Goal: Transaction & Acquisition: Book appointment/travel/reservation

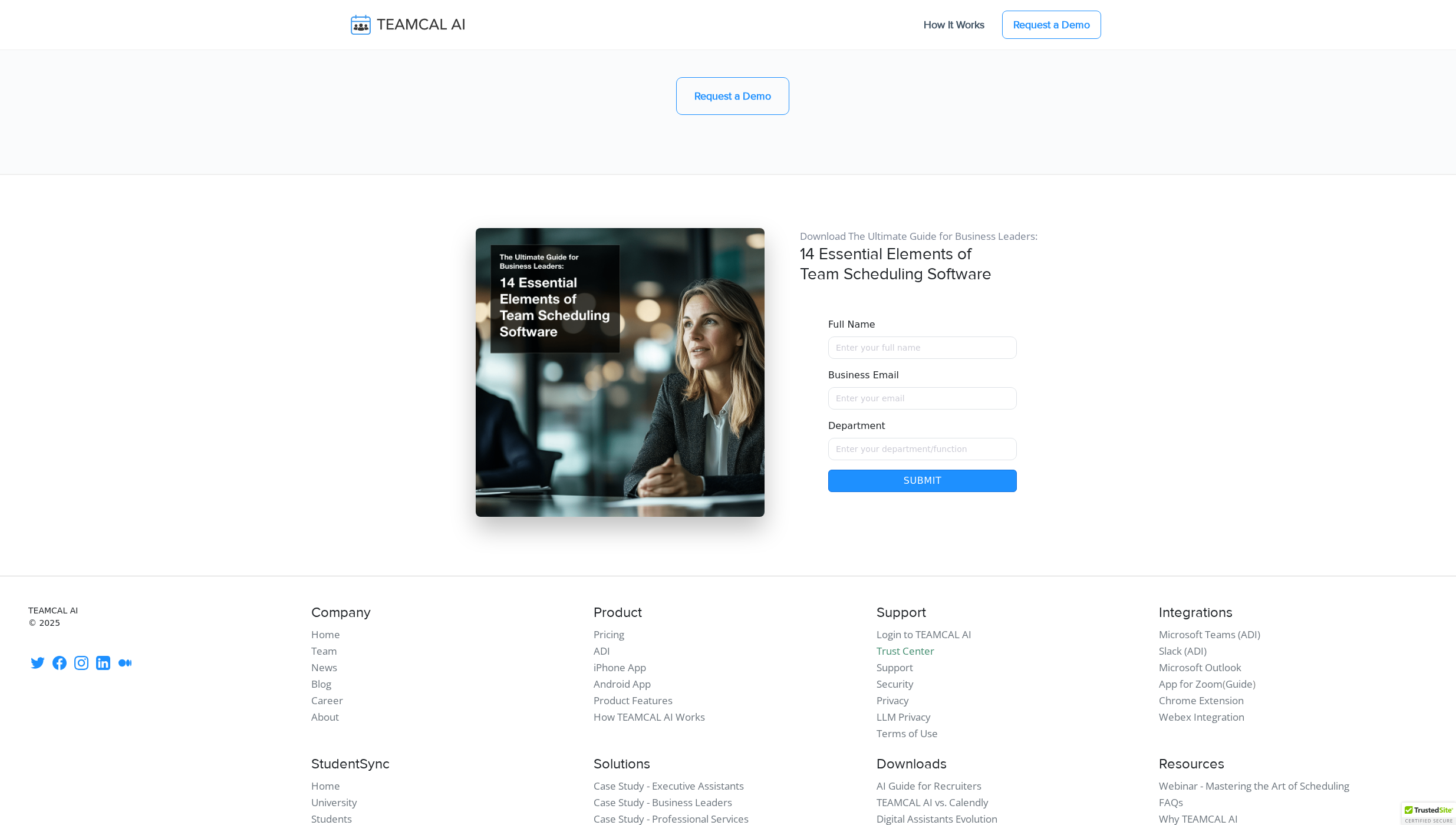
scroll to position [9915, 0]
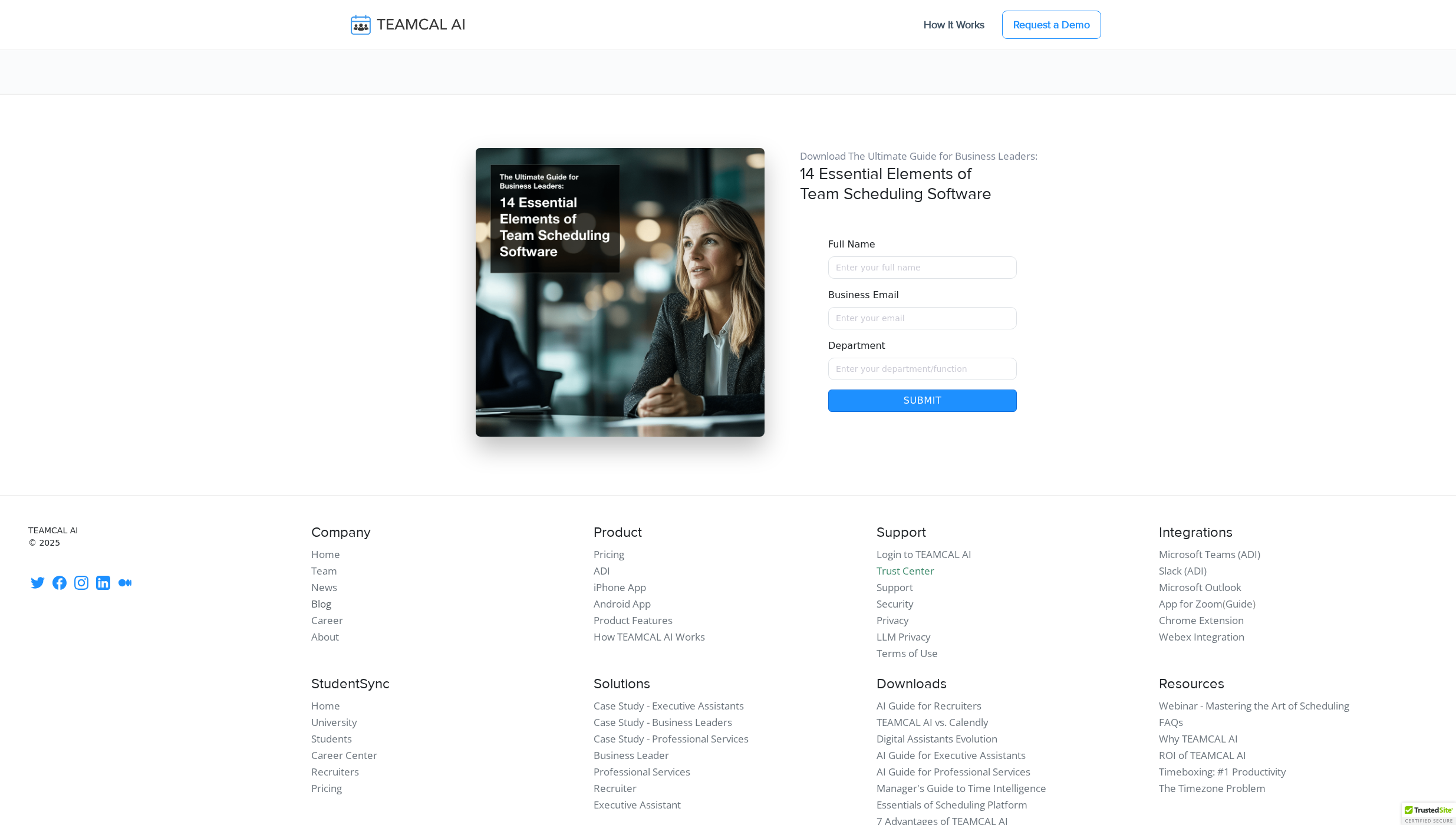
click at [323, 597] on link "Blog" at bounding box center [321, 603] width 20 height 13
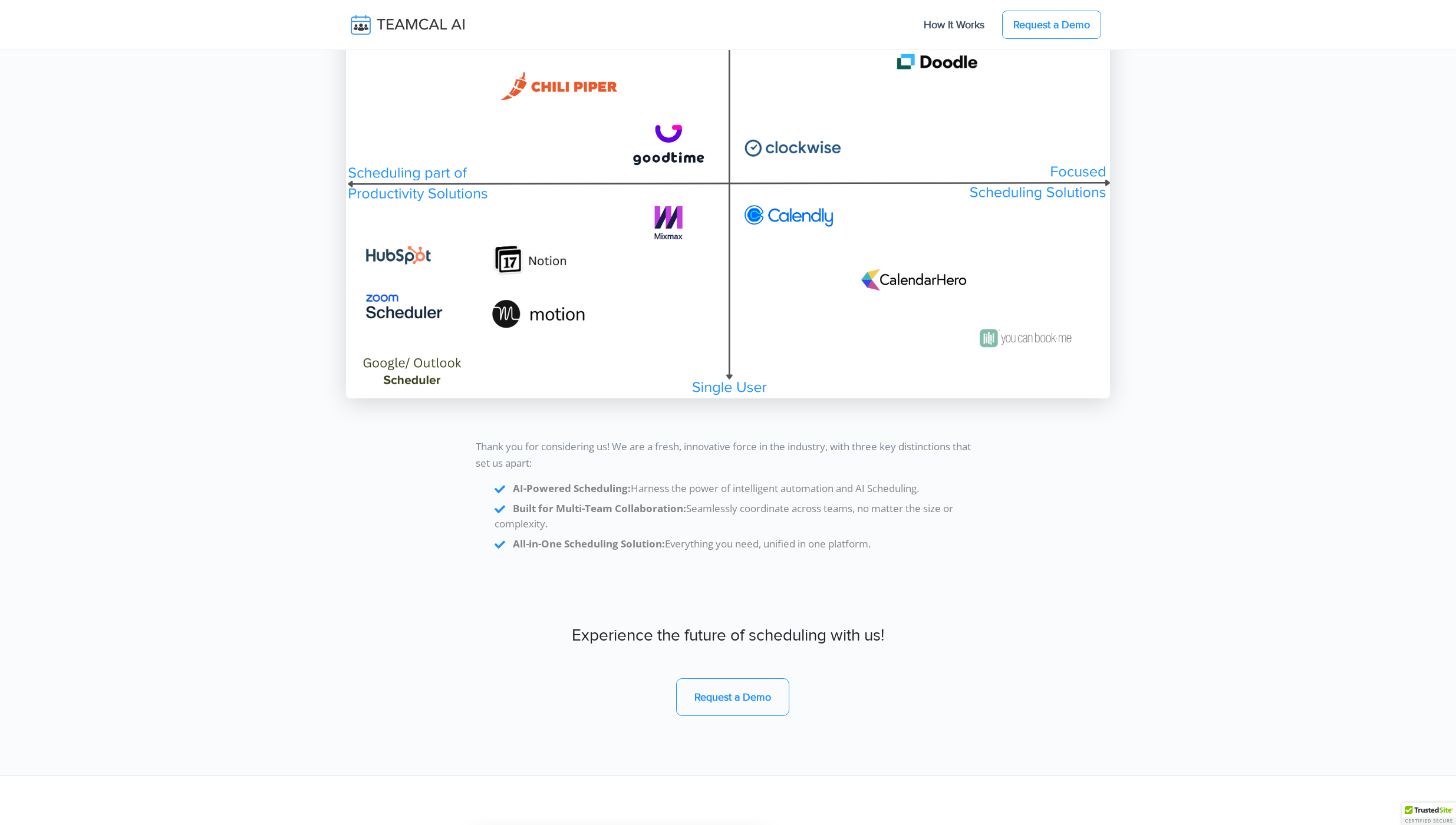
scroll to position [9915, 0]
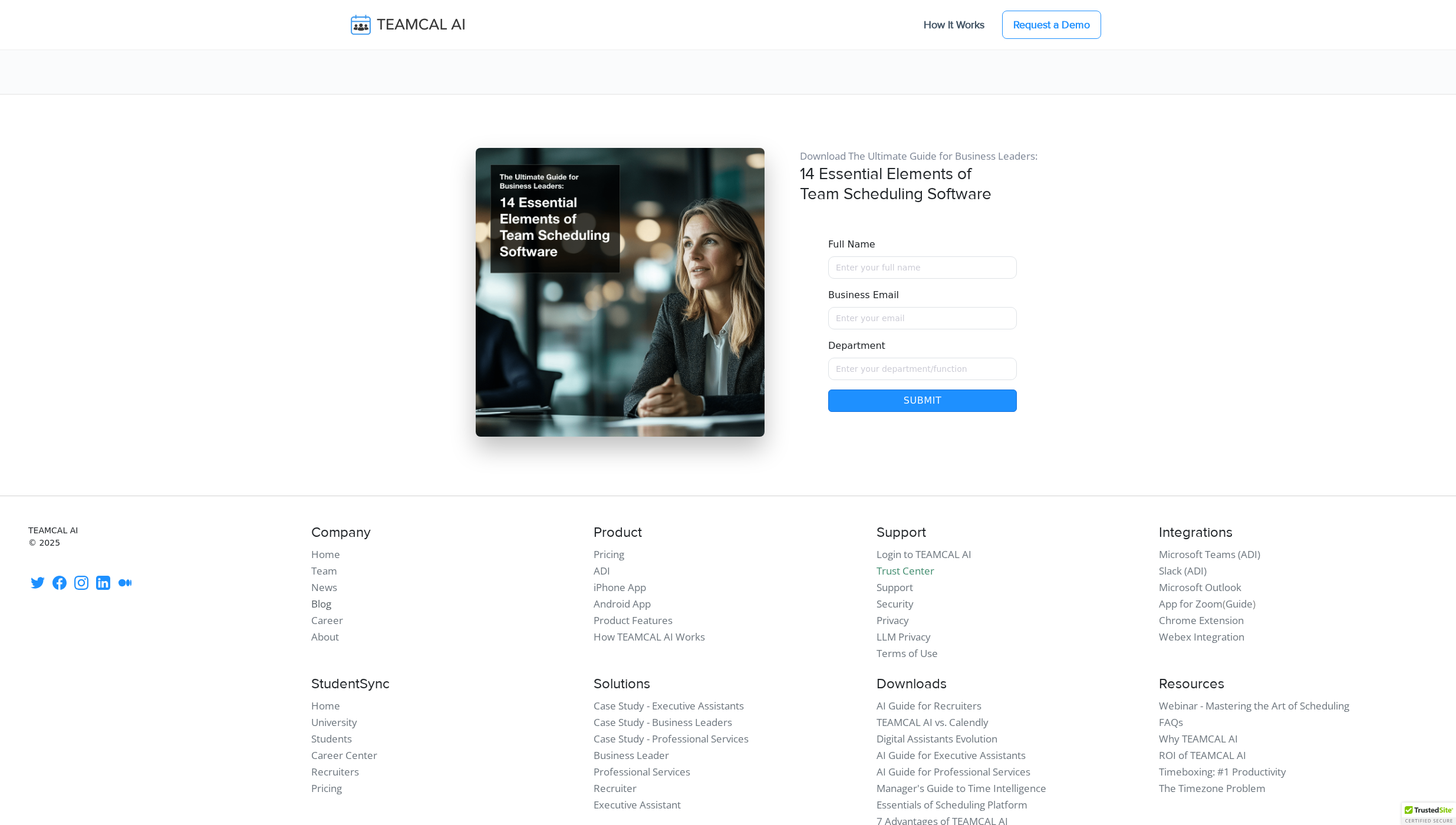
click at [323, 597] on link "Blog" at bounding box center [321, 603] width 20 height 13
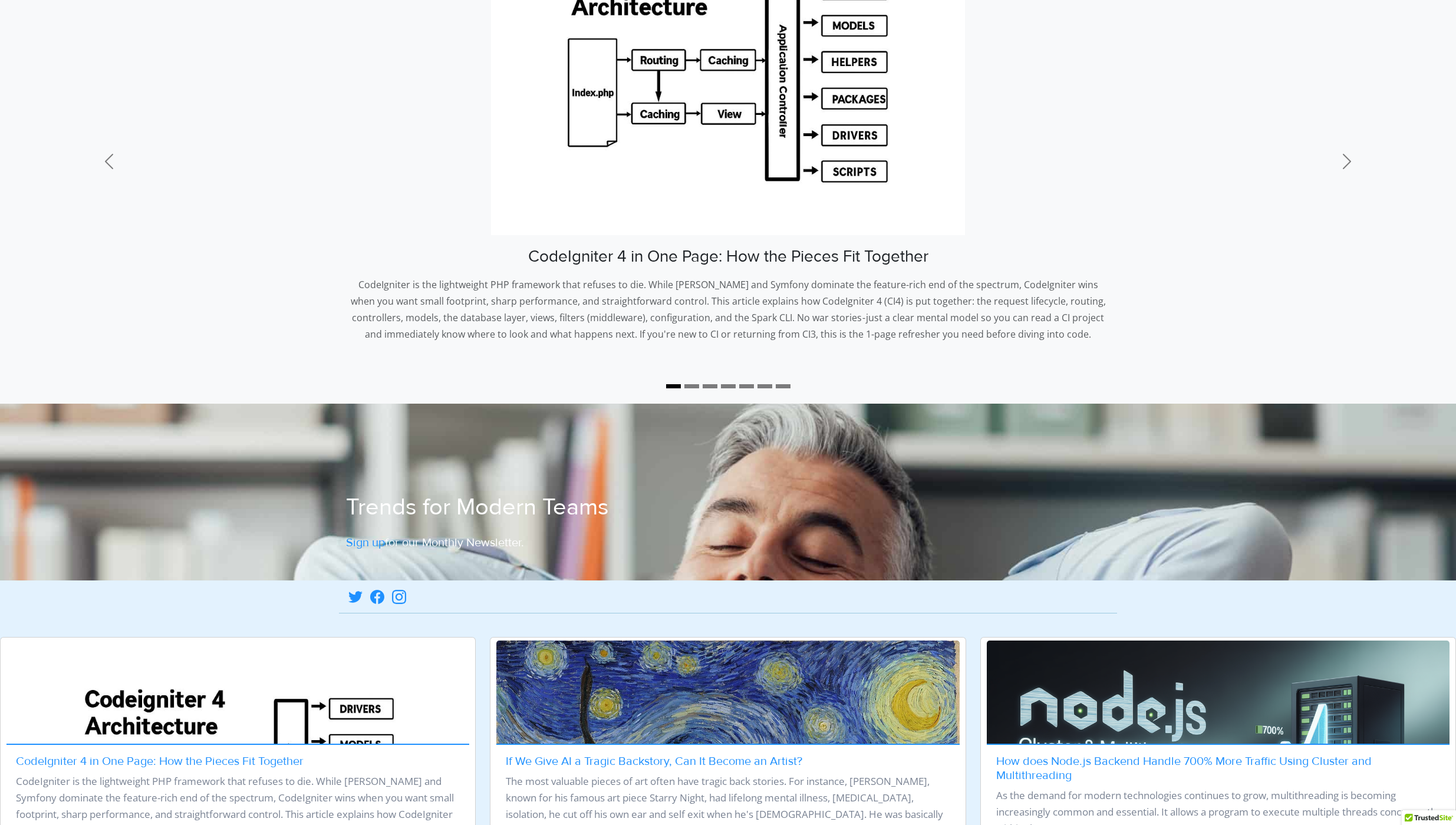
scroll to position [195, 0]
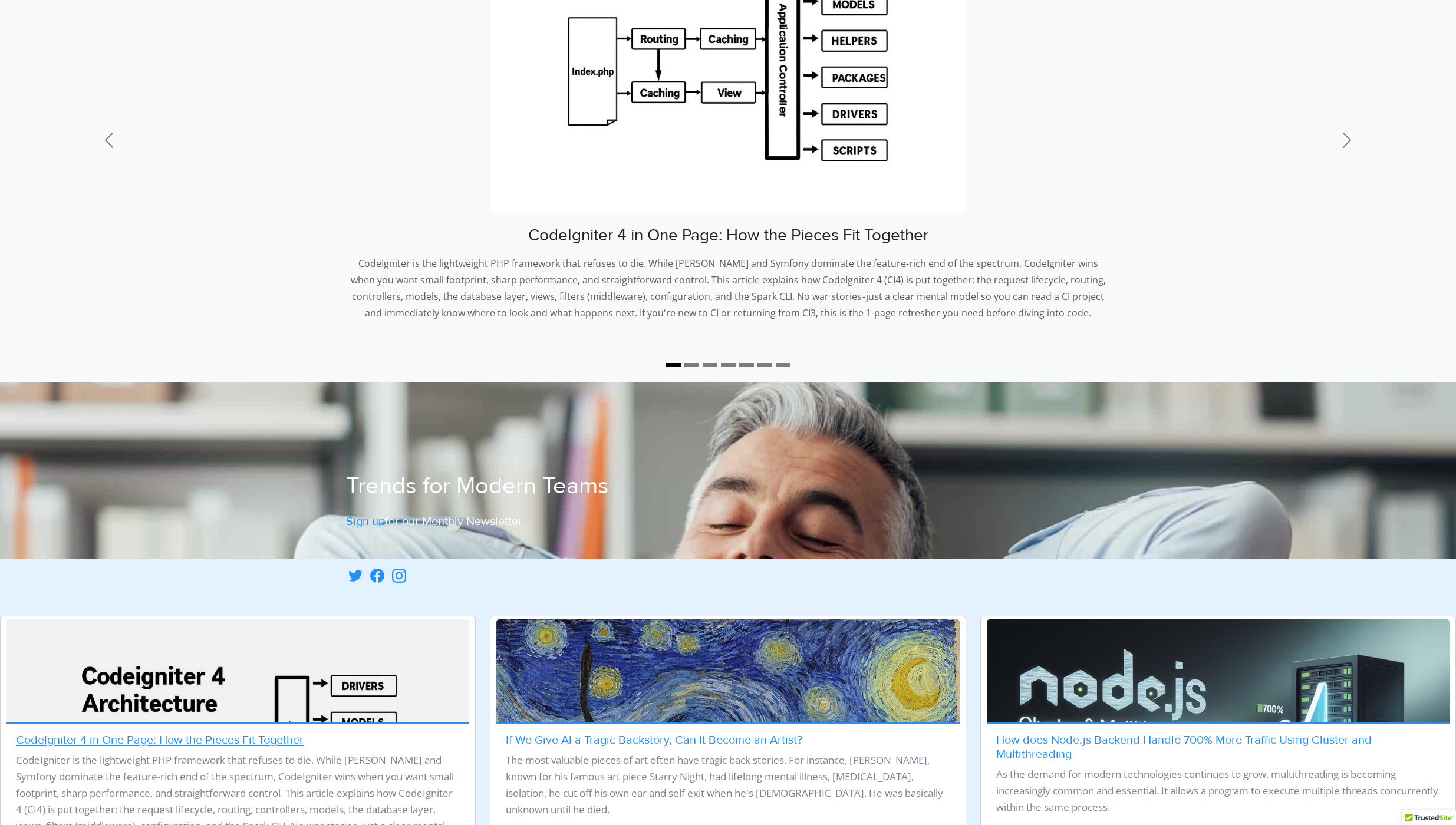
click at [199, 617] on img at bounding box center [237, 774] width 472 height 315
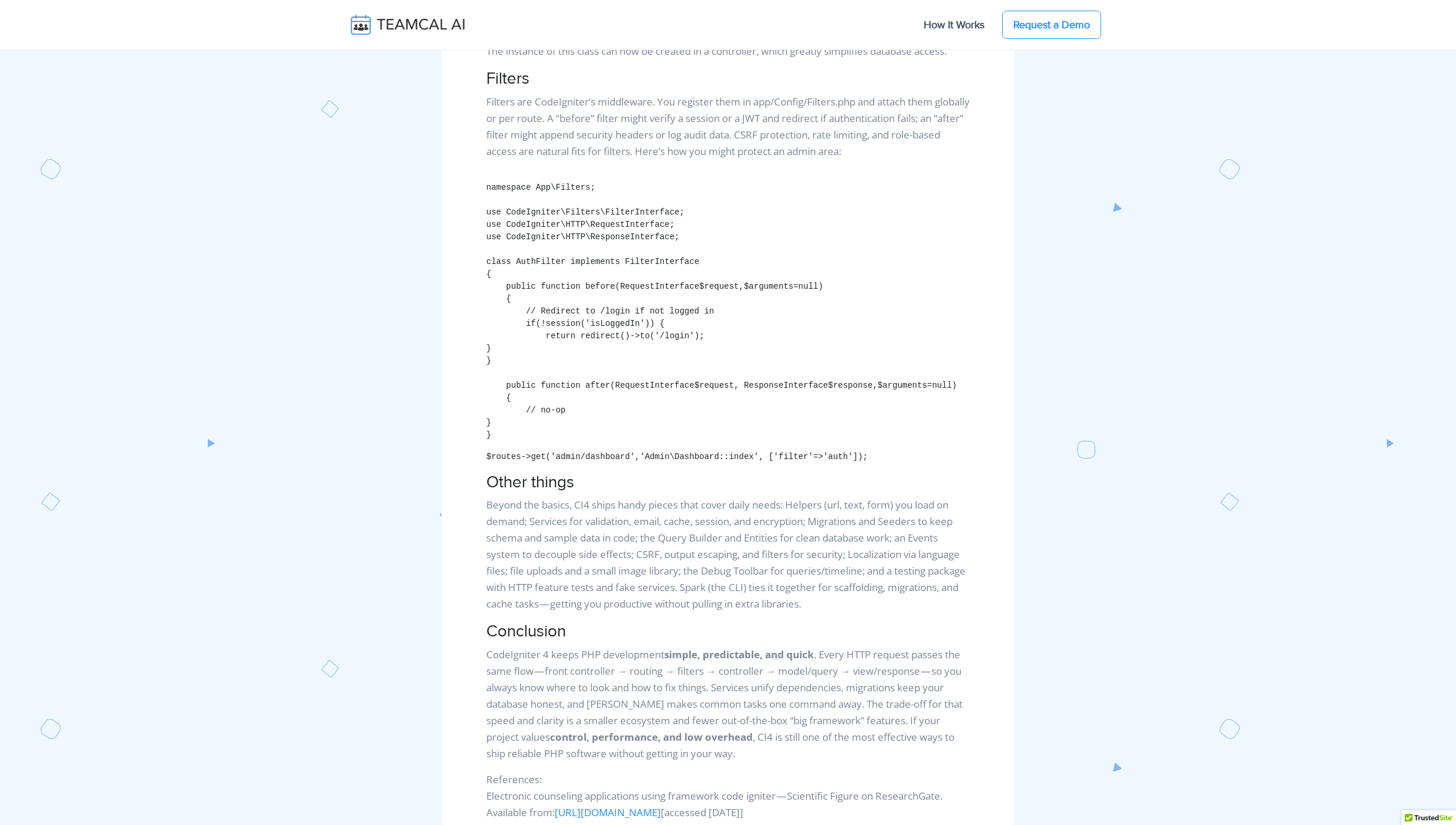
scroll to position [1892, 0]
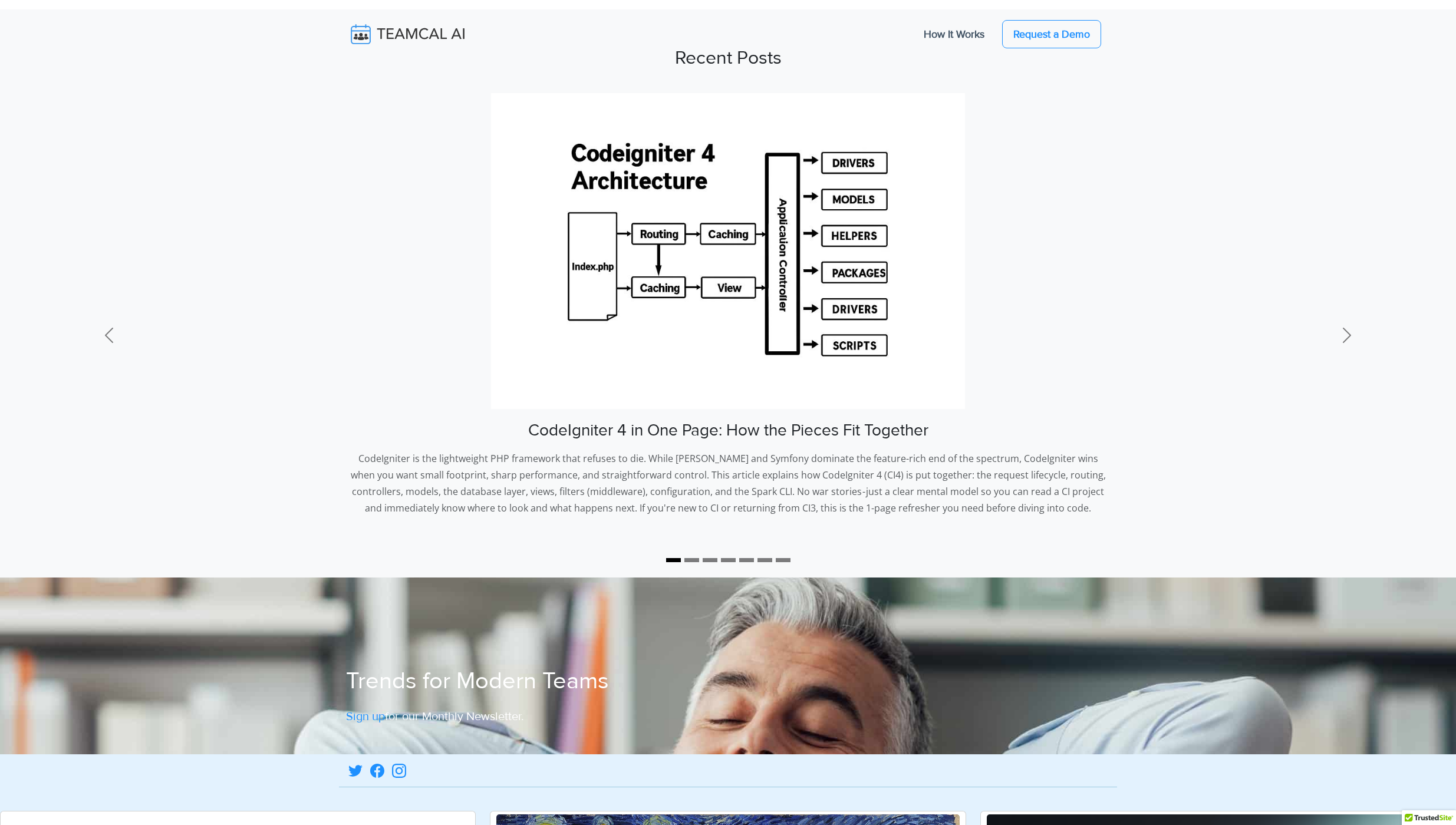
scroll to position [195, 0]
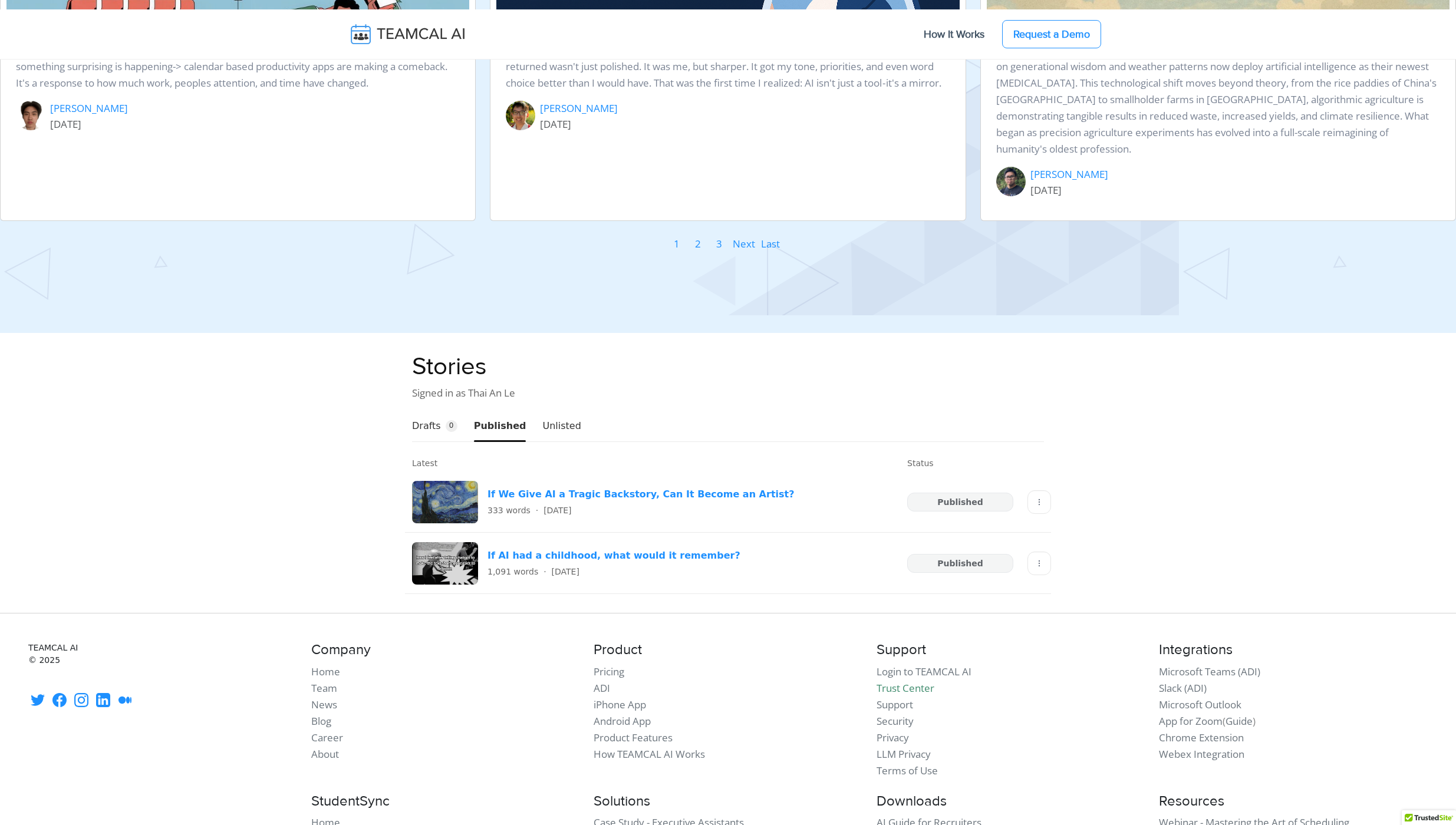
scroll to position [1526, 0]
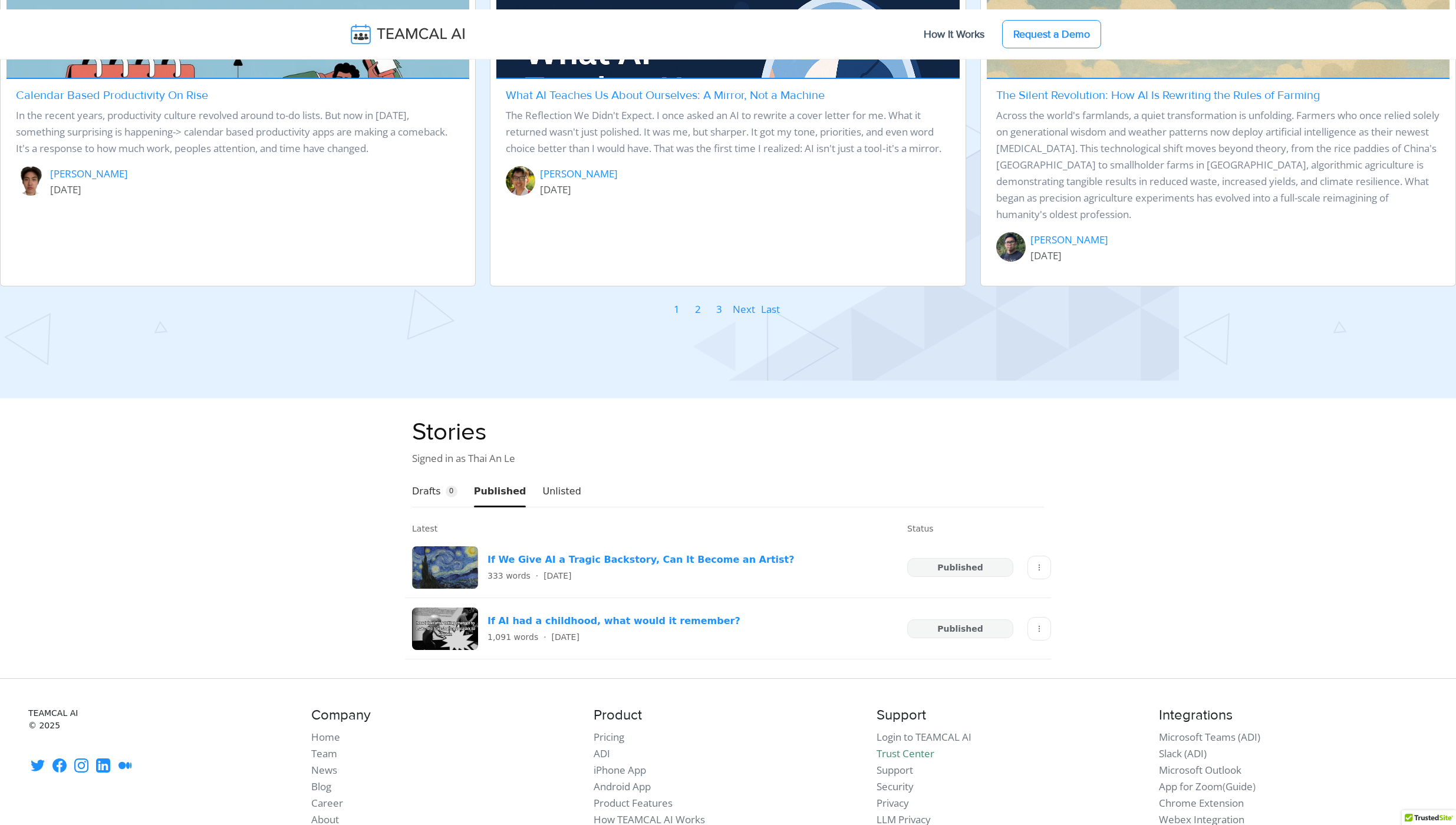
click at [542, 476] on button "Unlisted" at bounding box center [562, 491] width 38 height 30
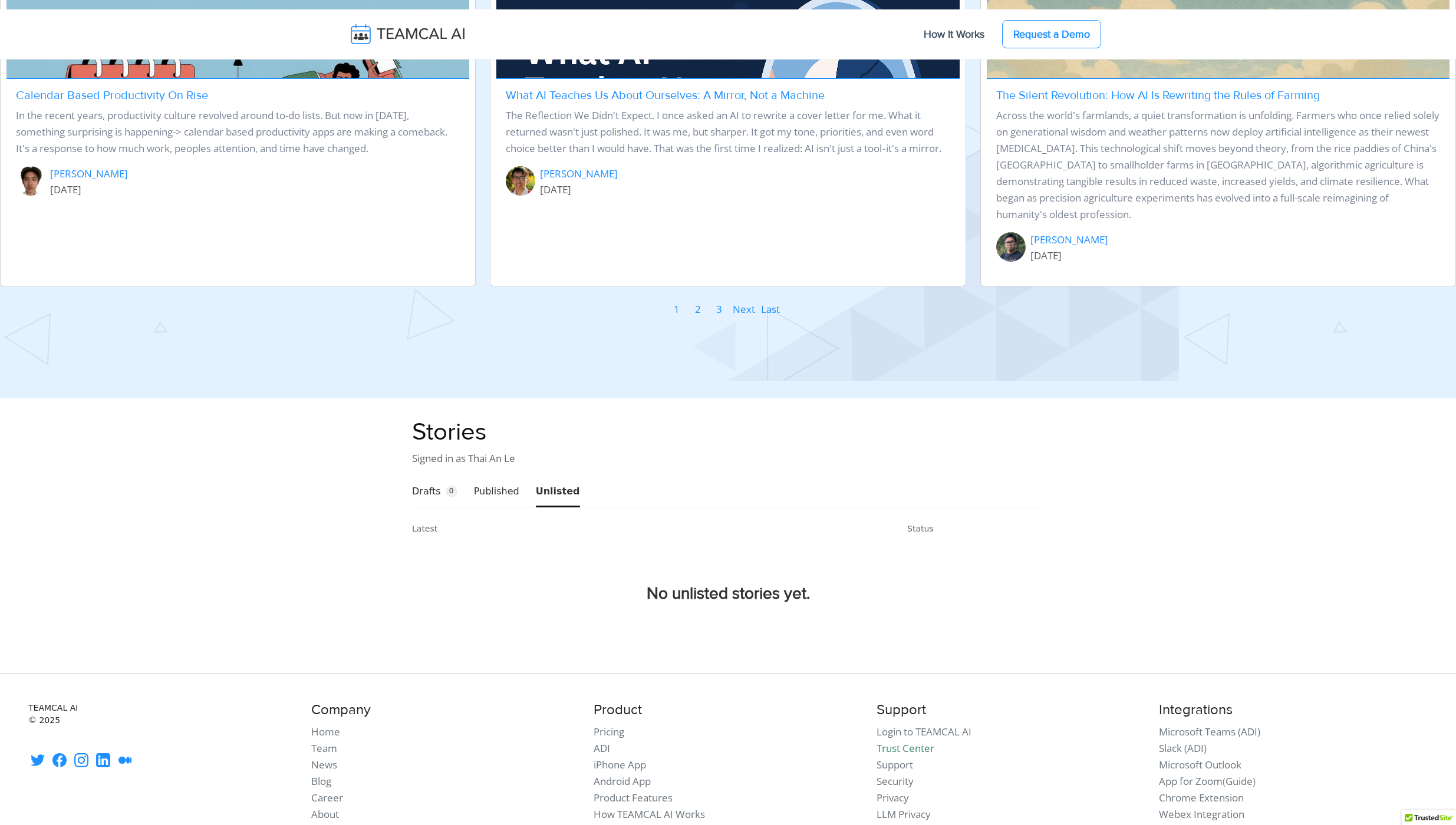
click at [488, 476] on button "Published" at bounding box center [496, 491] width 45 height 30
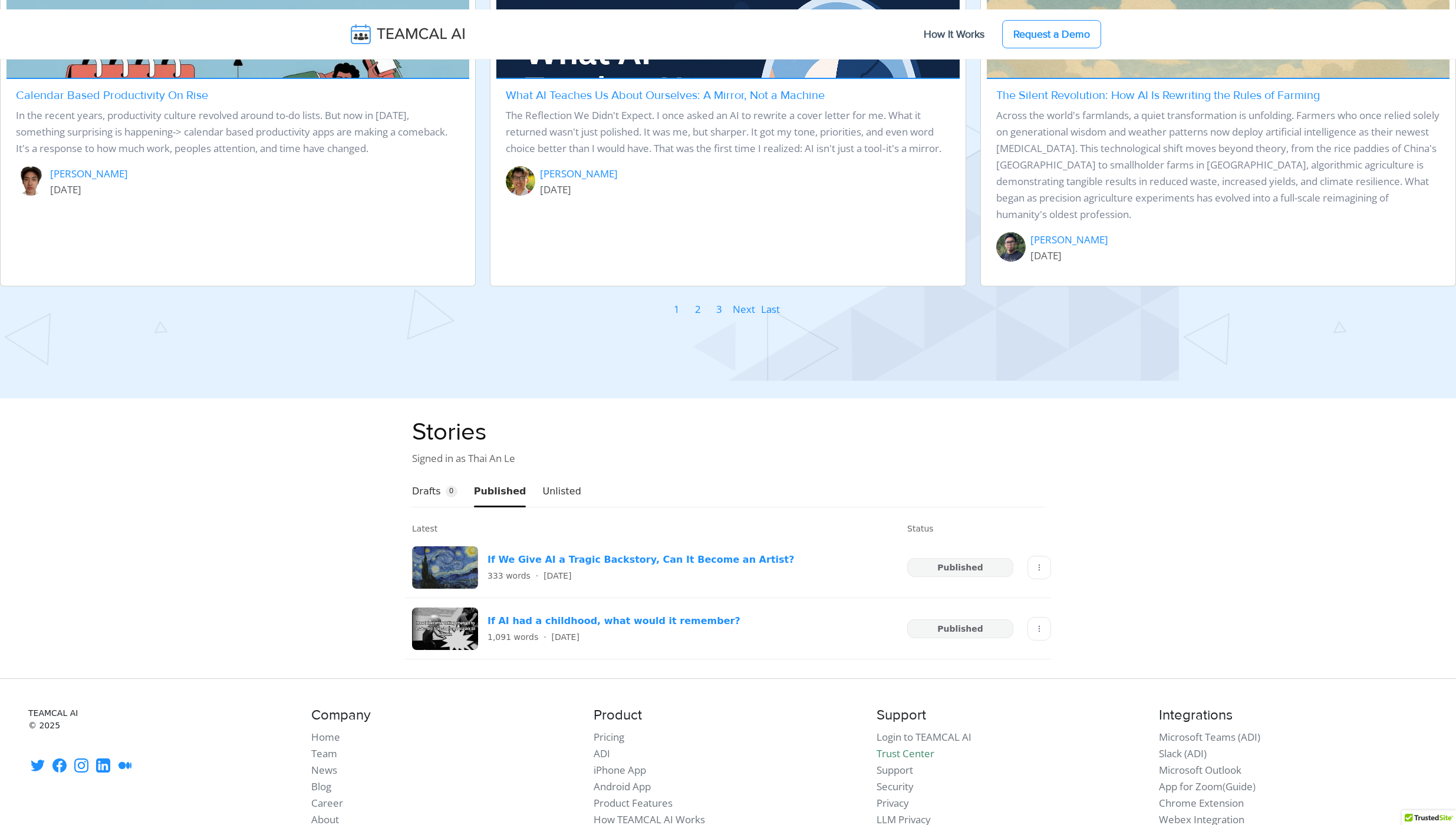
click at [425, 476] on button "Drafts 0" at bounding box center [435, 491] width 45 height 30
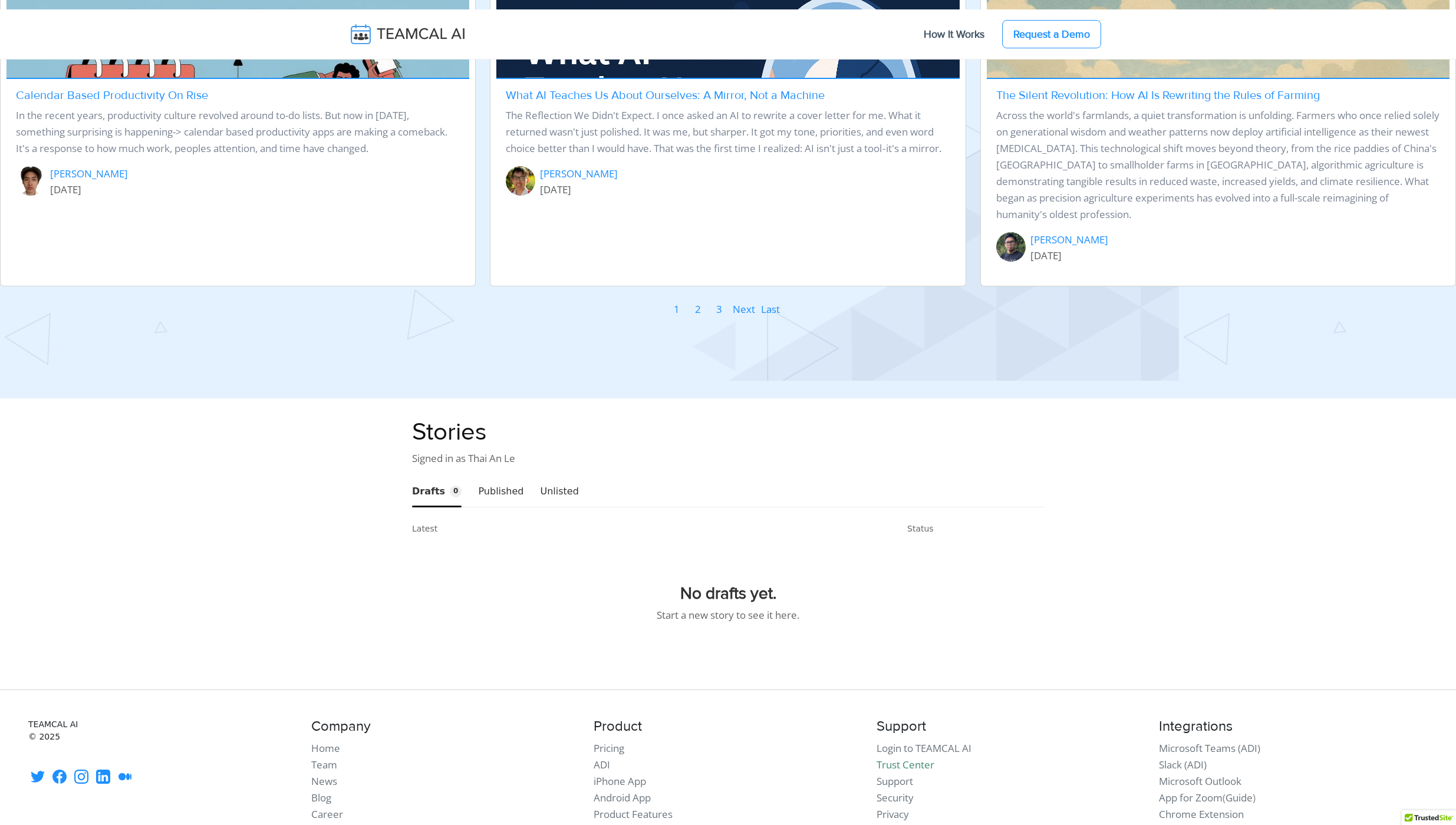
click at [494, 476] on button "Published" at bounding box center [501, 491] width 45 height 30
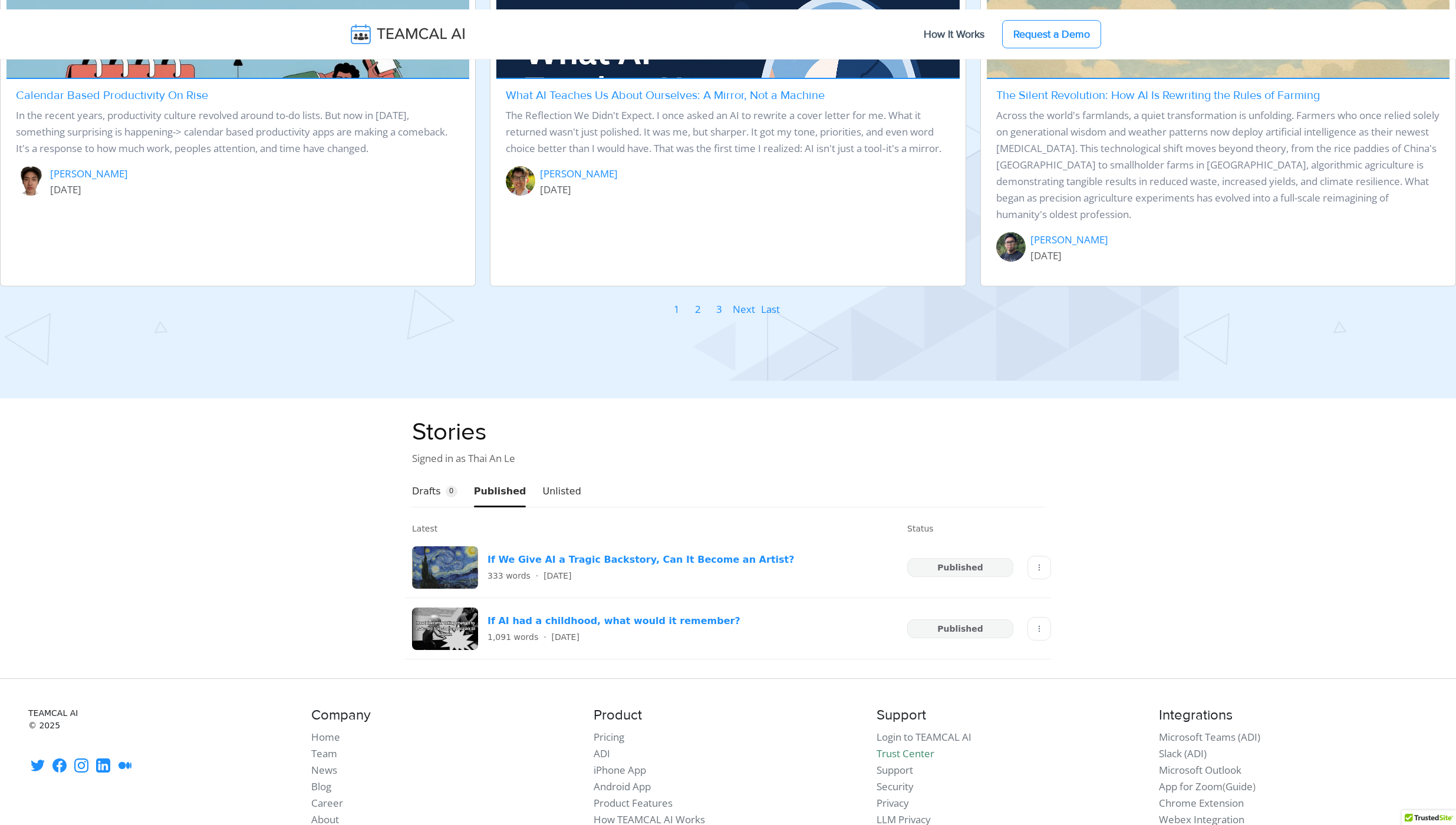
click at [573, 476] on nav "Drafts 0 Published Unlisted" at bounding box center [728, 491] width 632 height 31
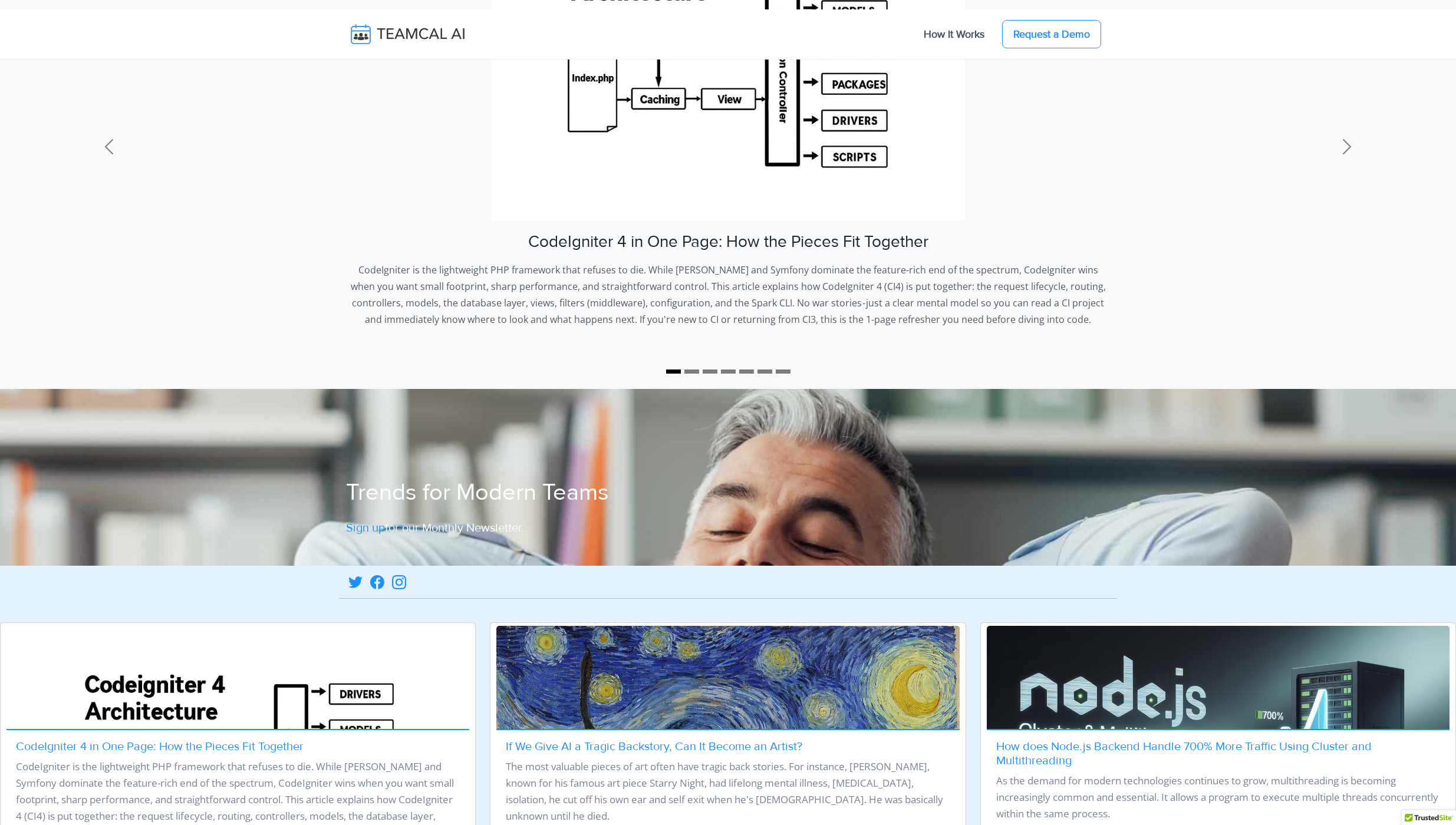
scroll to position [463, 0]
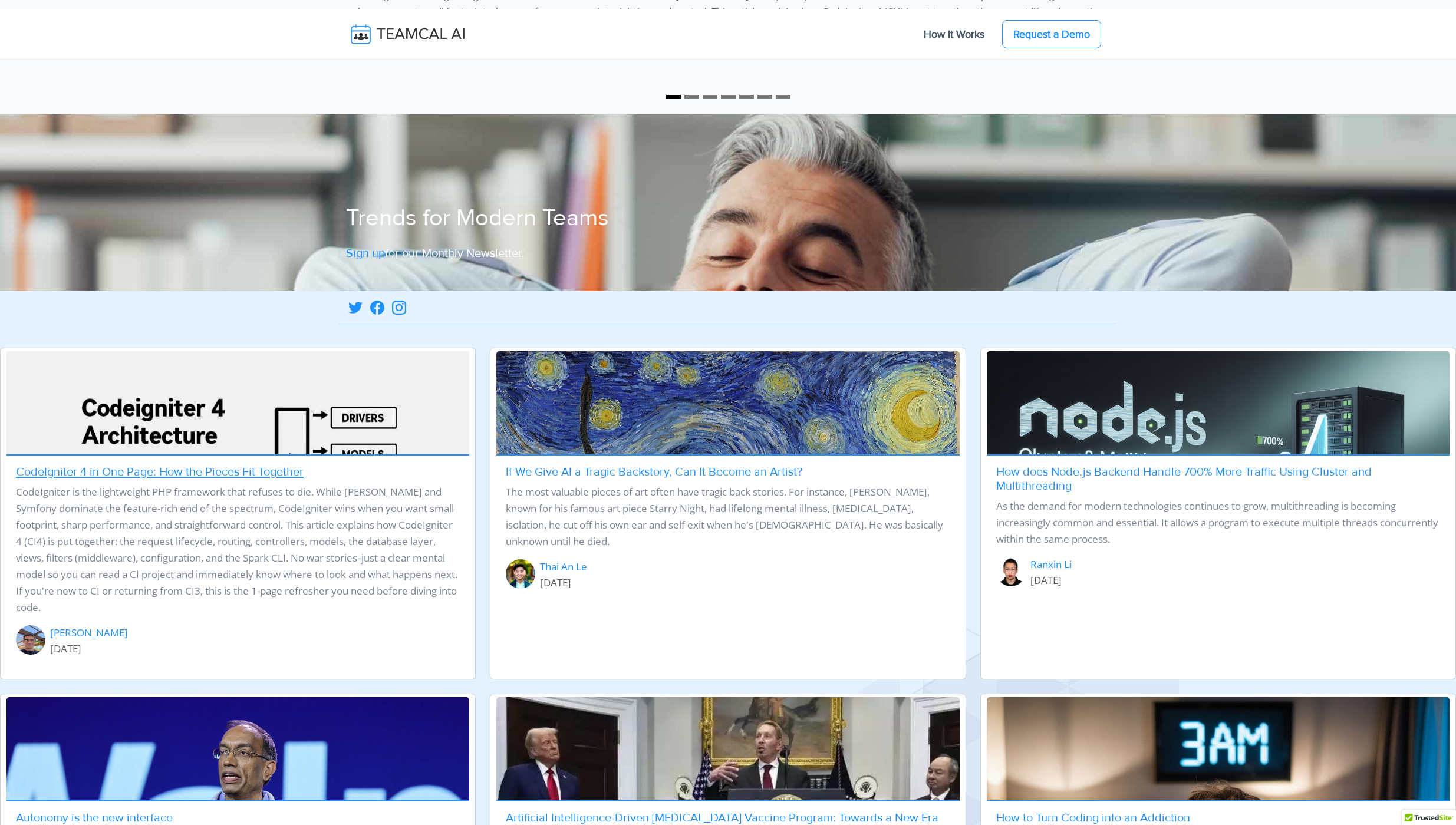
click at [160, 473] on link "CodeIgniter 4 in One Page: How the Pieces Fit Together" at bounding box center [160, 471] width 288 height 14
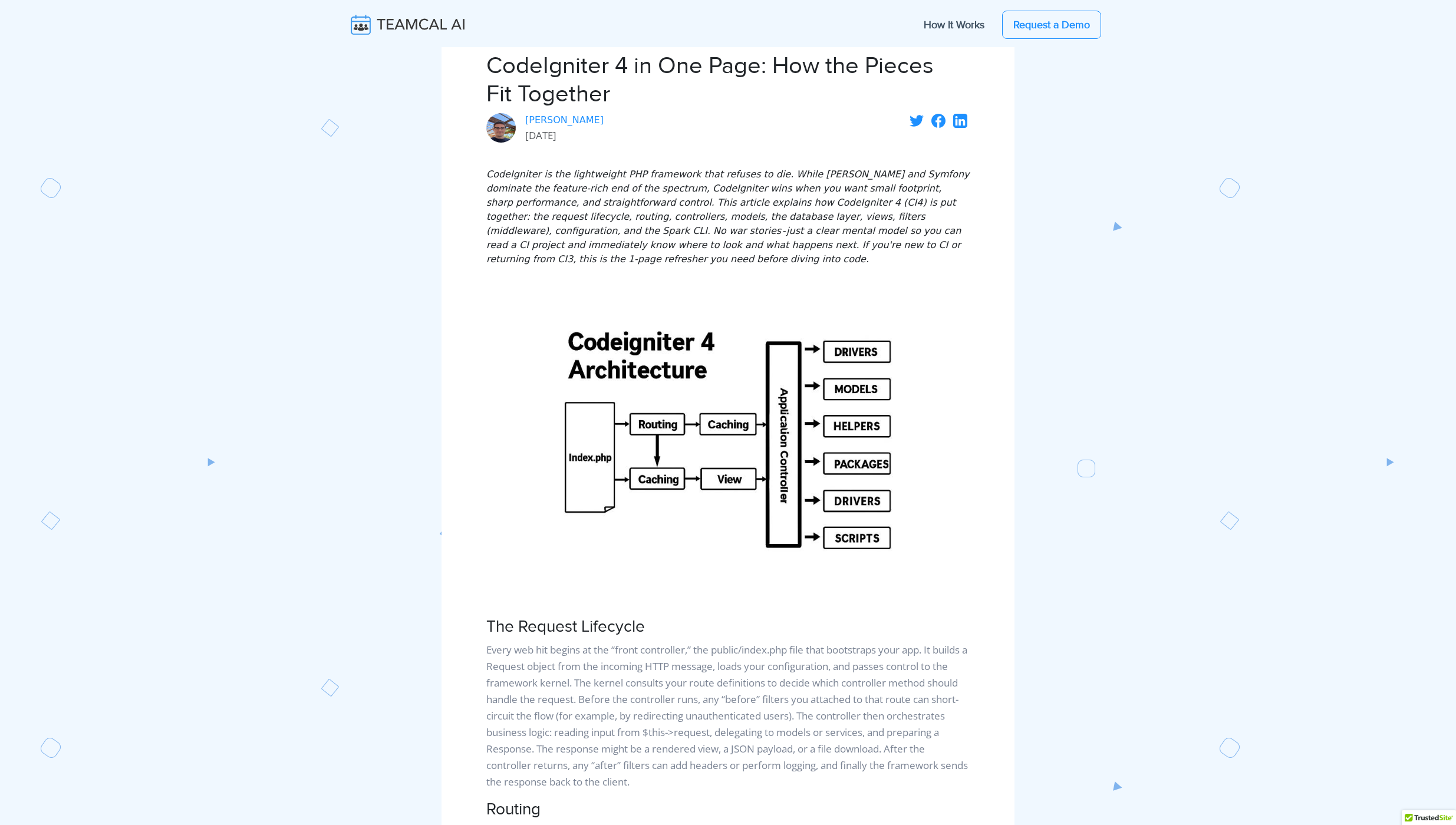
click at [410, 18] on img at bounding box center [416, 25] width 140 height 25
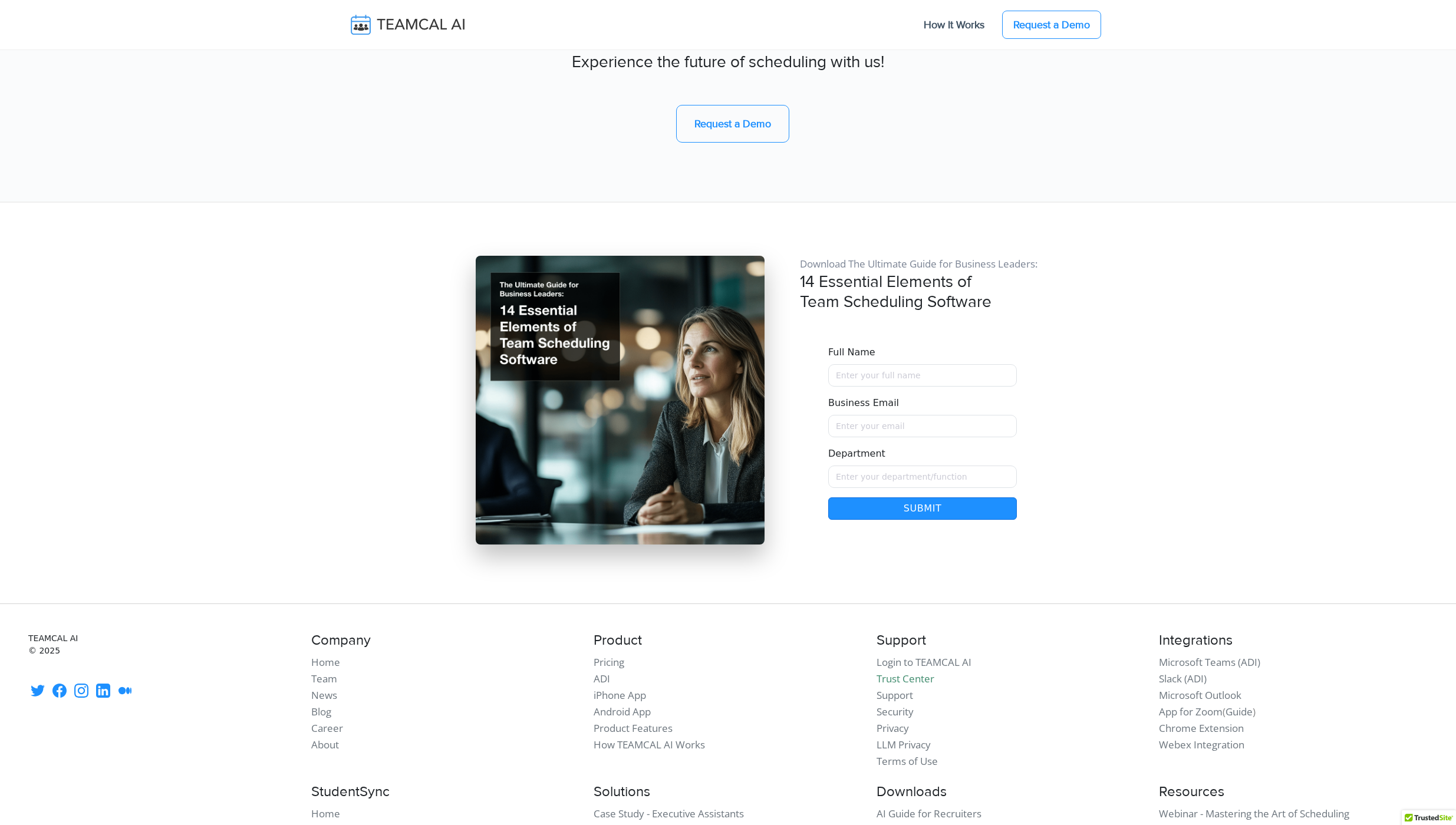
scroll to position [9915, 0]
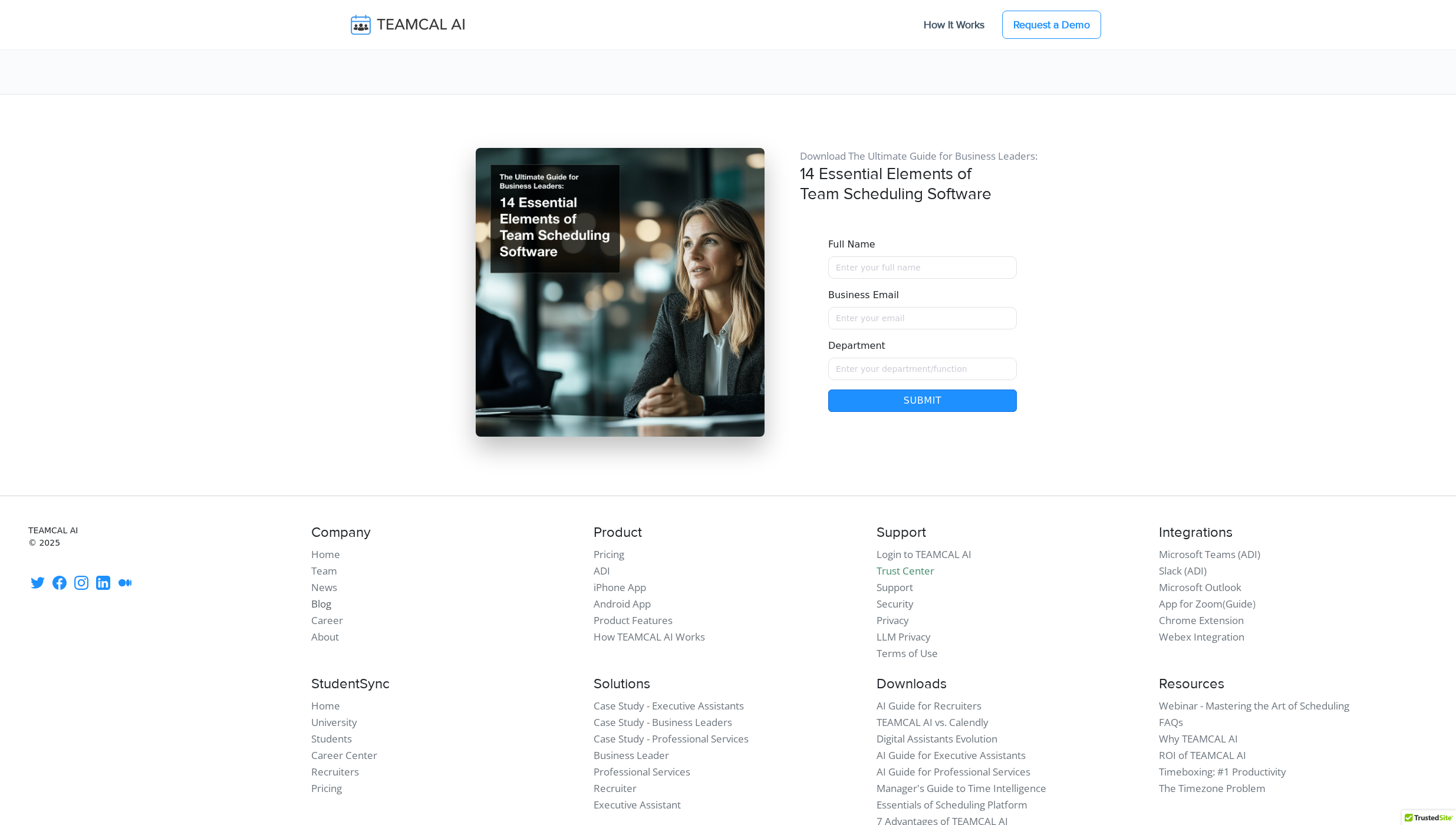
click at [322, 597] on link "Blog" at bounding box center [321, 603] width 20 height 13
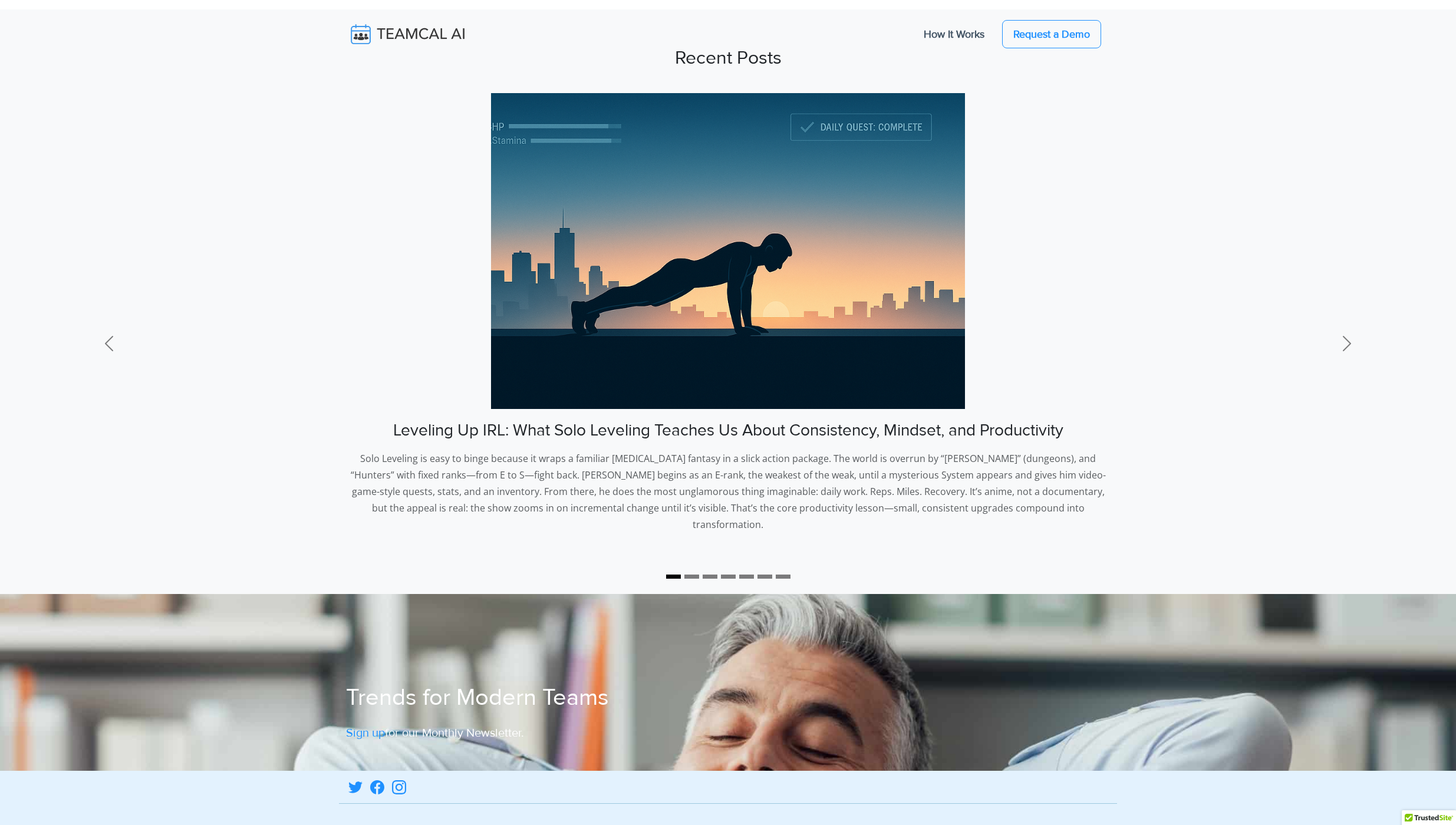
click at [695, 568] on li at bounding box center [692, 576] width 15 height 16
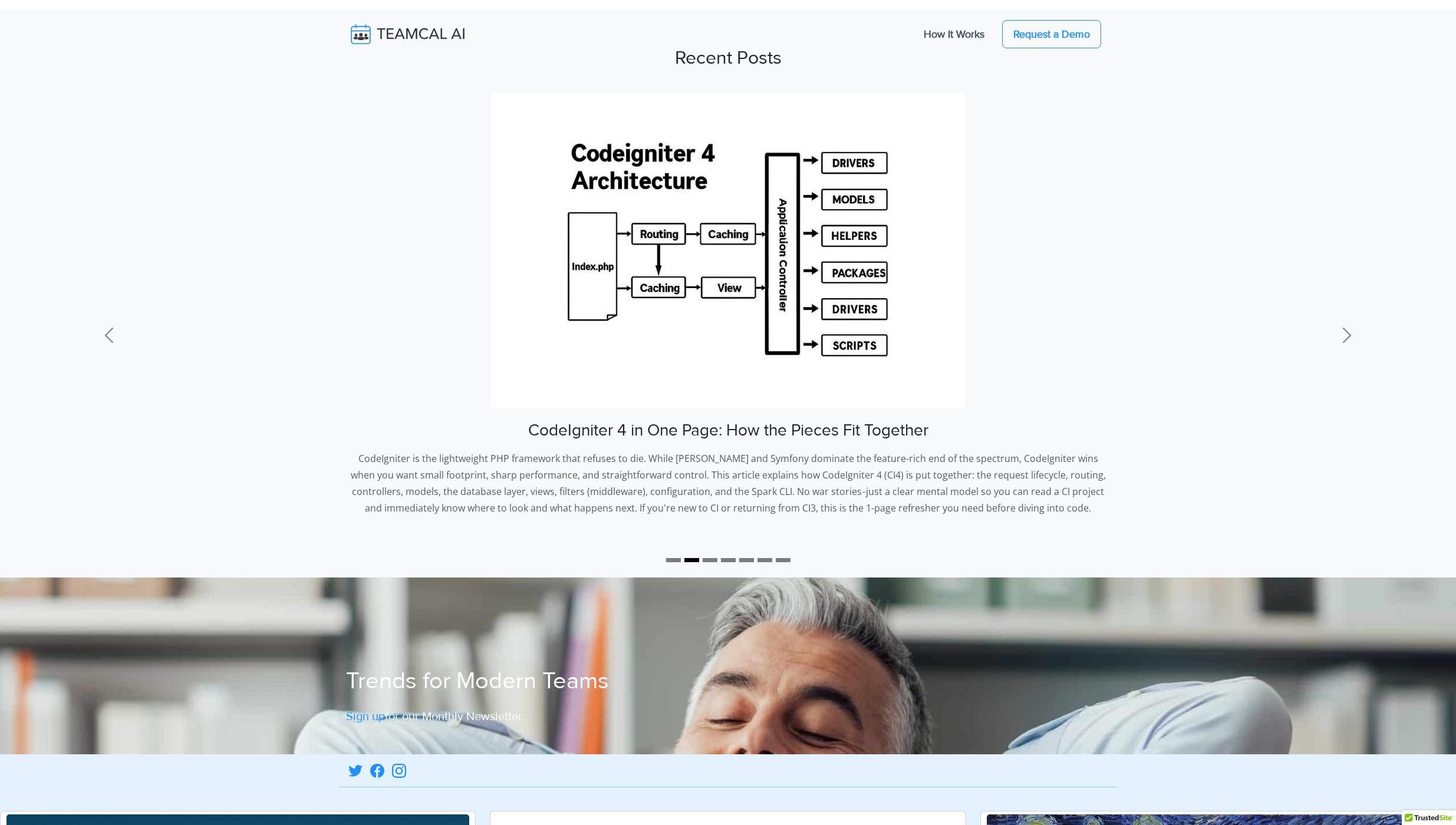
click at [713, 561] on li at bounding box center [710, 560] width 15 height 16
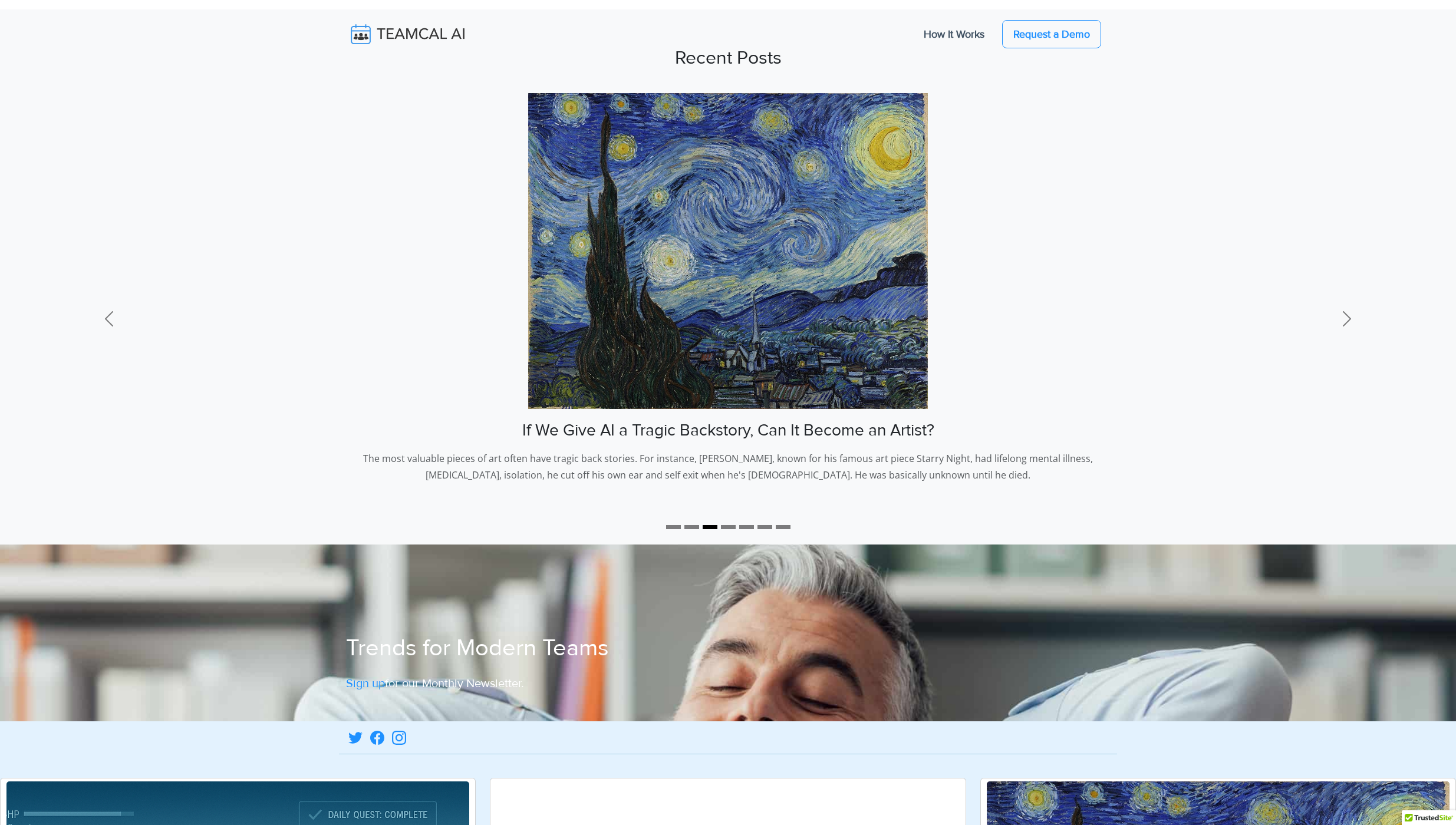
click at [747, 528] on li at bounding box center [746, 527] width 15 height 16
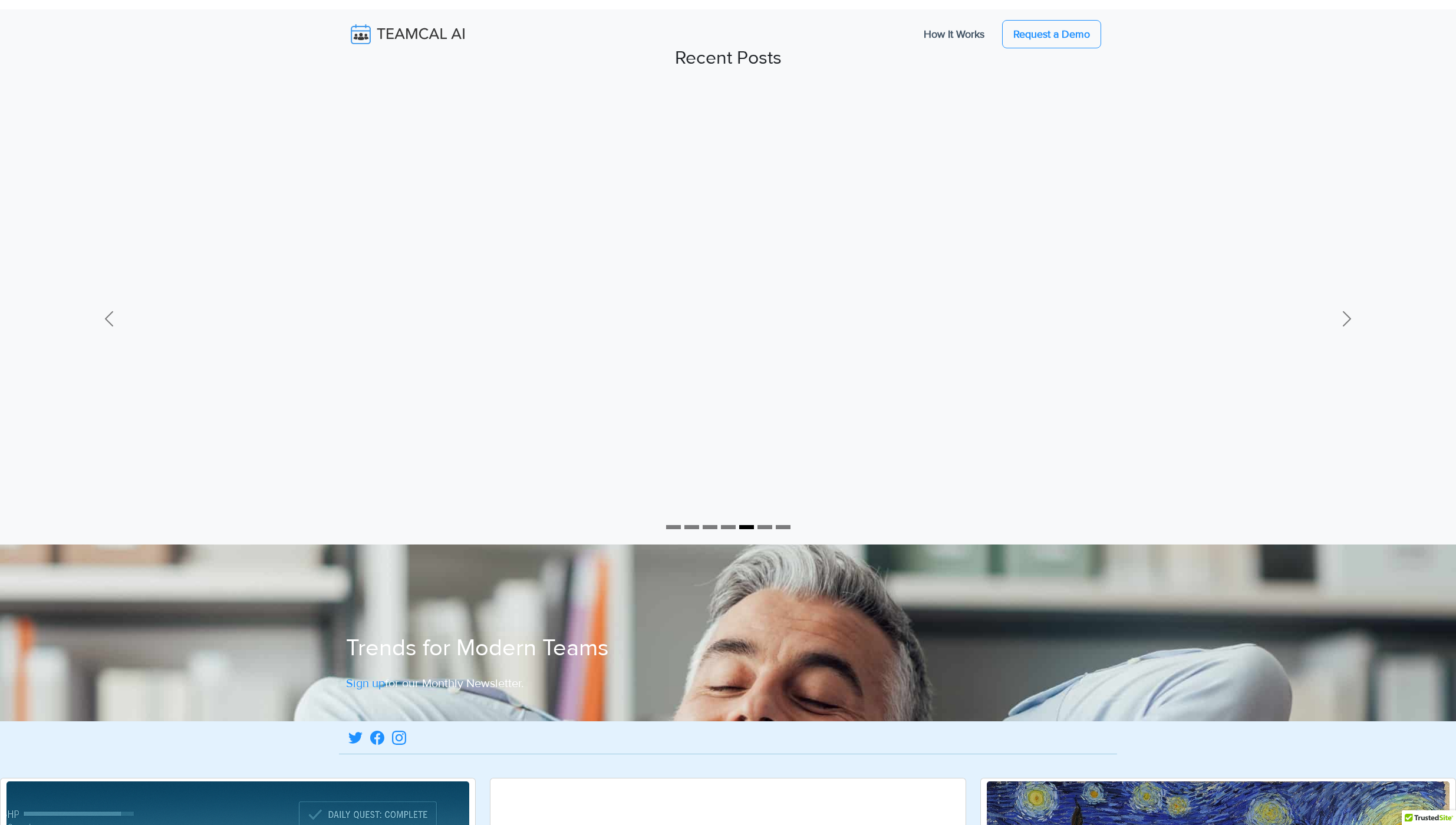
click at [766, 527] on li at bounding box center [765, 527] width 15 height 16
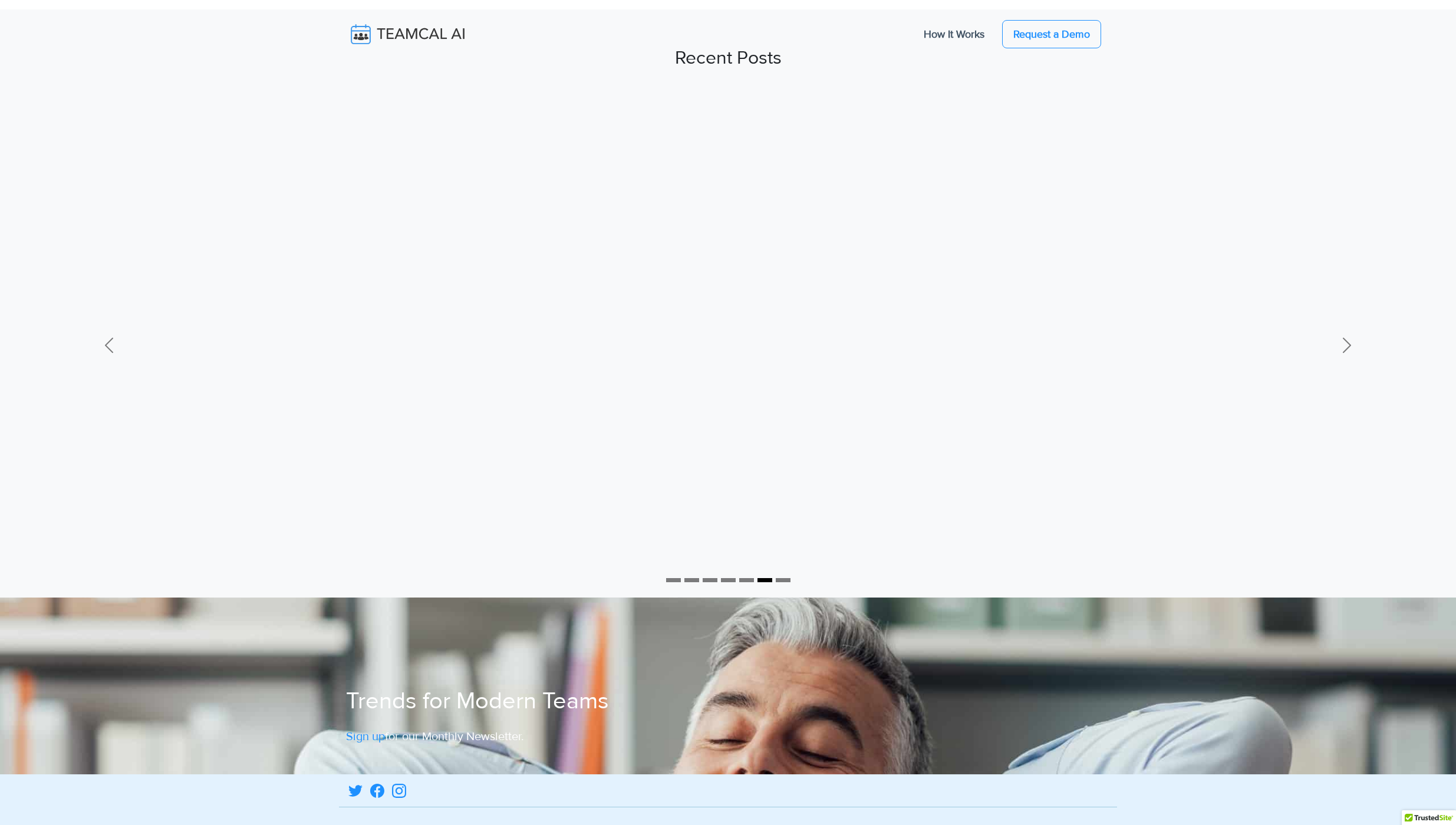
click at [783, 527] on div "Leveling Up IRL: What Solo Leveling Teaches Us About Consistency, Mindset, and …" at bounding box center [728, 344] width 1456 height 504
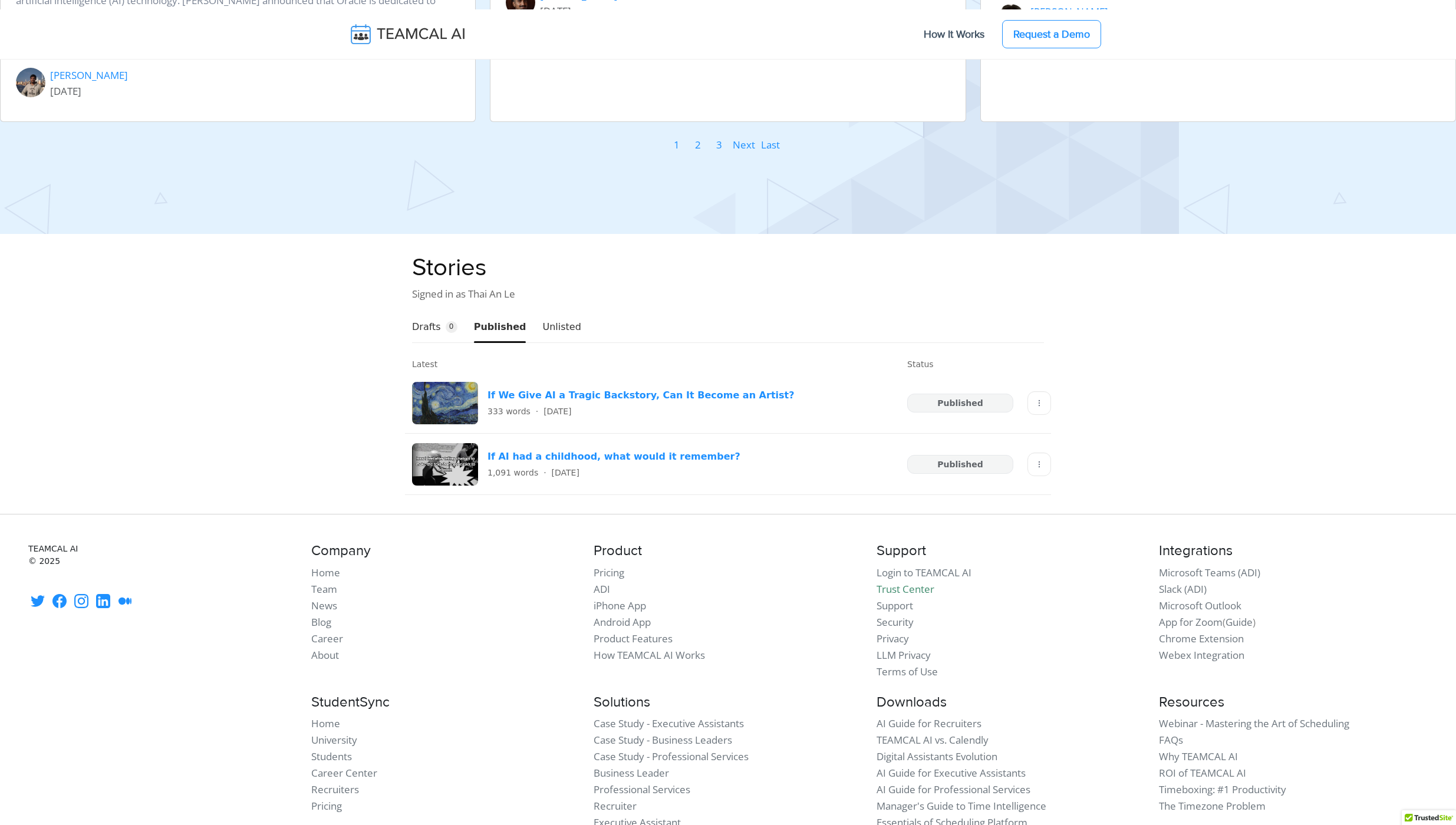
scroll to position [1742, 0]
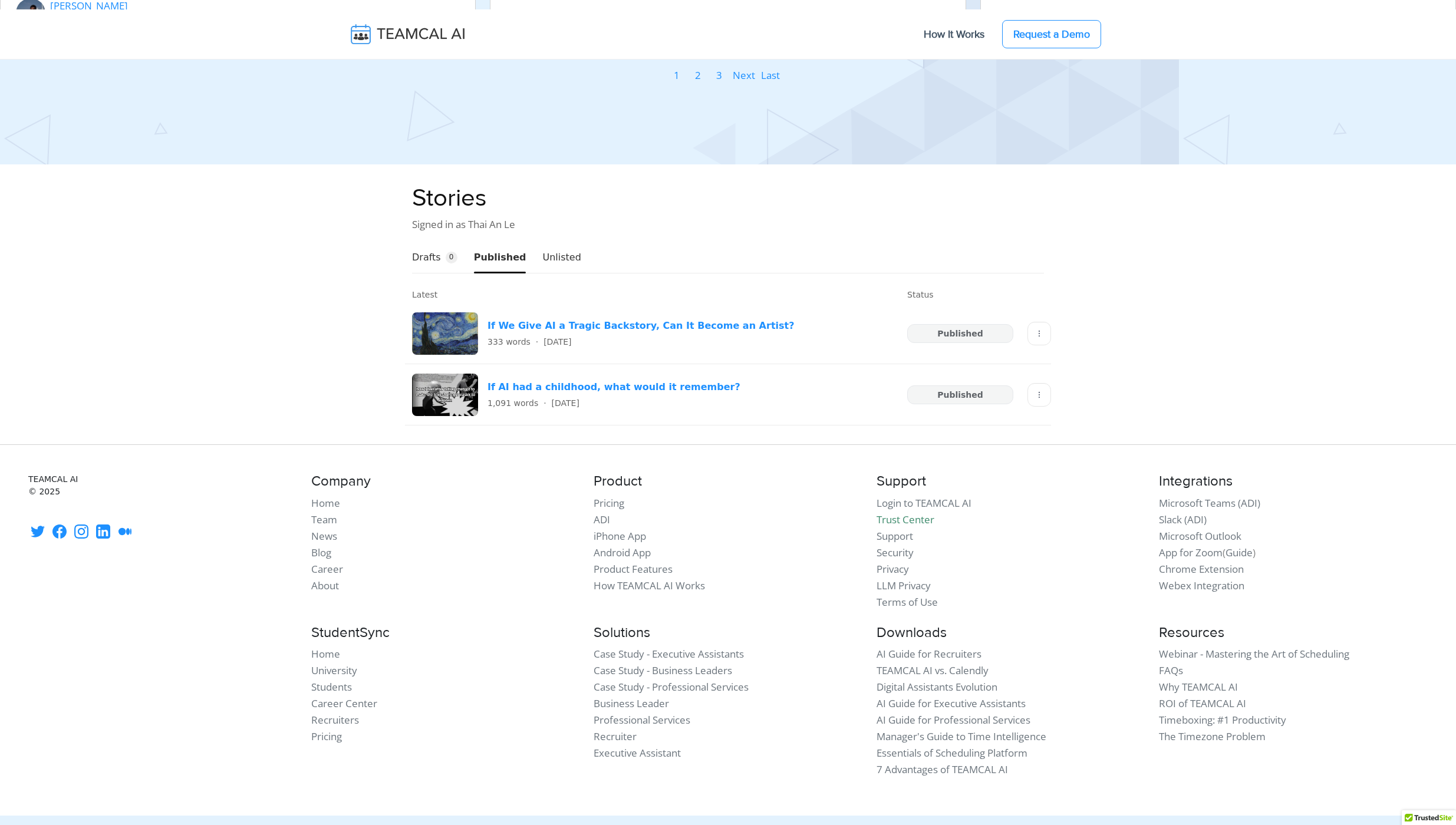
click at [473, 216] on p "Signed in as Thai An Le" at bounding box center [728, 225] width 632 height 17
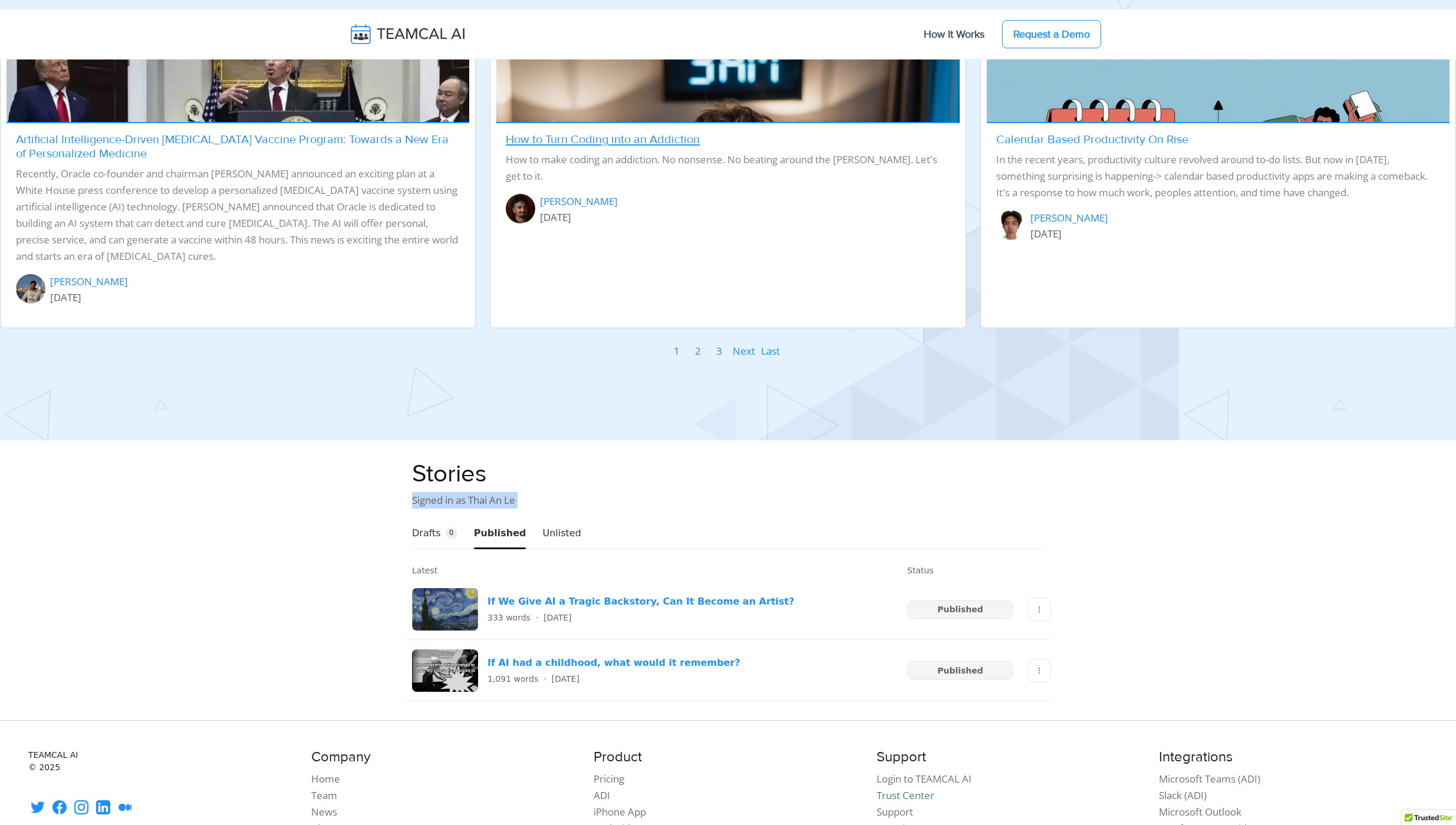
scroll to position [1682, 0]
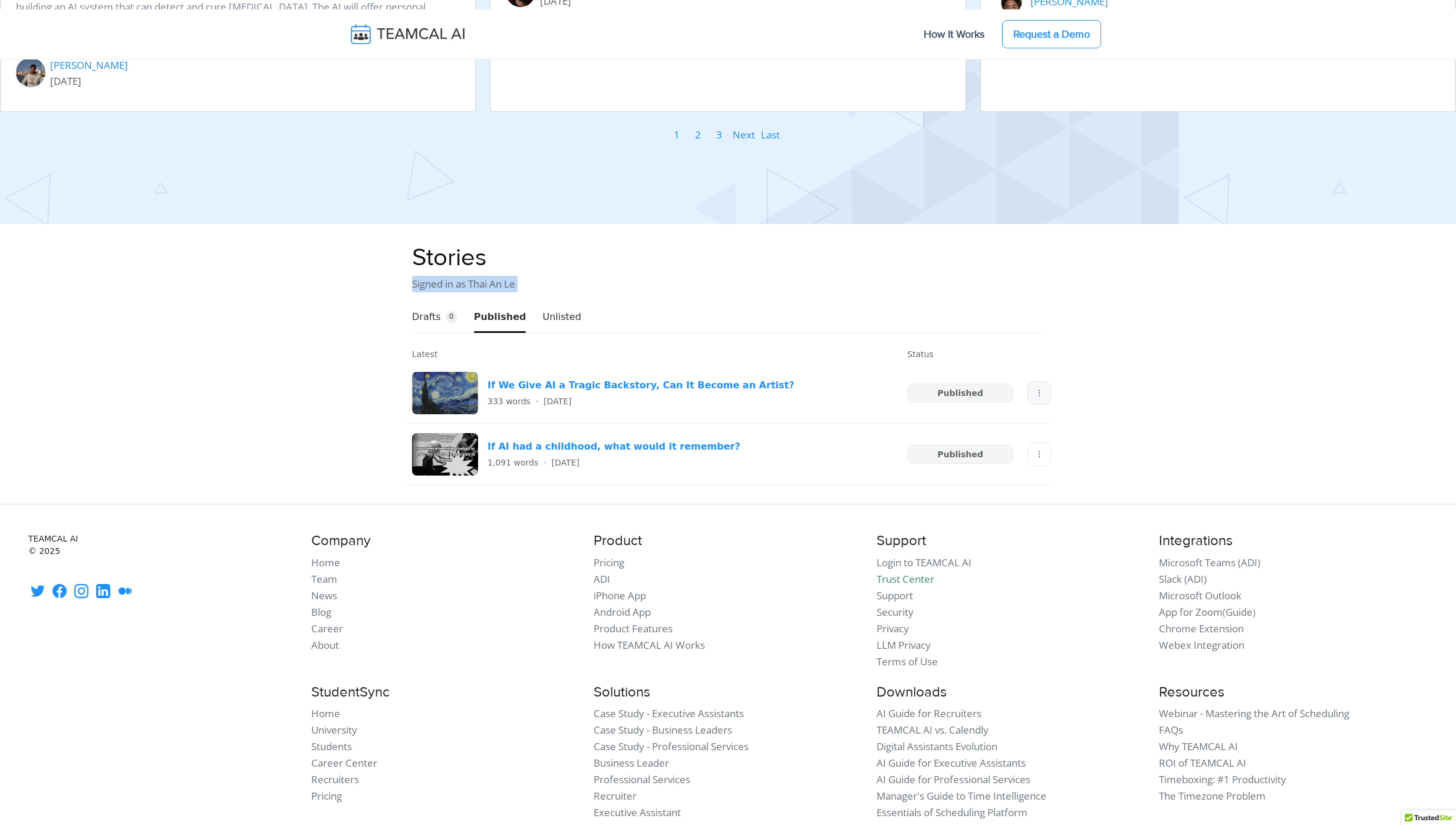
click at [1041, 389] on icon "More" at bounding box center [1039, 393] width 8 height 9
click at [1106, 374] on section "Stories Signed in as Thai An Le Drafts 0 Published Unlisted Latest Status If We…" at bounding box center [728, 364] width 1456 height 242
click at [1039, 450] on icon "More" at bounding box center [1039, 454] width 8 height 9
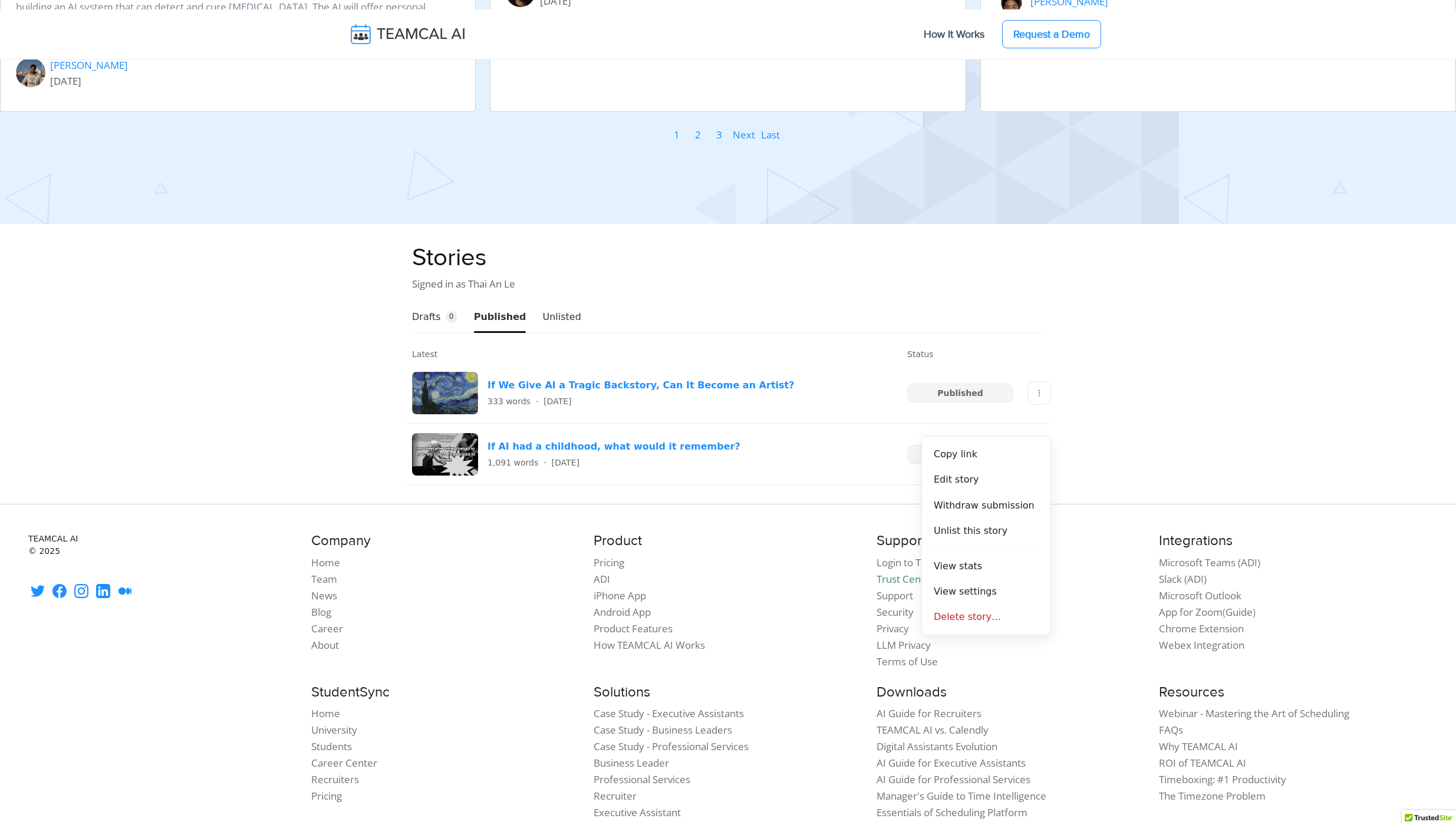
click at [1140, 400] on section "Stories Signed in as Thai An Le Drafts 0 Published Unlisted Latest Status If We…" at bounding box center [728, 364] width 1456 height 242
click at [563, 302] on button "Unlisted" at bounding box center [562, 317] width 38 height 30
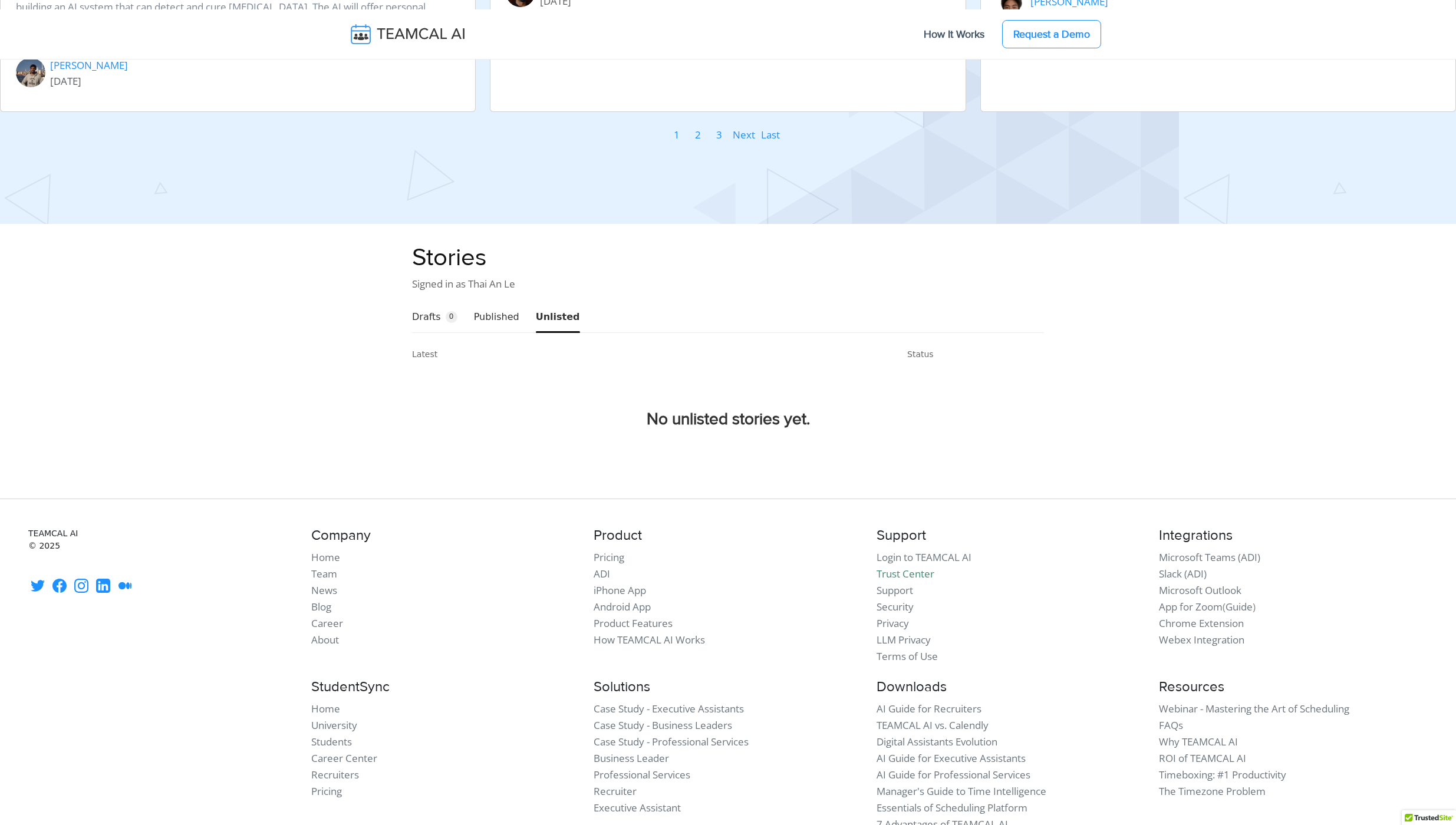
click at [486, 302] on button "Published" at bounding box center [496, 317] width 45 height 30
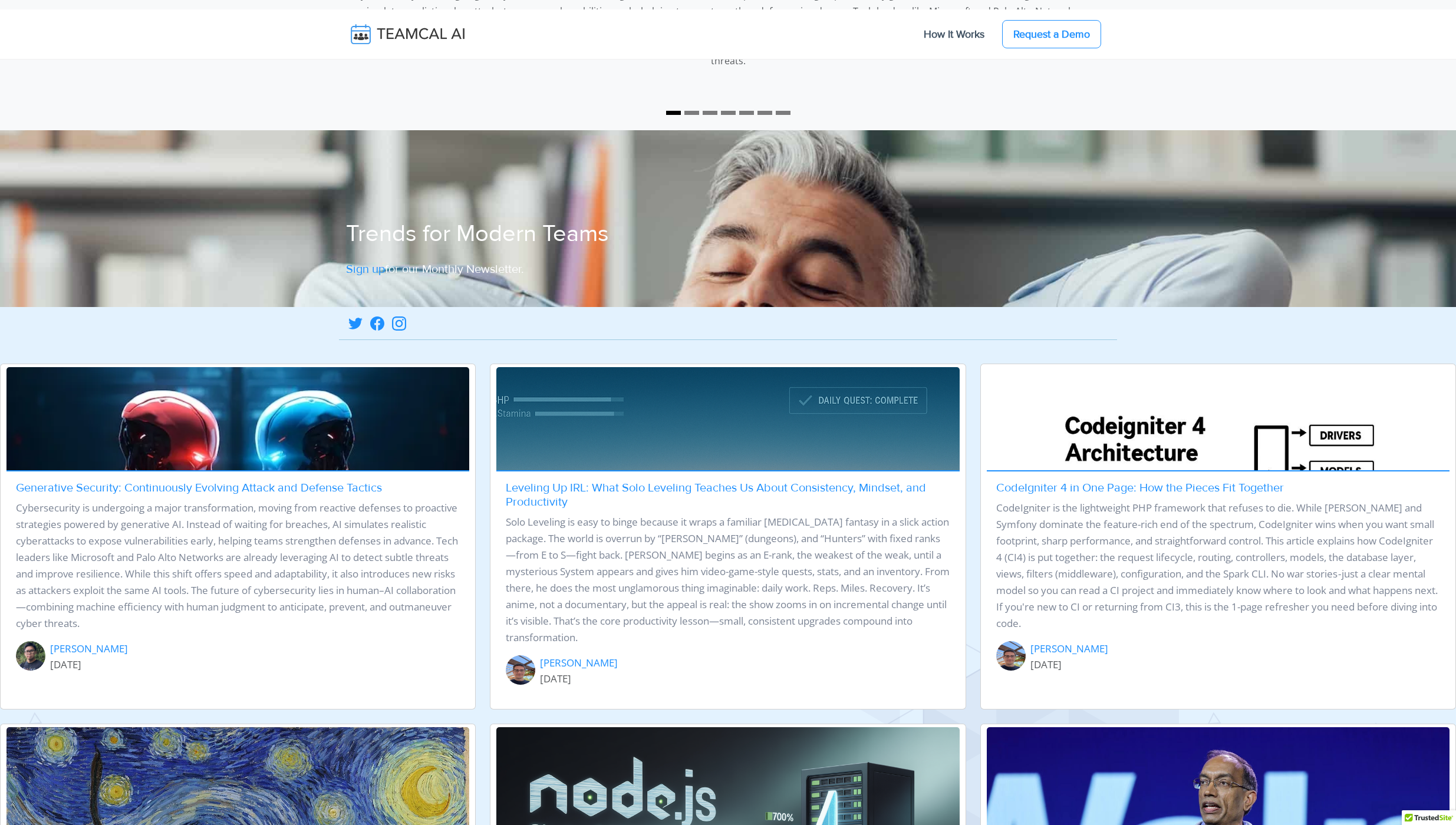
scroll to position [0, 0]
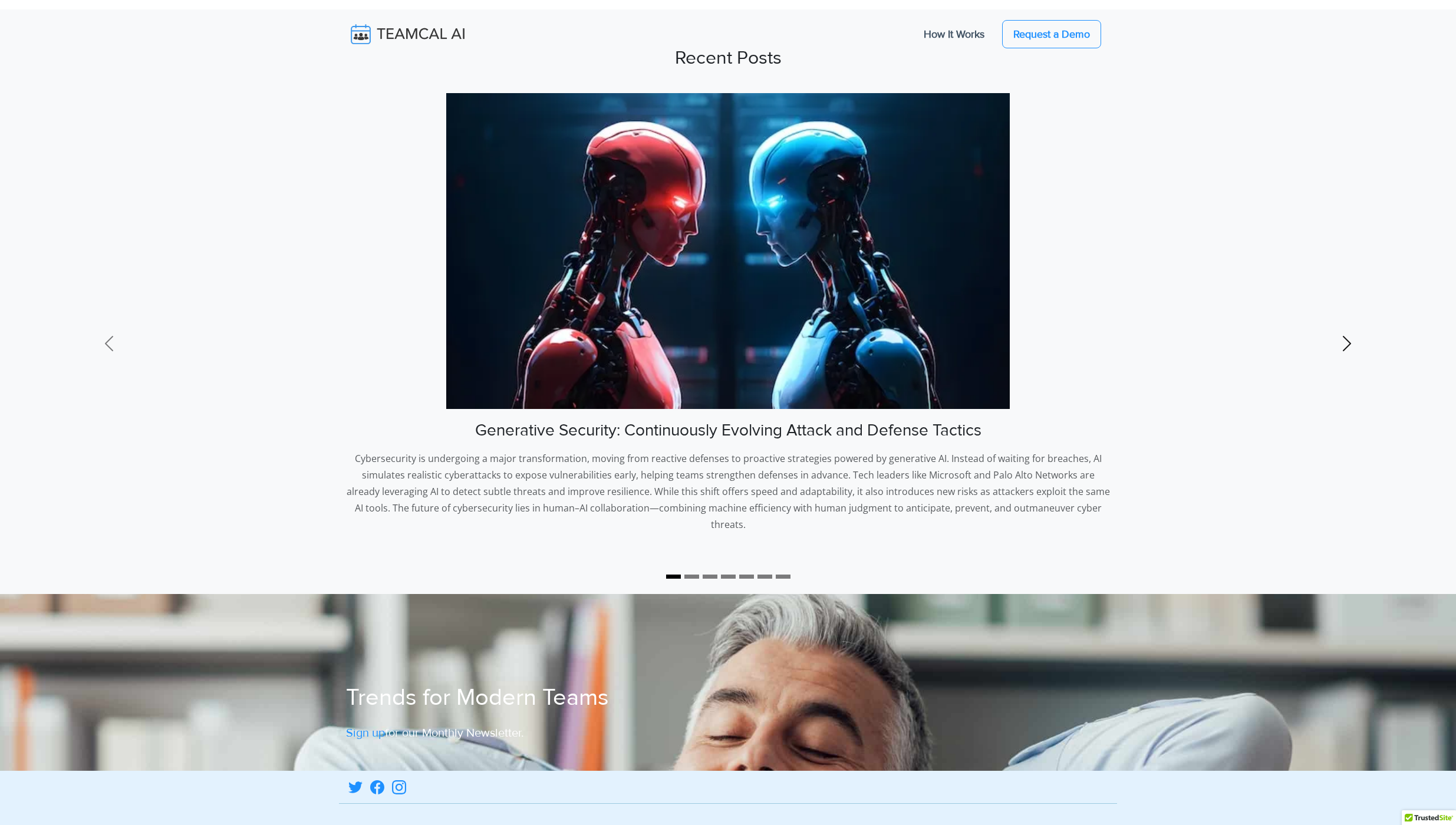
click at [1251, 101] on link "Next" at bounding box center [1347, 343] width 219 height 501
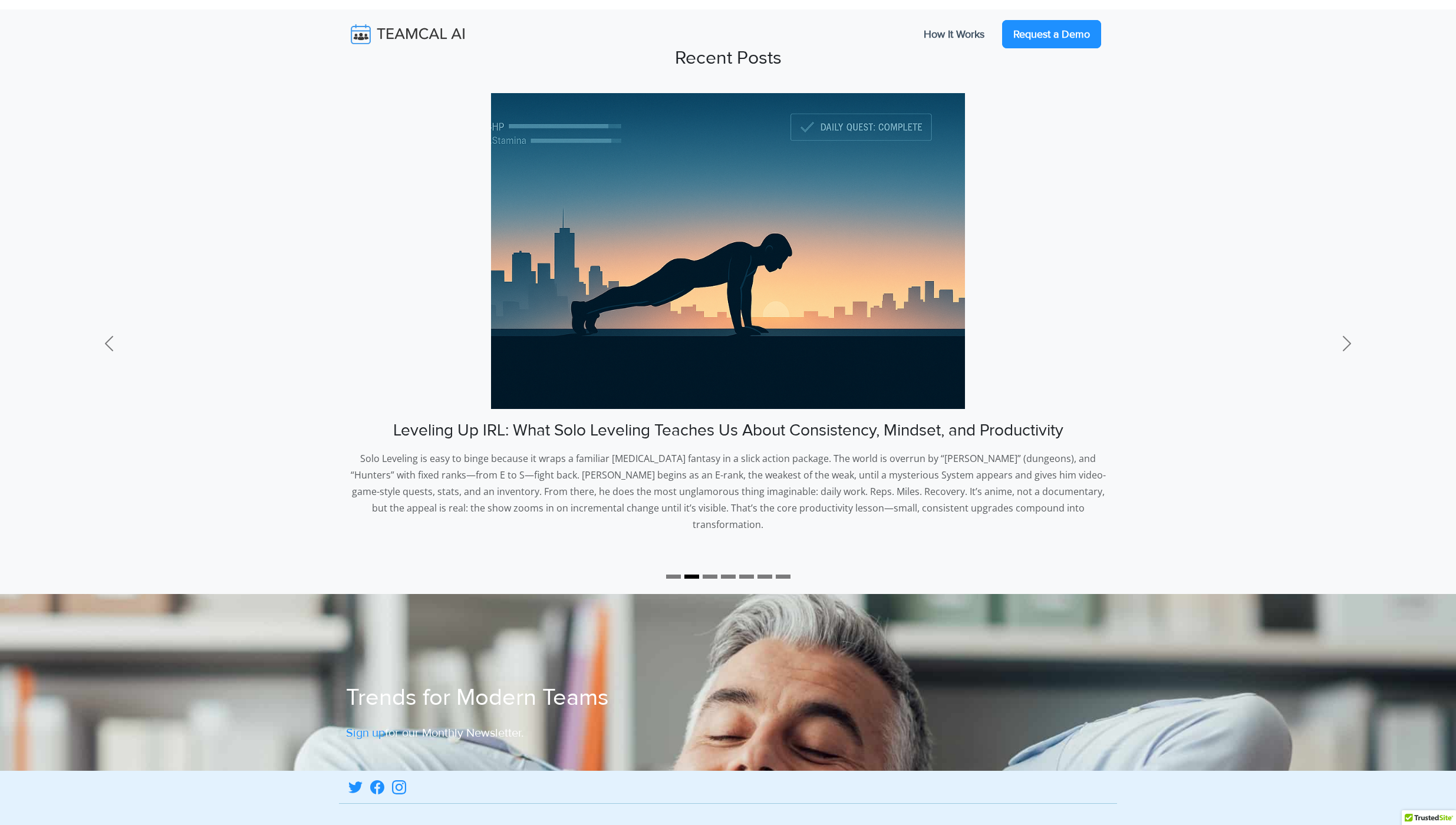
click at [1044, 35] on link "Request a Demo" at bounding box center [1051, 34] width 99 height 28
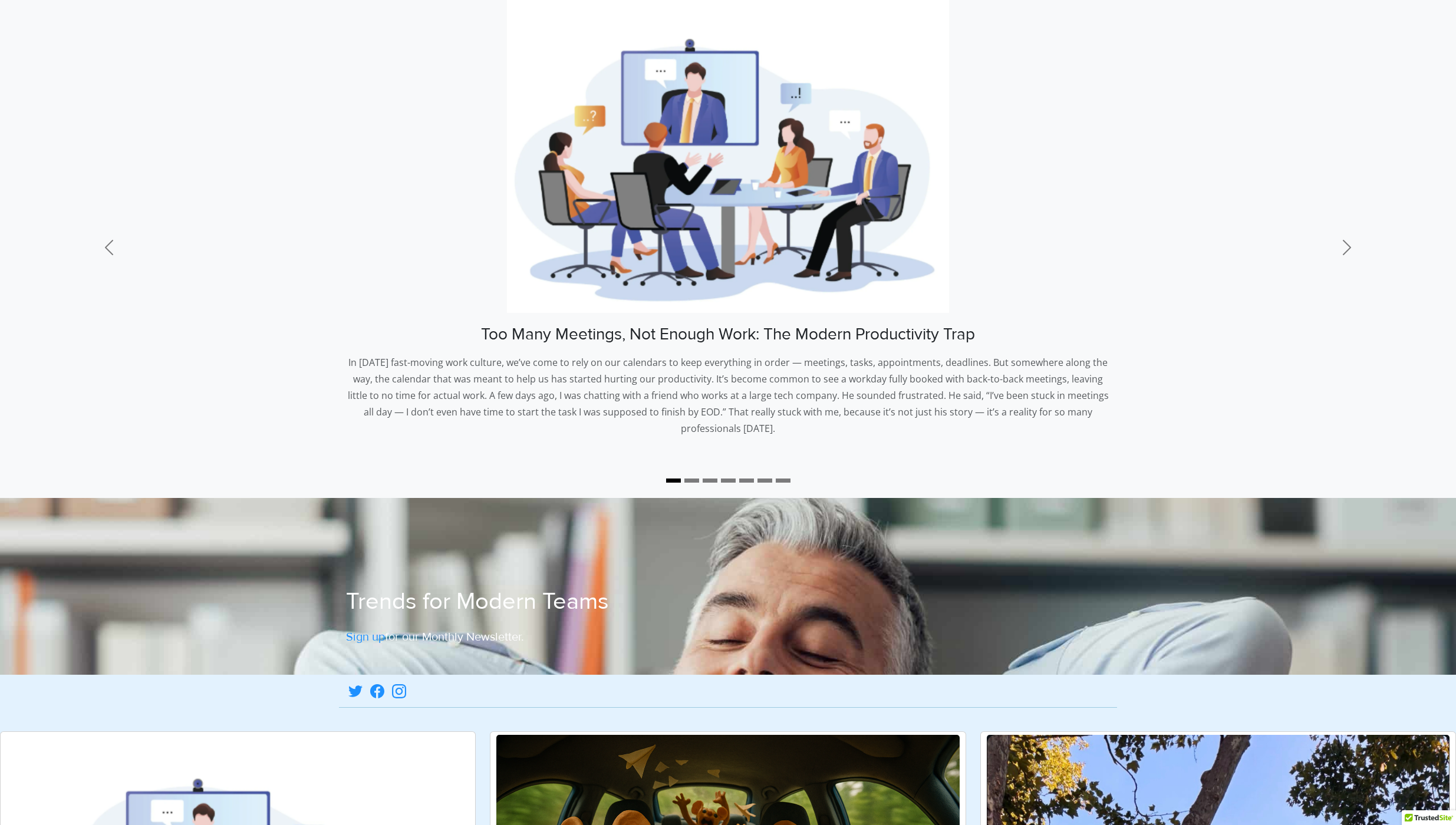
scroll to position [102, 0]
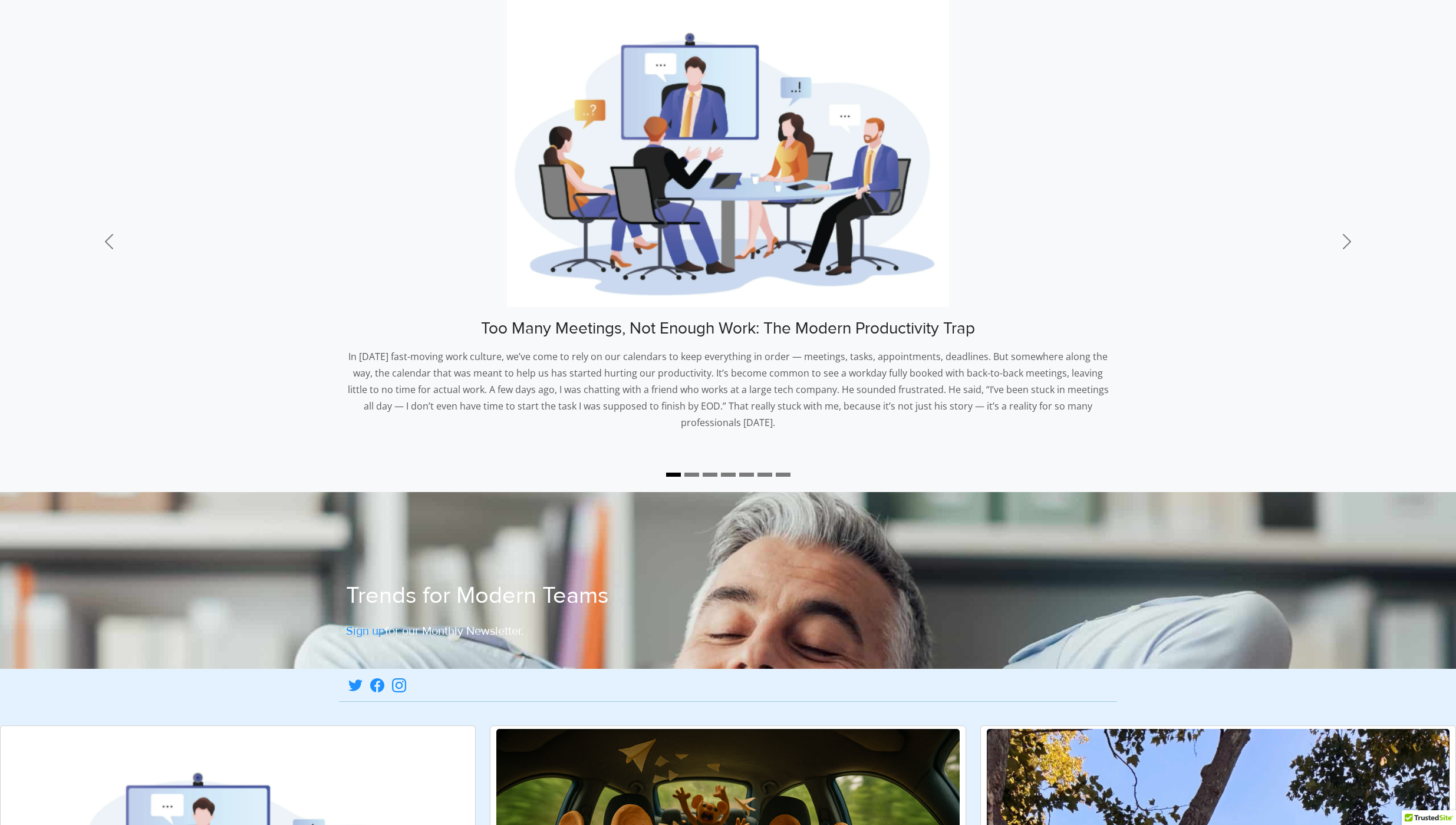
click at [680, 246] on img at bounding box center [727, 149] width 441 height 316
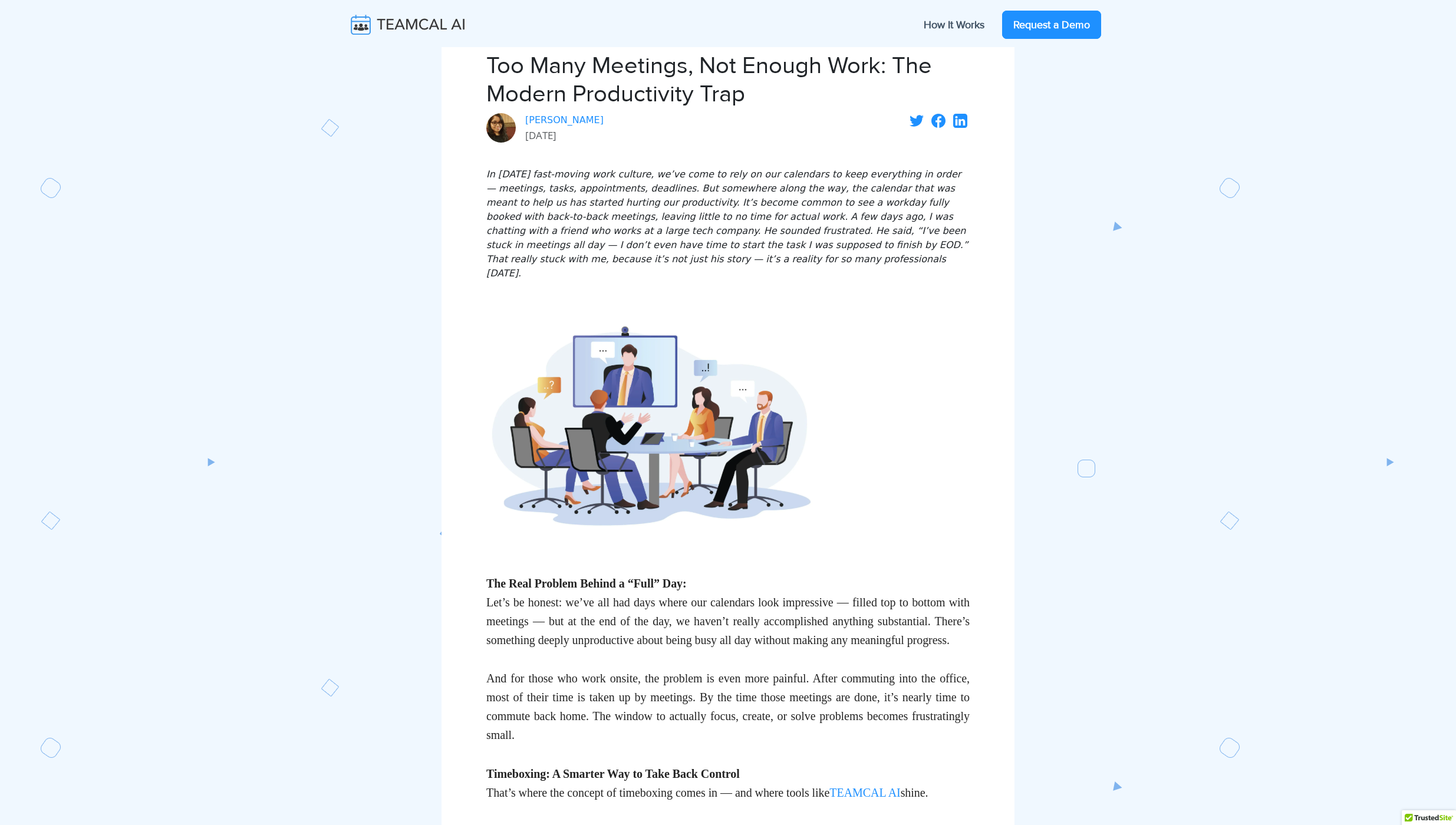
click at [1048, 26] on link "Request a Demo" at bounding box center [1051, 25] width 99 height 28
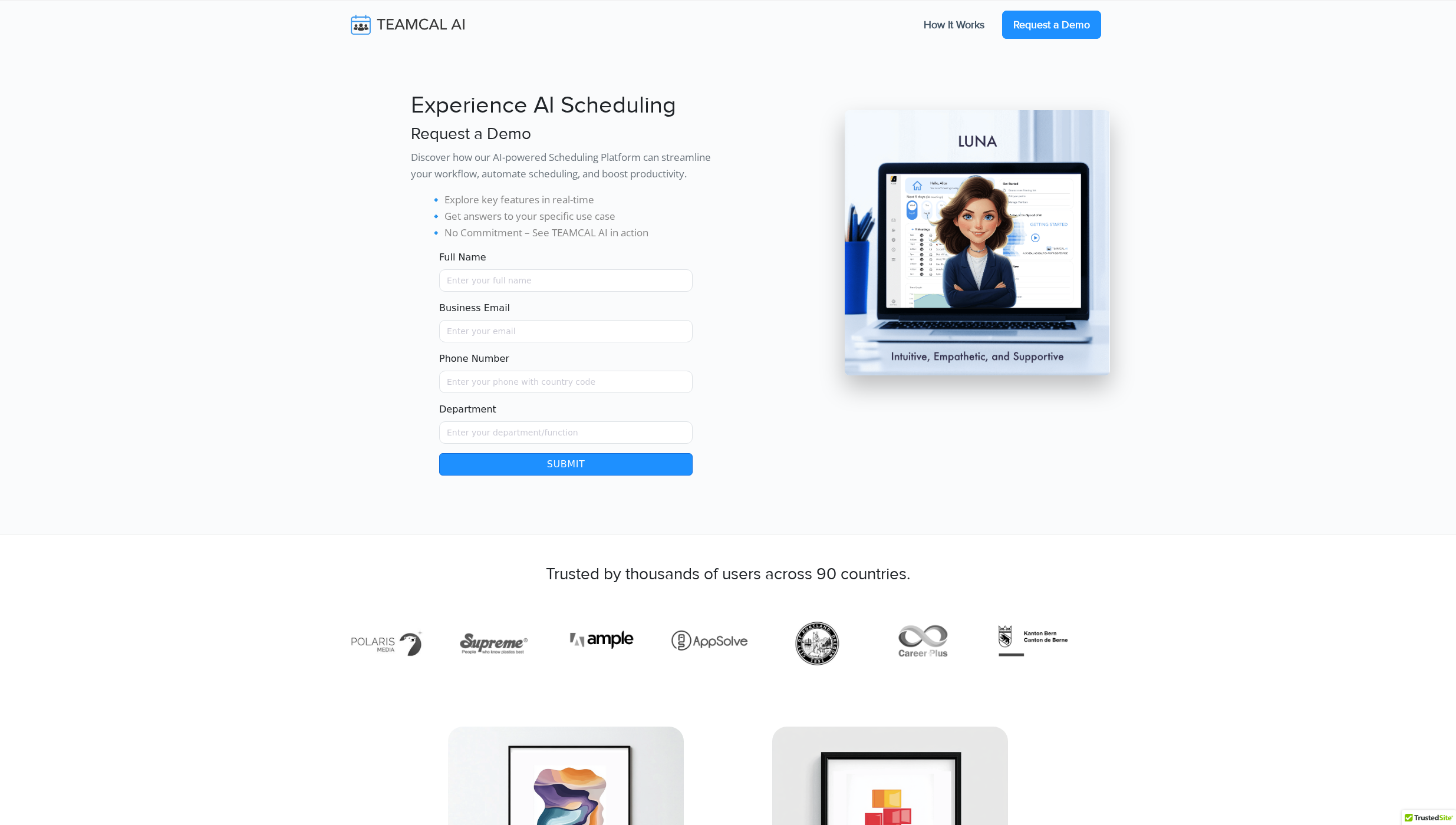
click at [1053, 25] on link "Request a Demo" at bounding box center [1051, 25] width 99 height 28
click at [483, 377] on input "Phone Number" at bounding box center [565, 382] width 253 height 23
click at [548, 378] on input "Phone Number" at bounding box center [565, 382] width 253 height 23
click at [394, 26] on img at bounding box center [416, 25] width 140 height 25
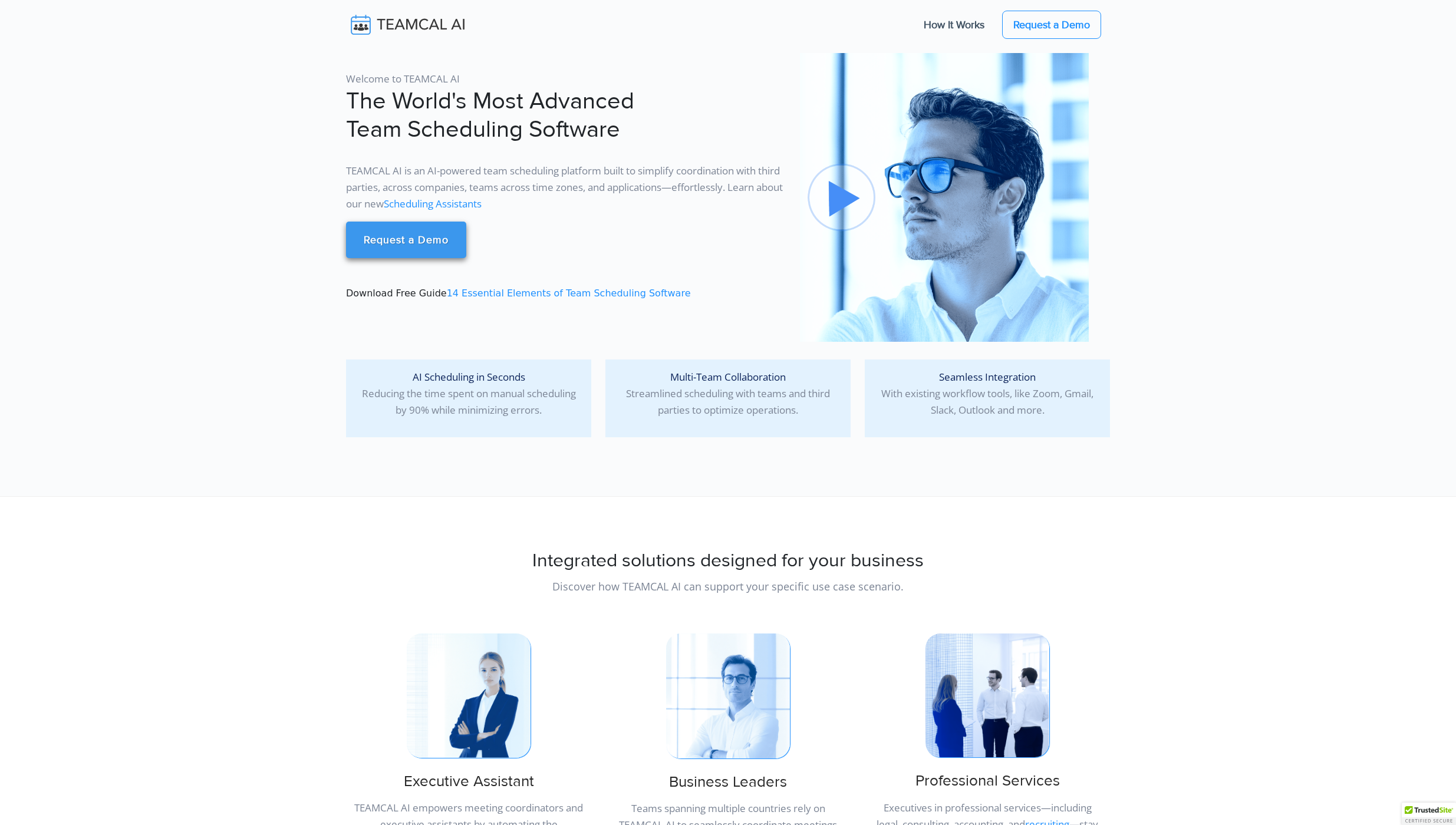
click at [410, 233] on link "Request a Demo" at bounding box center [406, 240] width 120 height 37
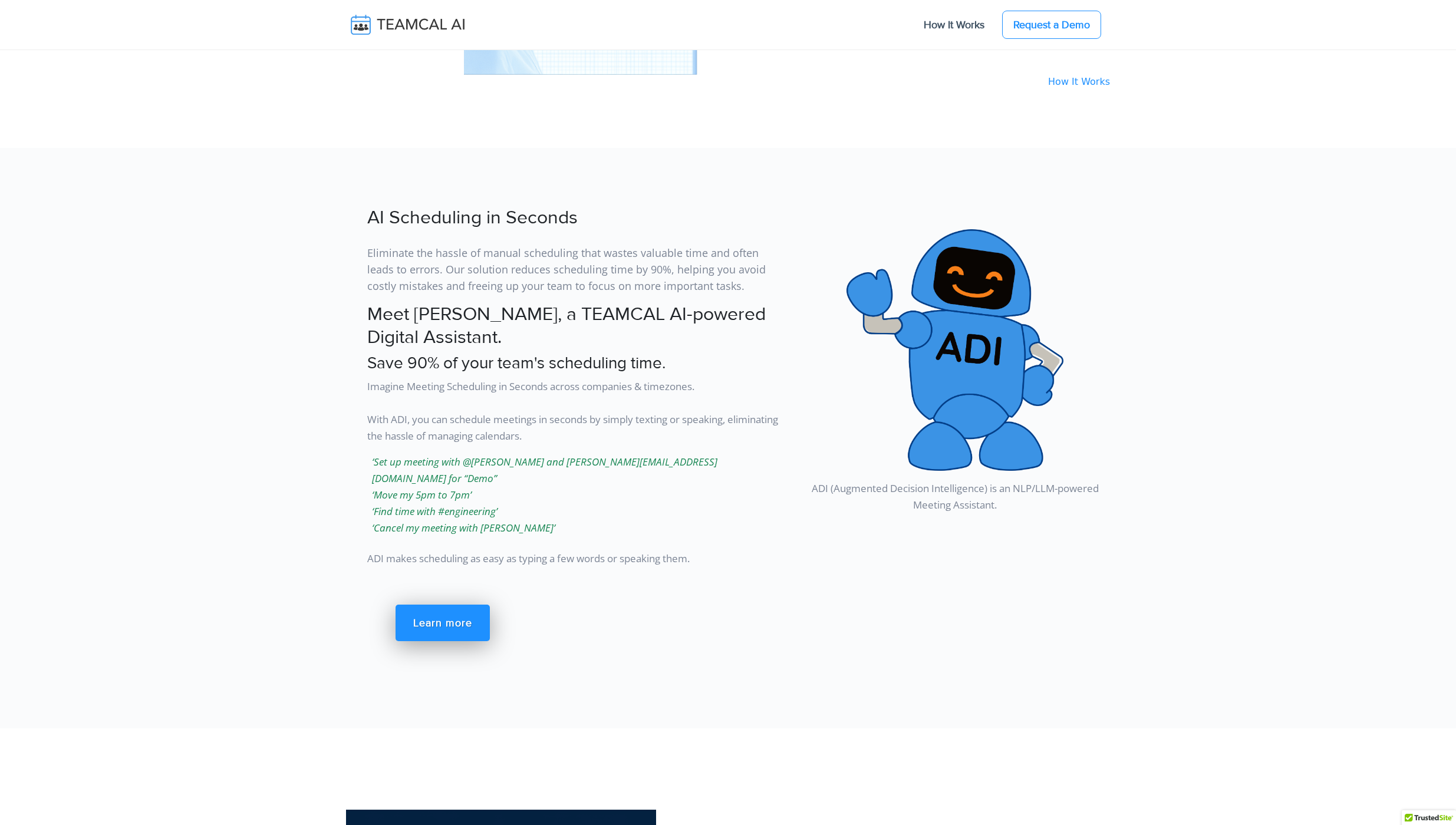
scroll to position [1686, 0]
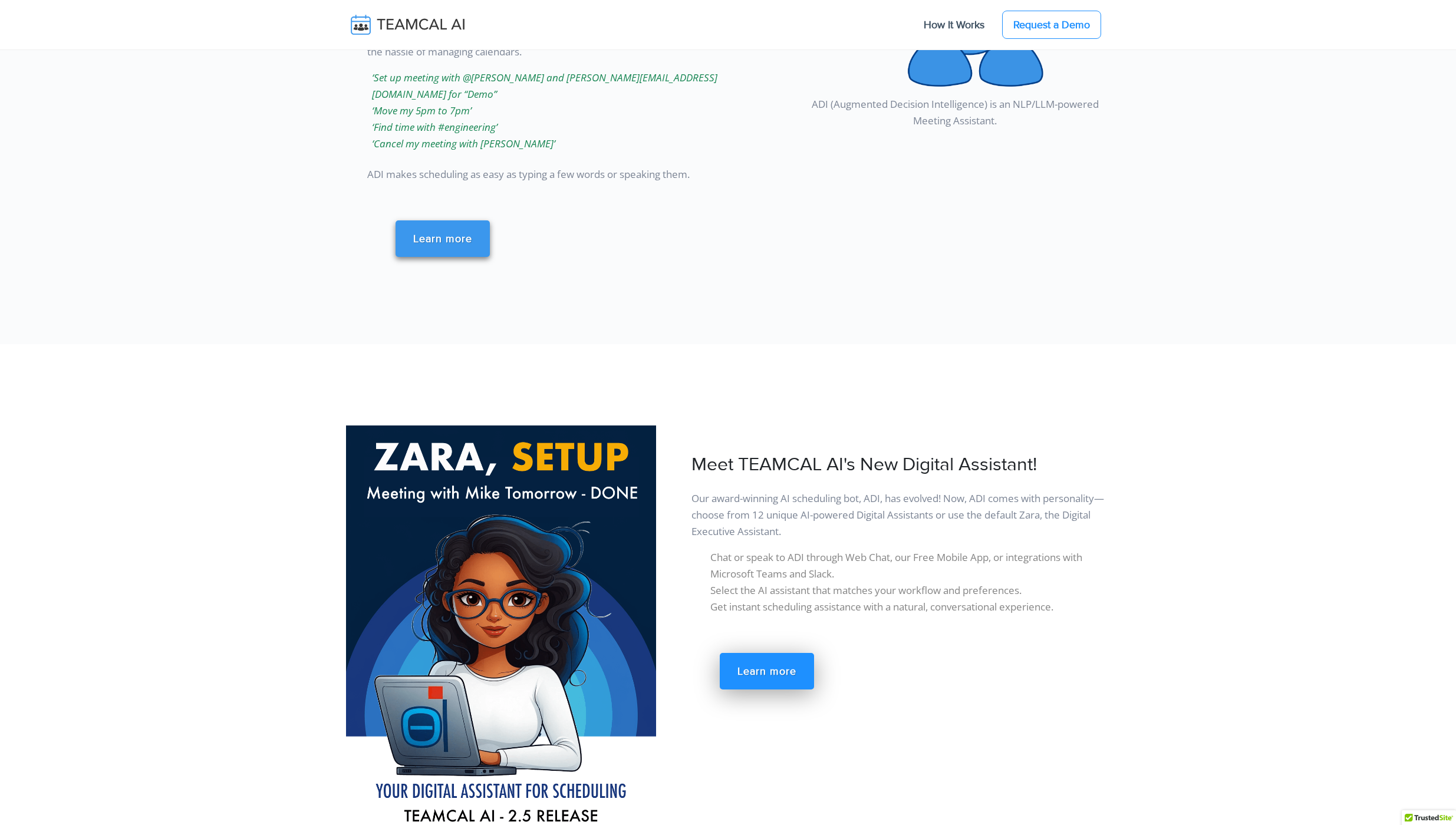
click at [430, 221] on link "Learn more" at bounding box center [442, 239] width 94 height 37
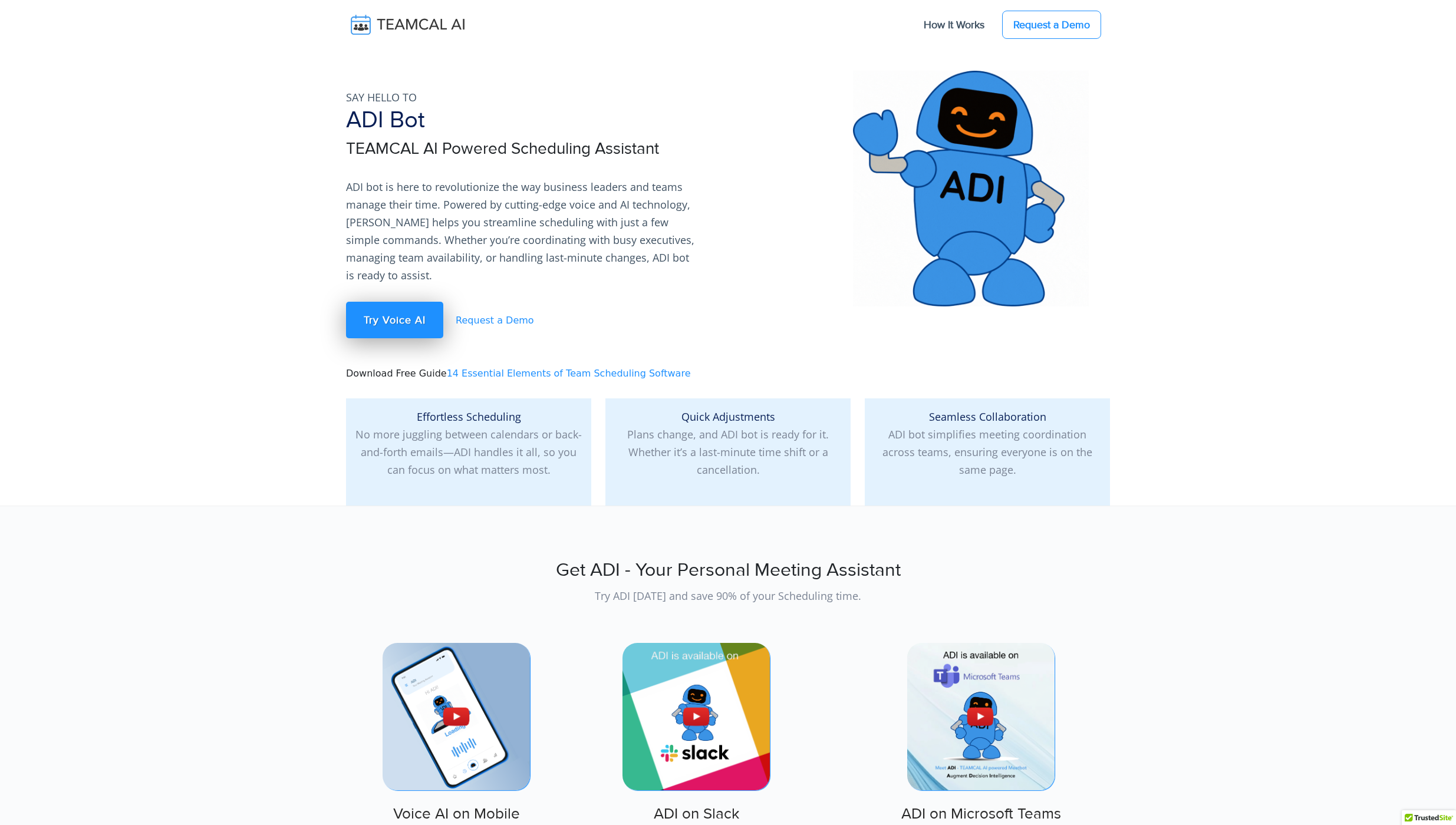
click at [505, 315] on link "Request a Demo" at bounding box center [490, 320] width 88 height 11
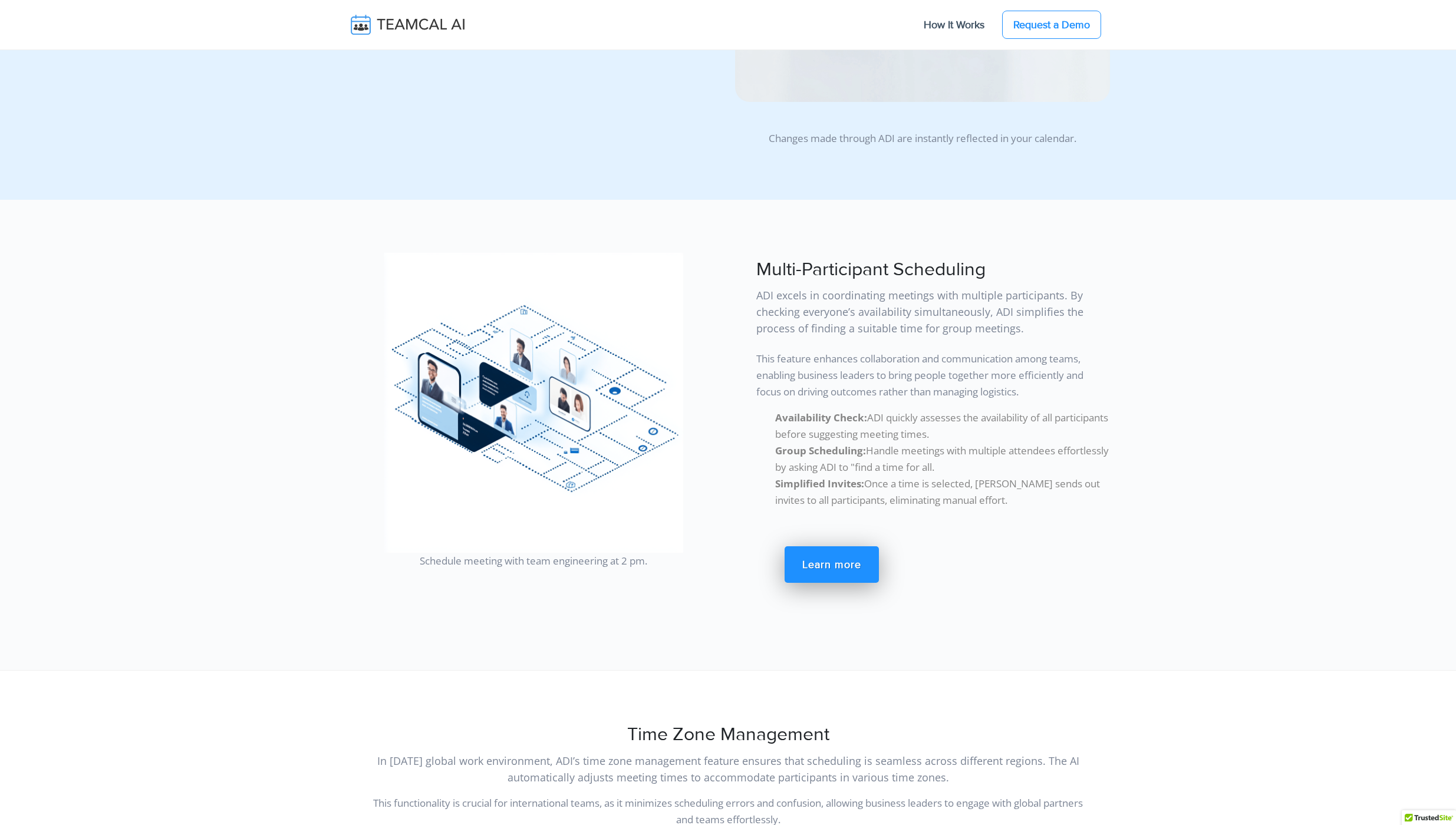
scroll to position [6161, 0]
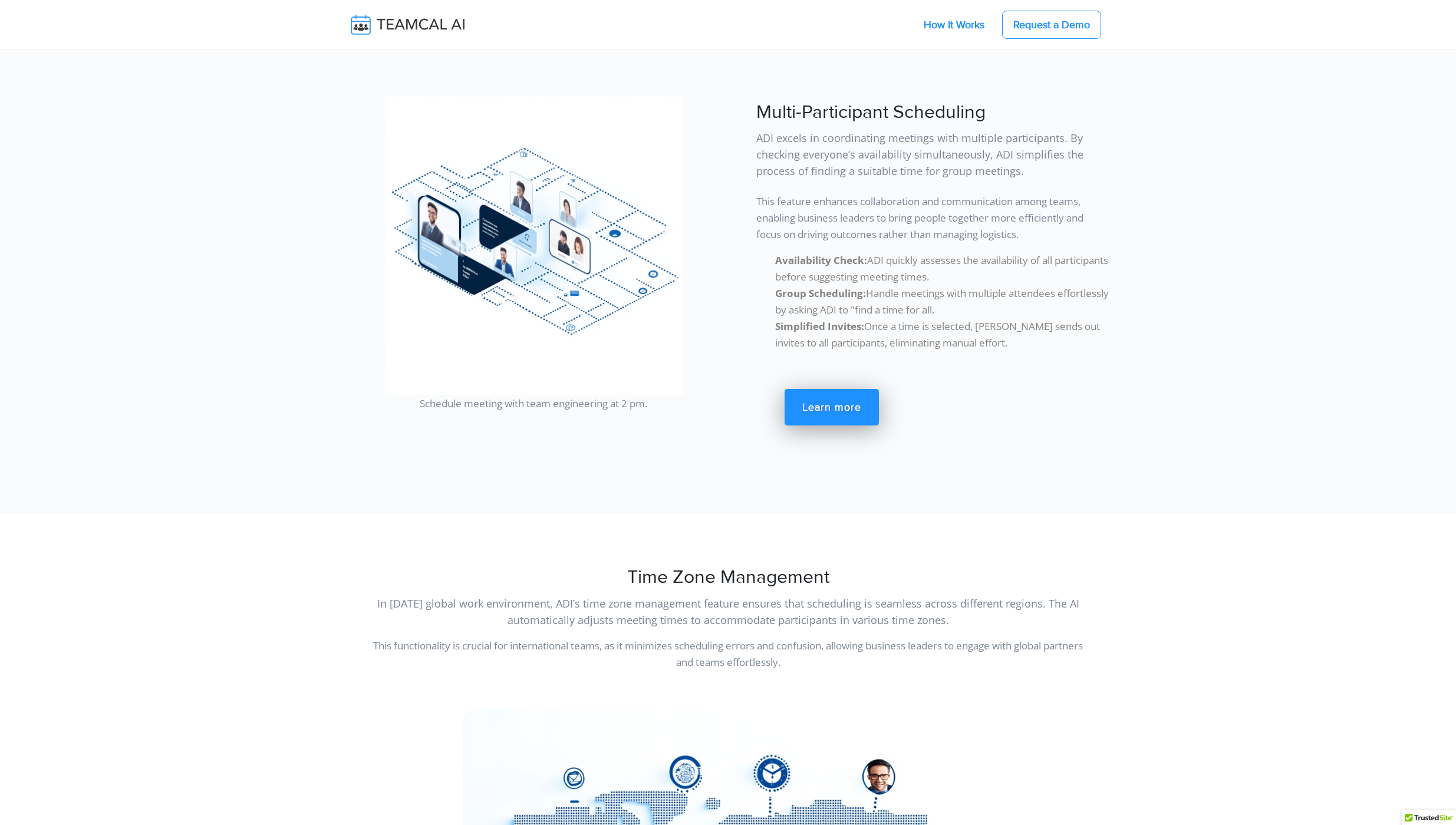
click at [948, 18] on link "How It Works" at bounding box center [954, 25] width 84 height 25
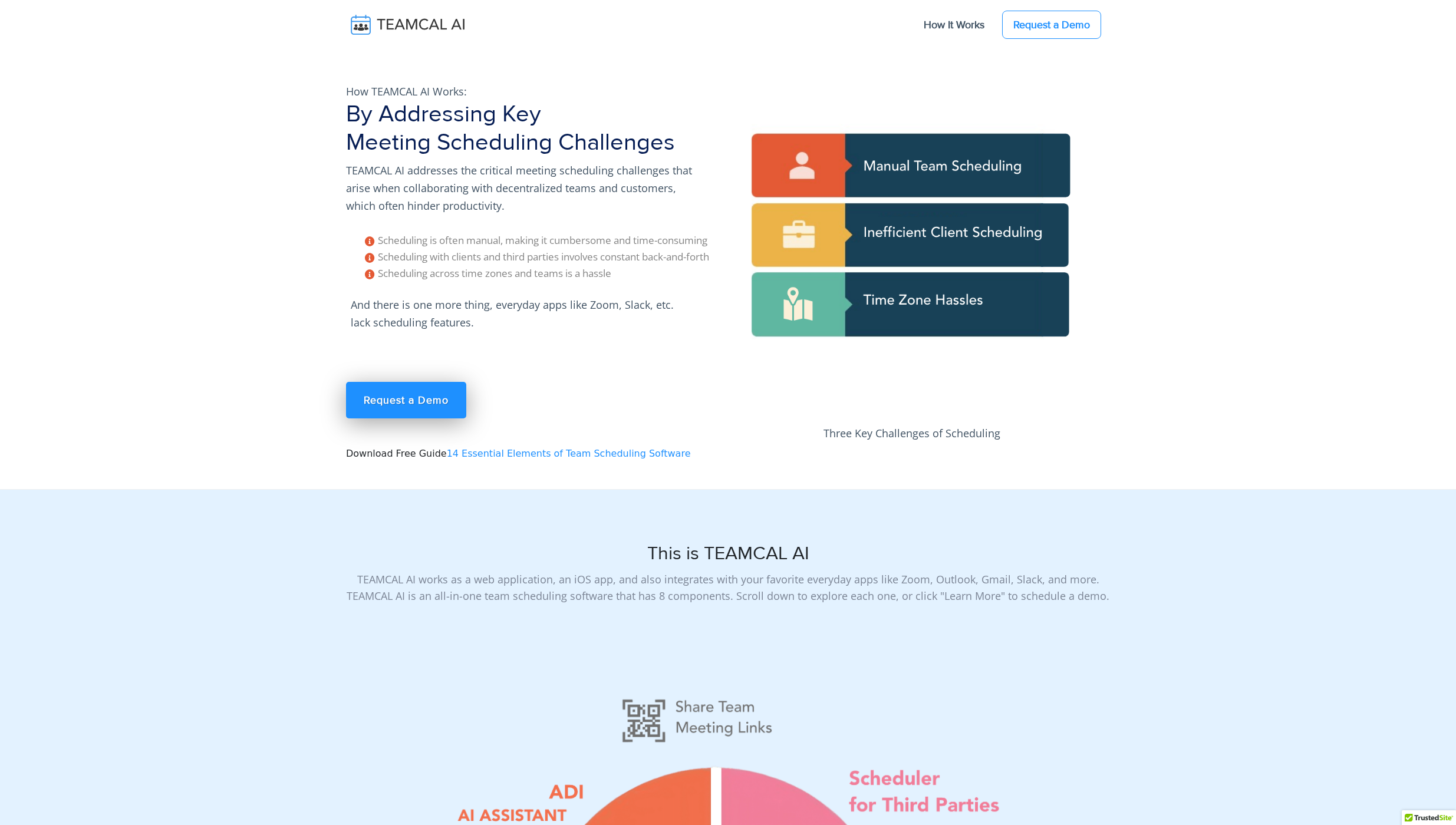
click at [471, 301] on p "And there is one more thing, everyday apps like Zoom, Slack, etc. lack scheduli…" at bounding box center [522, 313] width 354 height 45
click at [405, 403] on link "Request a Demo" at bounding box center [406, 400] width 120 height 37
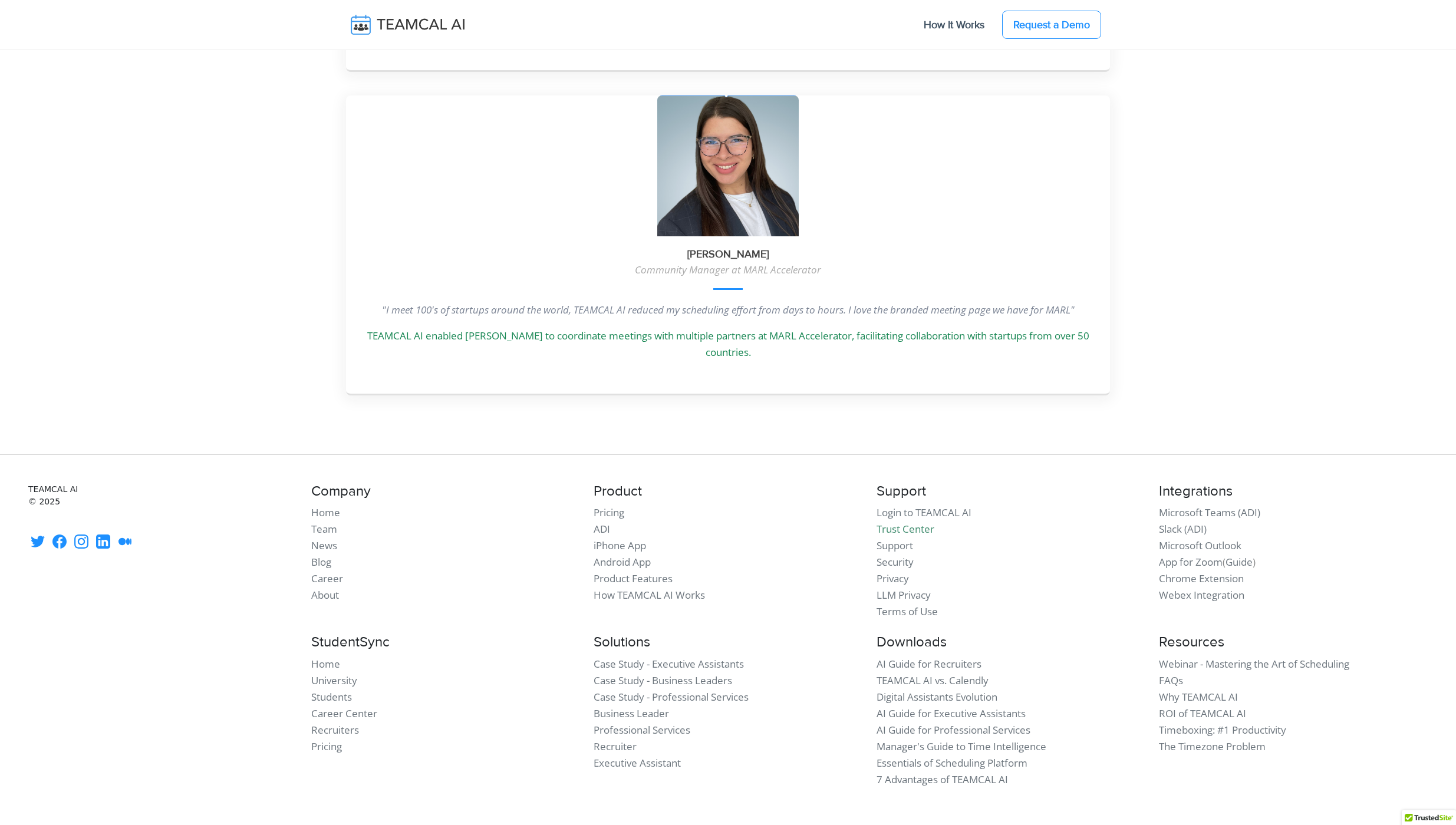
scroll to position [3140, 0]
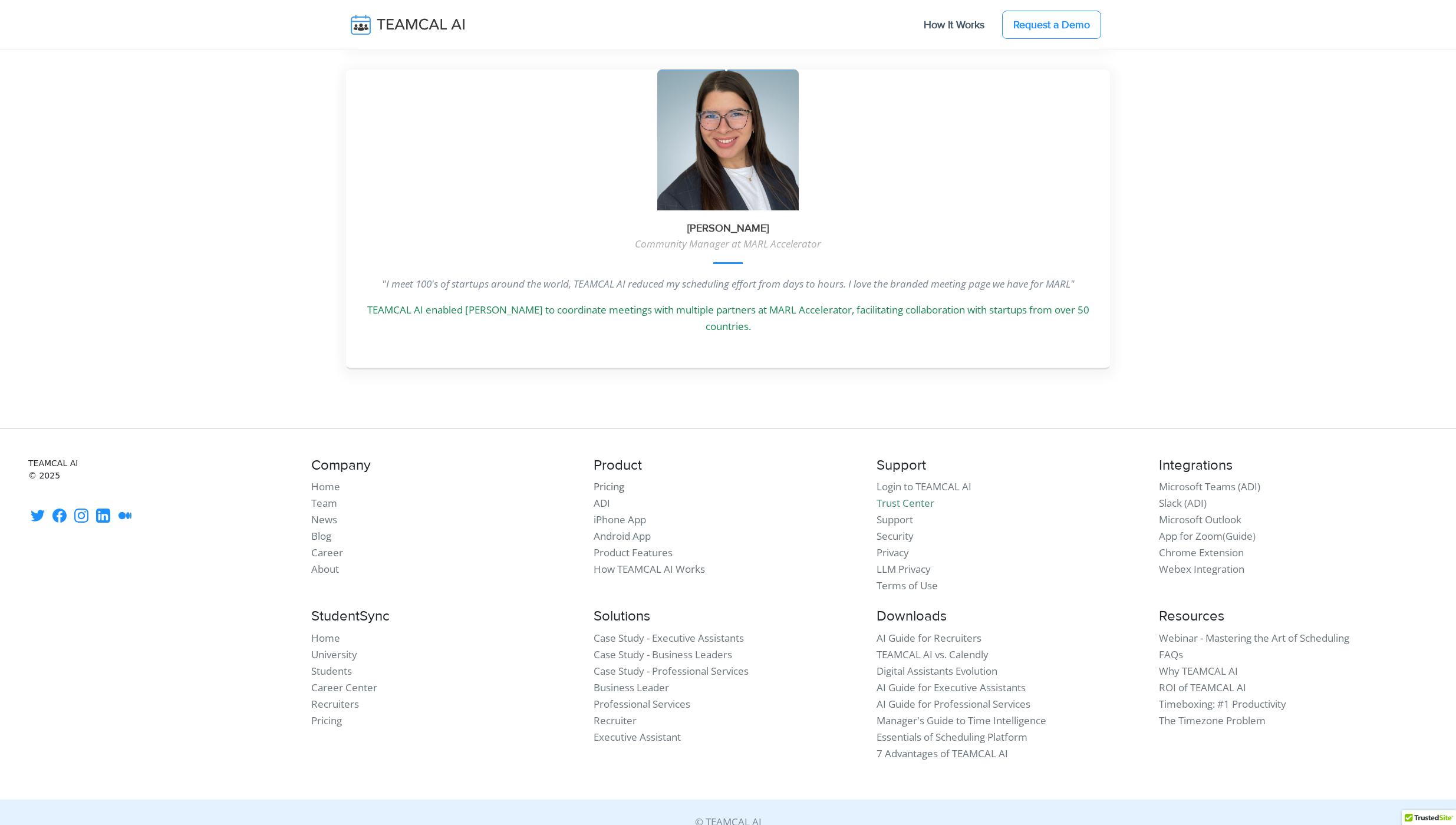
click at [614, 480] on link "Pricing" at bounding box center [608, 486] width 31 height 13
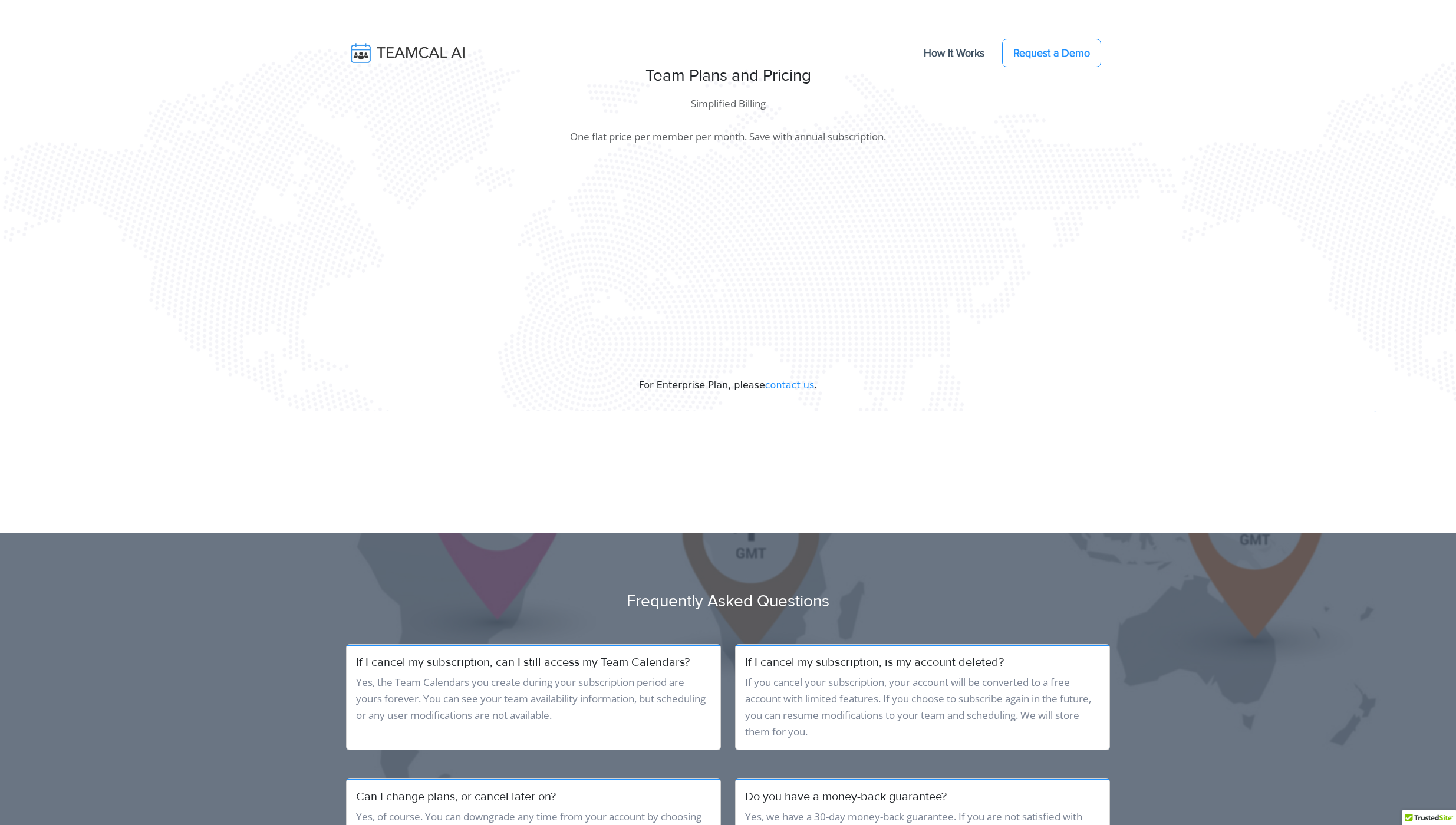
scroll to position [3, 0]
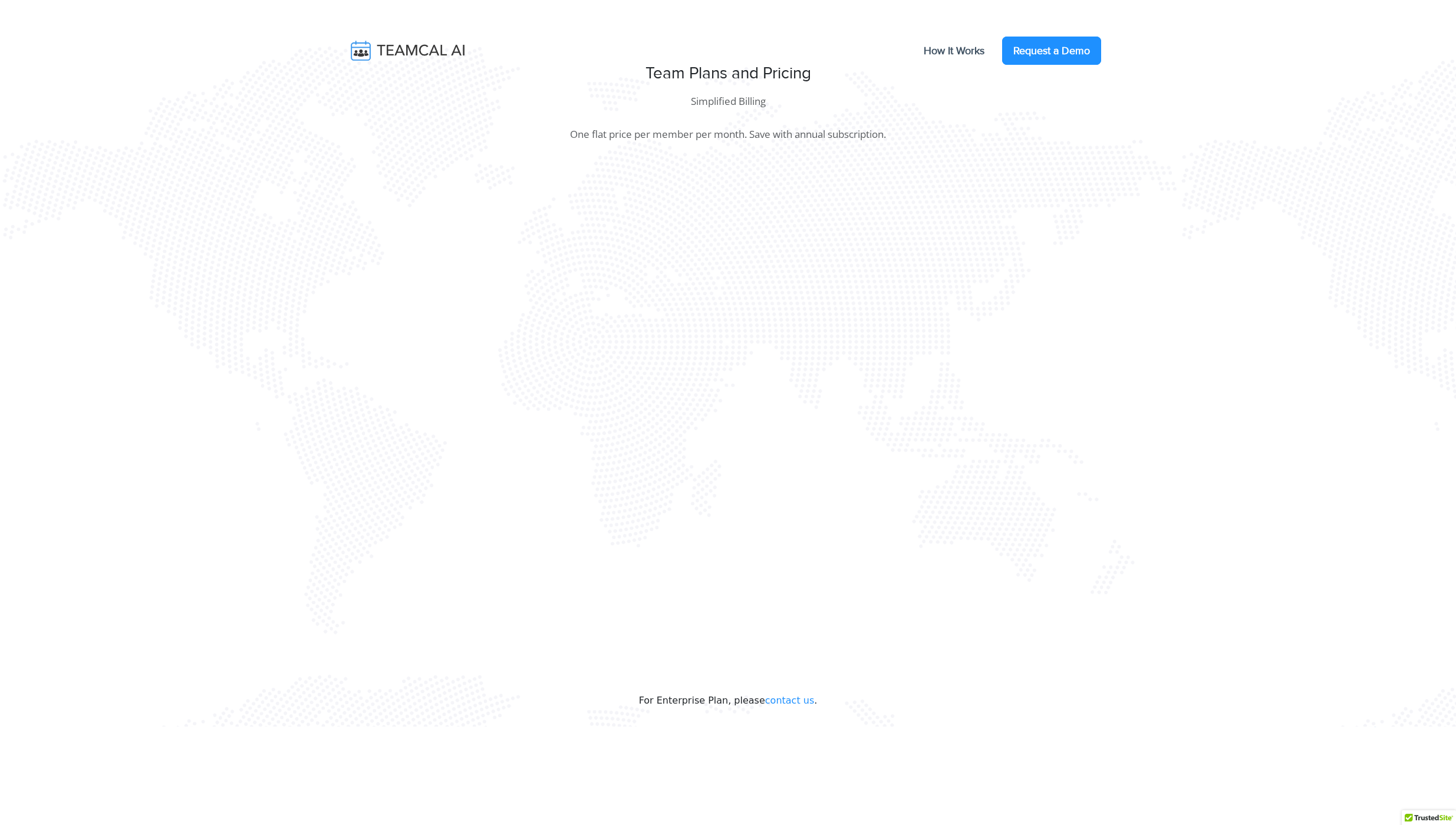
click at [1056, 48] on link "Request a Demo" at bounding box center [1051, 51] width 99 height 28
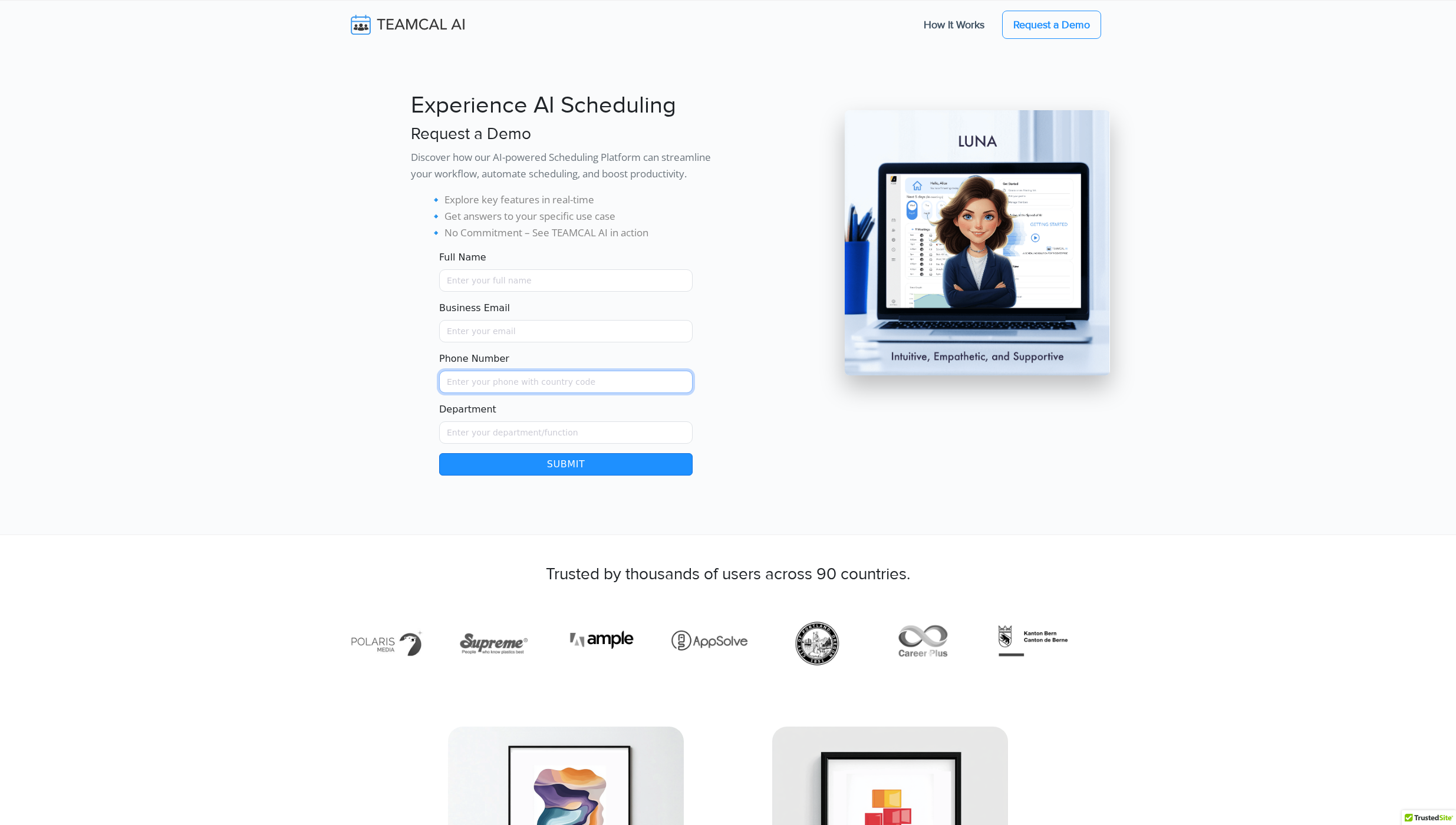
click at [498, 378] on input "Phone Number" at bounding box center [565, 382] width 253 height 23
click at [473, 339] on input "Business Email" at bounding box center [565, 331] width 253 height 23
drag, startPoint x: 479, startPoint y: 395, endPoint x: 478, endPoint y: 364, distance: 31.0
click at [479, 395] on form "Full Name Business Email Phone Number Department From demo Leave this form fiel…" at bounding box center [565, 363] width 310 height 225
drag, startPoint x: 466, startPoint y: 328, endPoint x: 476, endPoint y: 384, distance: 56.9
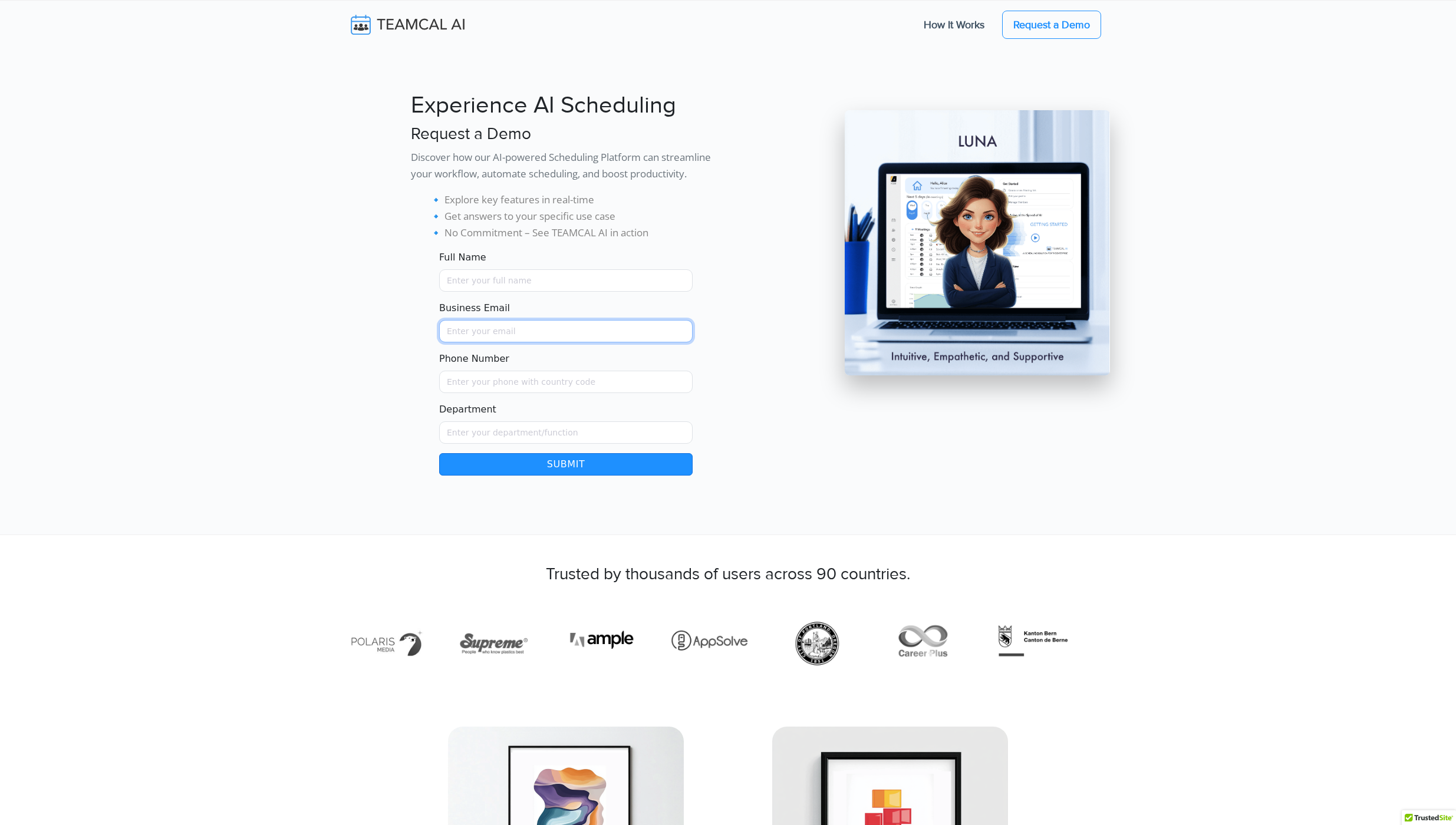
click at [466, 329] on input "Business Email" at bounding box center [565, 331] width 253 height 23
drag, startPoint x: 476, startPoint y: 384, endPoint x: 473, endPoint y: 337, distance: 47.1
click at [476, 384] on input "Phone Number" at bounding box center [565, 382] width 253 height 23
drag, startPoint x: 473, startPoint y: 337, endPoint x: 471, endPoint y: 347, distance: 10.2
click at [472, 342] on form "Full Name Business Email Phone Number Department From demo Leave this form fiel…" at bounding box center [565, 363] width 310 height 225
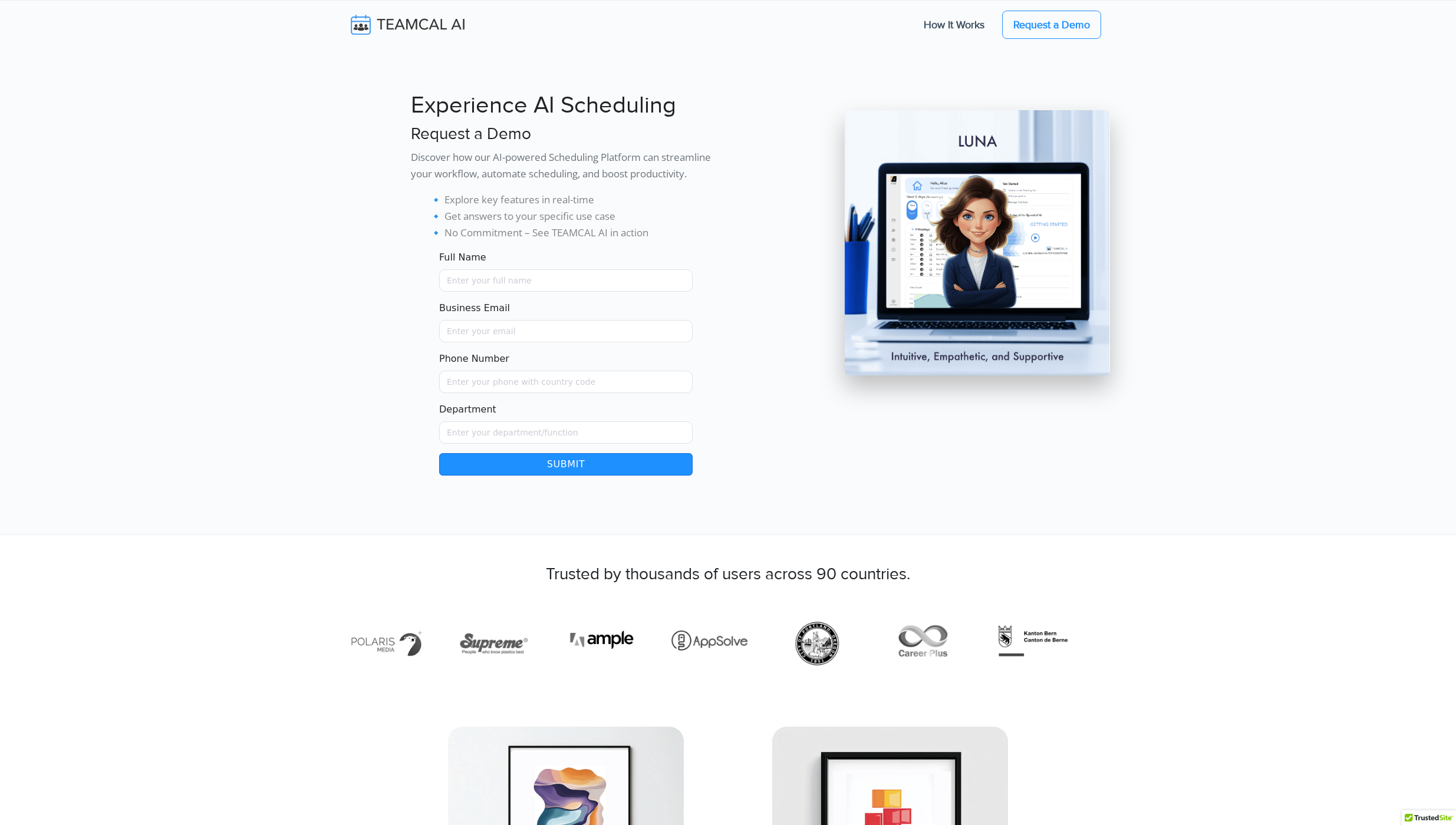
click at [476, 395] on form "Full Name Business Email Phone Number Department From demo Leave this form fiel…" at bounding box center [565, 363] width 310 height 225
click at [477, 371] on input "Phone Number" at bounding box center [565, 382] width 253 height 23
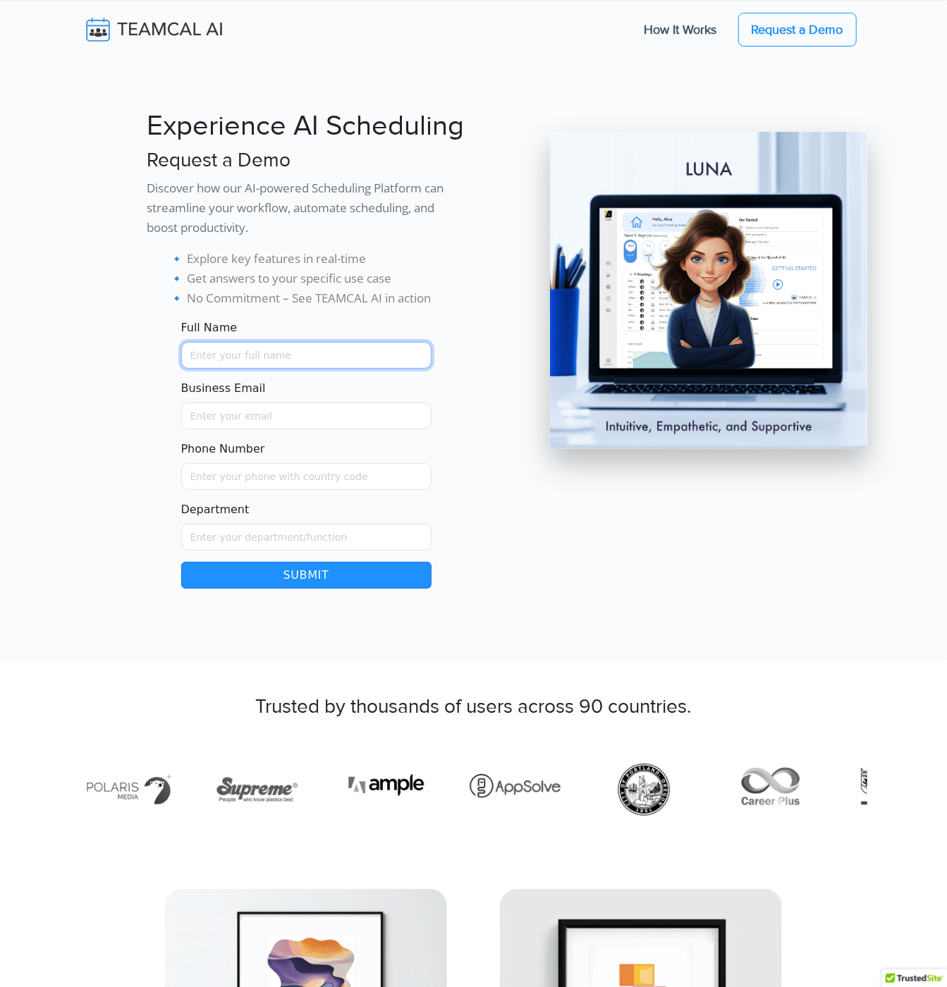
click at [291, 351] on input "Full Name" at bounding box center [306, 355] width 250 height 27
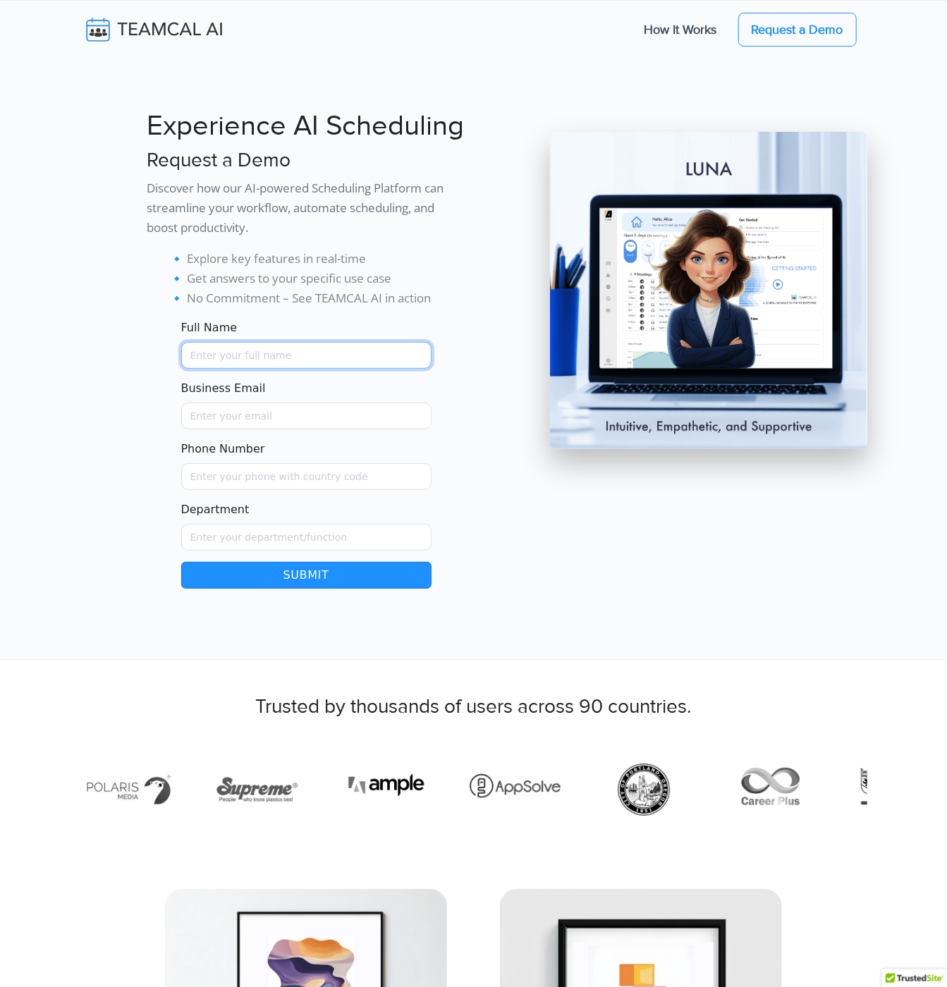
click at [291, 351] on input "Full Name" at bounding box center [306, 355] width 250 height 27
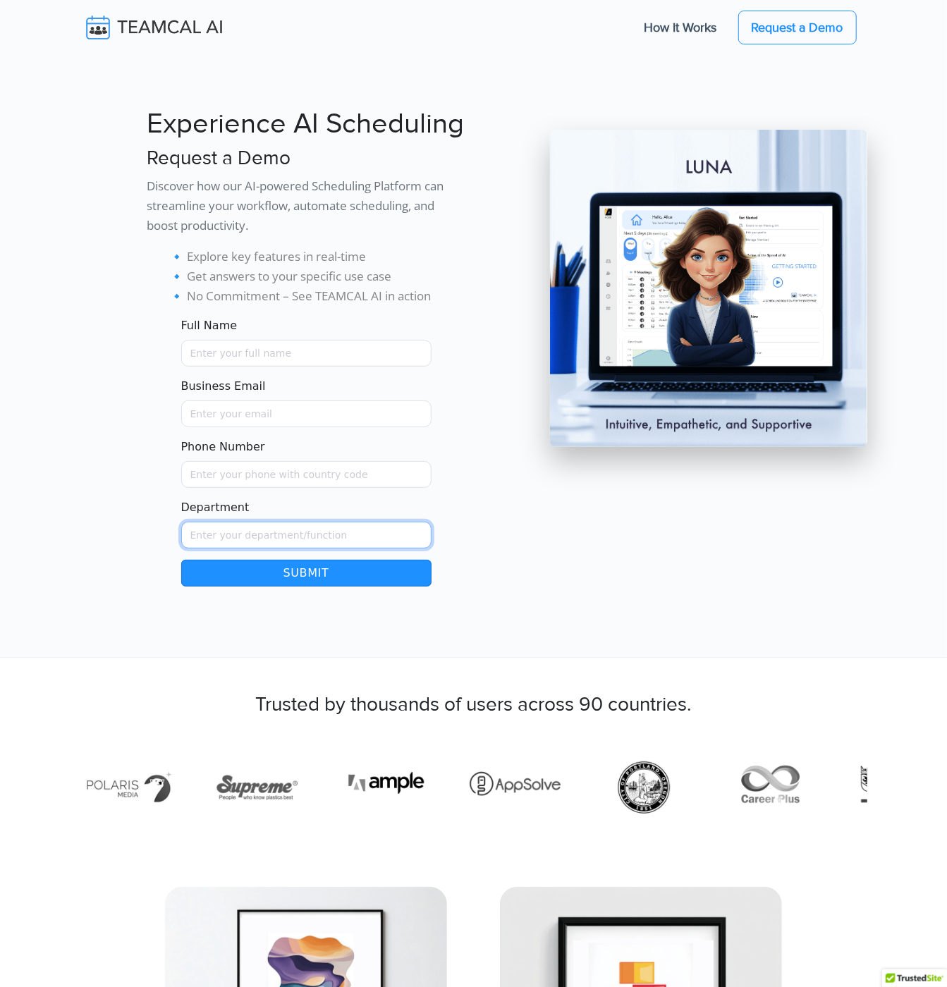
click at [332, 531] on input "Department" at bounding box center [306, 535] width 250 height 27
click at [310, 464] on input "Phone Number" at bounding box center [306, 474] width 250 height 27
drag, startPoint x: 274, startPoint y: 417, endPoint x: 281, endPoint y: 365, distance: 52.0
click at [274, 415] on input "Business Email" at bounding box center [306, 414] width 250 height 27
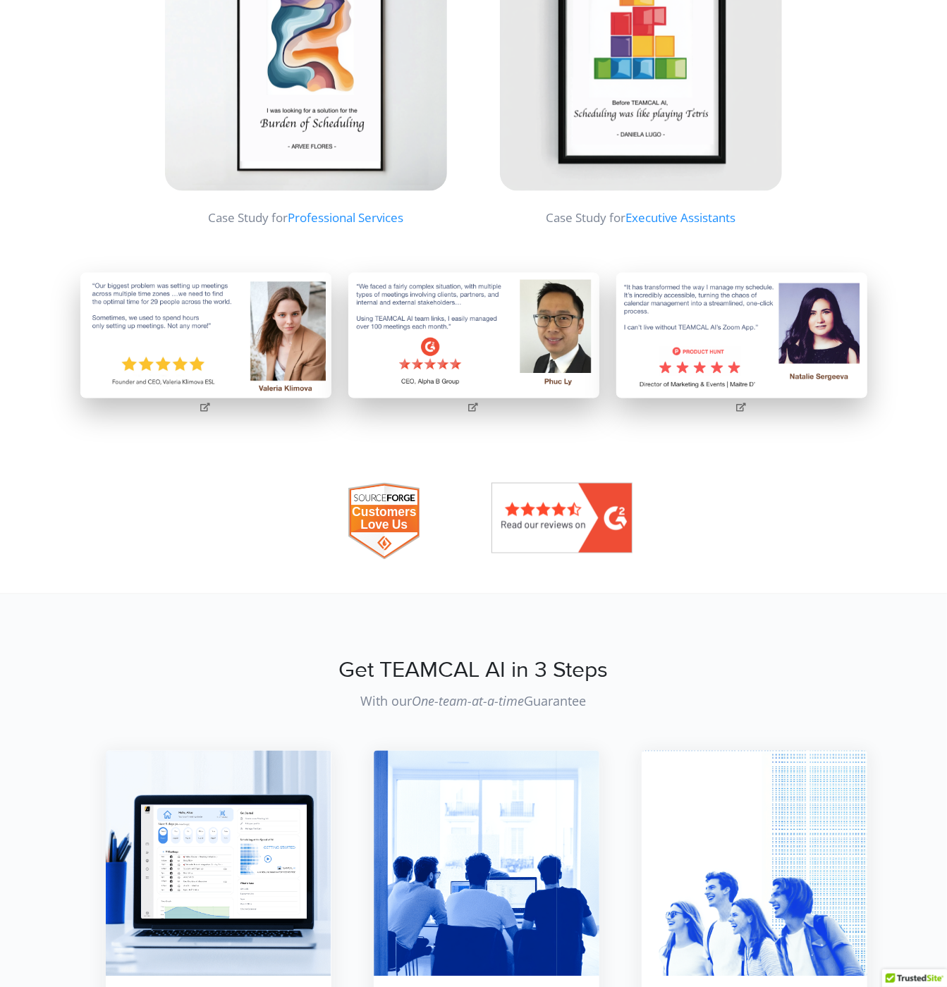
scroll to position [0, 0]
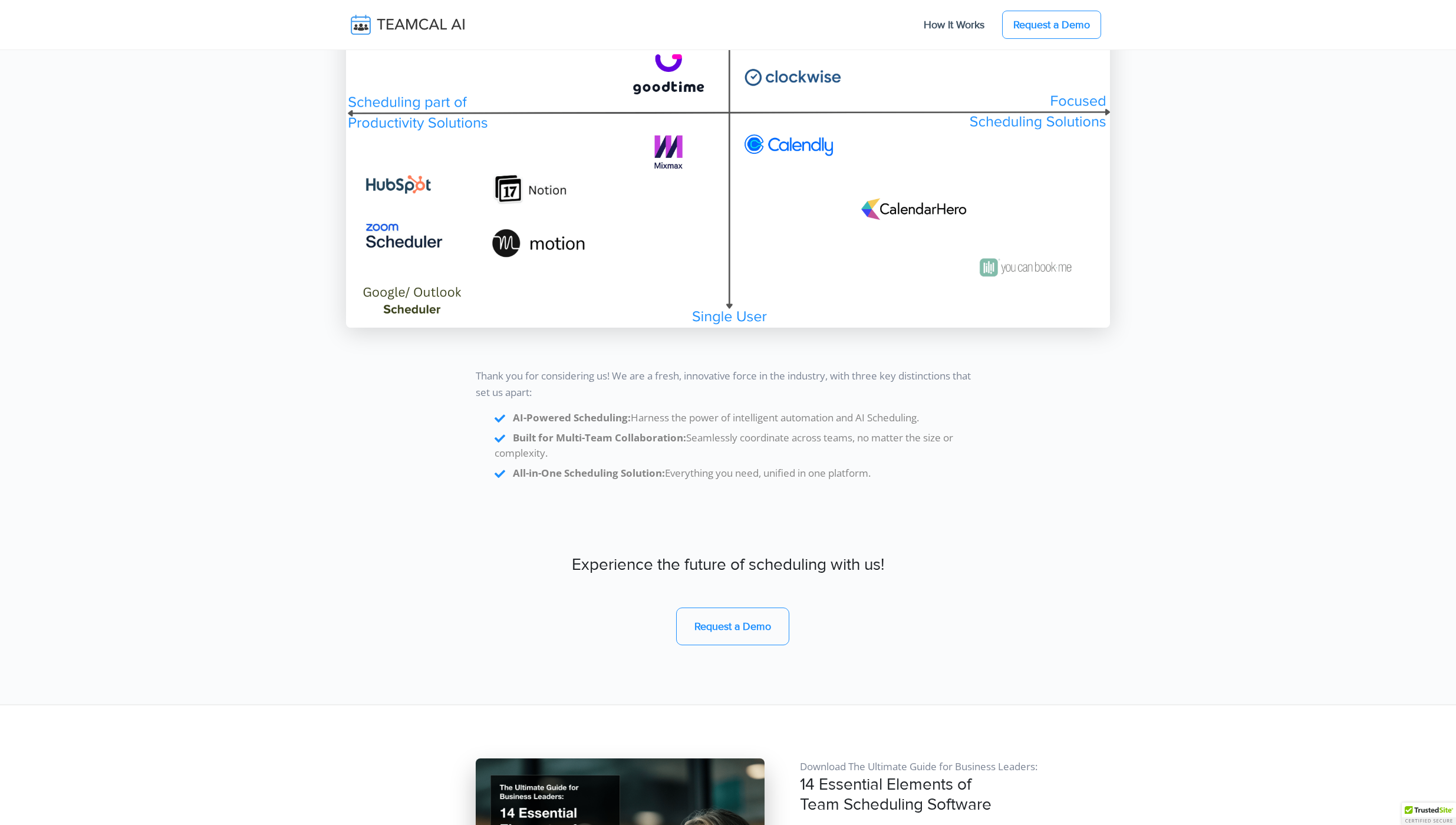
scroll to position [9915, 0]
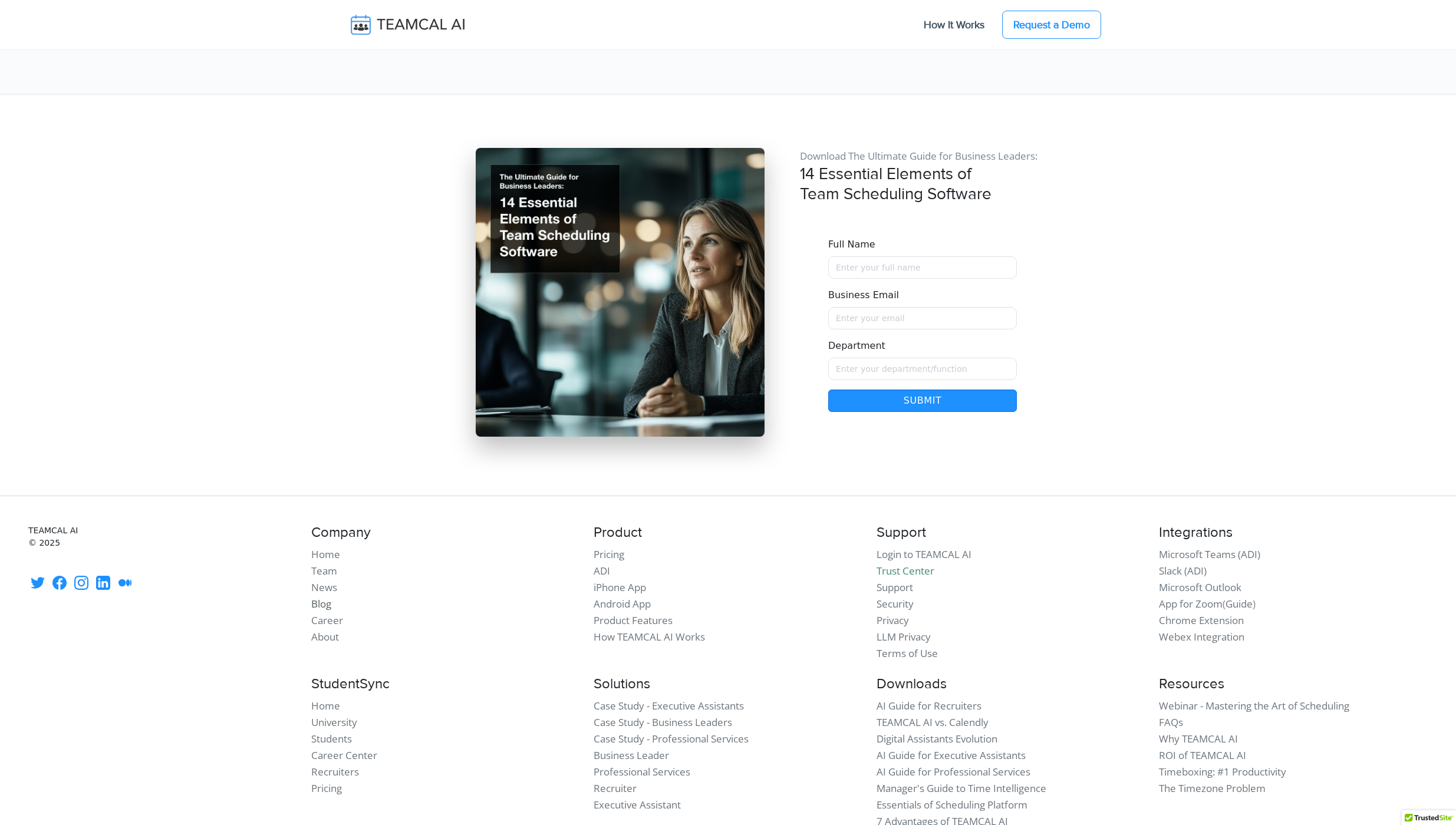
drag, startPoint x: 317, startPoint y: 519, endPoint x: 328, endPoint y: 519, distance: 11.0
click at [317, 597] on link "Blog" at bounding box center [321, 603] width 20 height 13
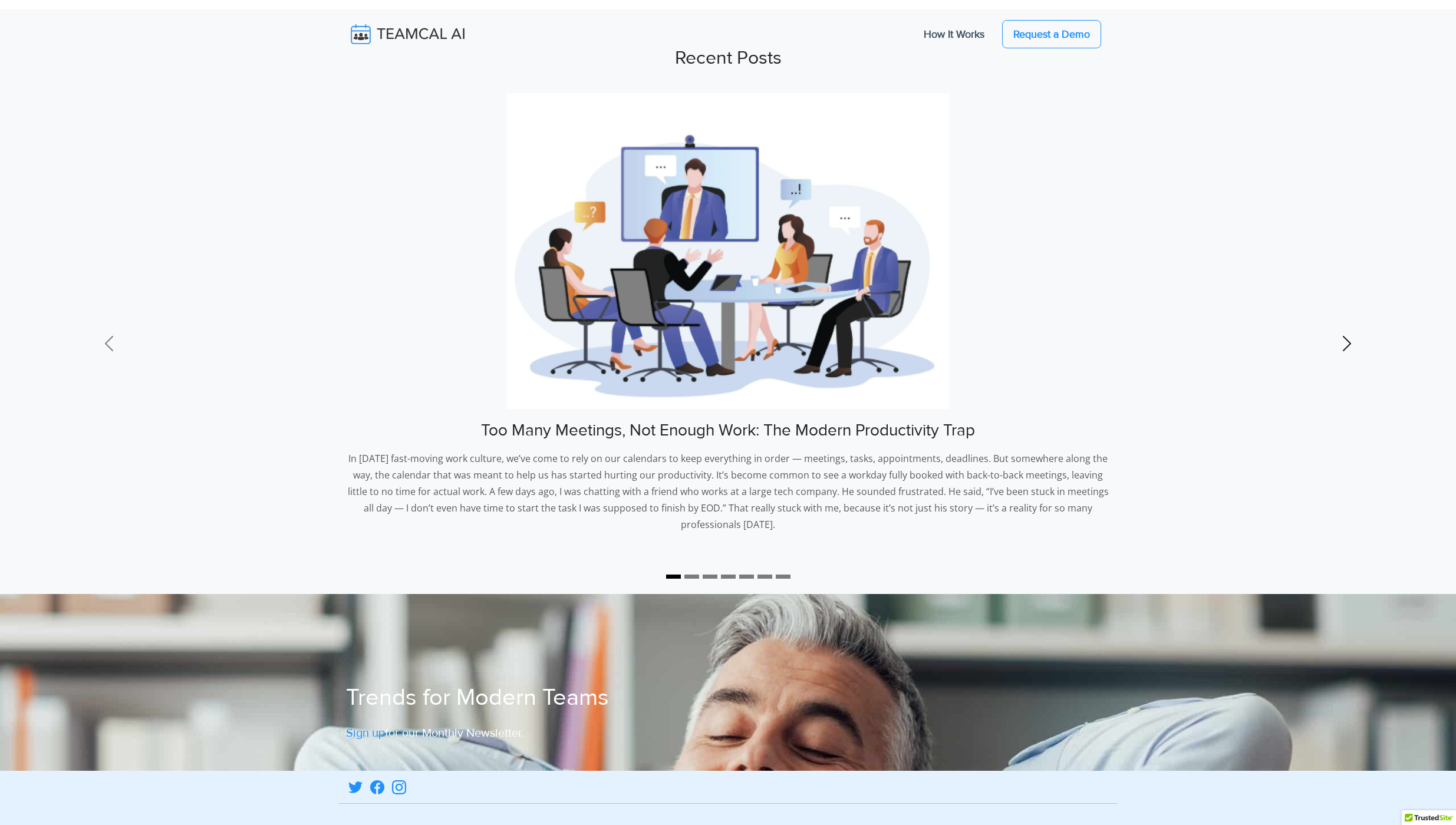
click at [1350, 351] on span at bounding box center [1347, 344] width 19 height 19
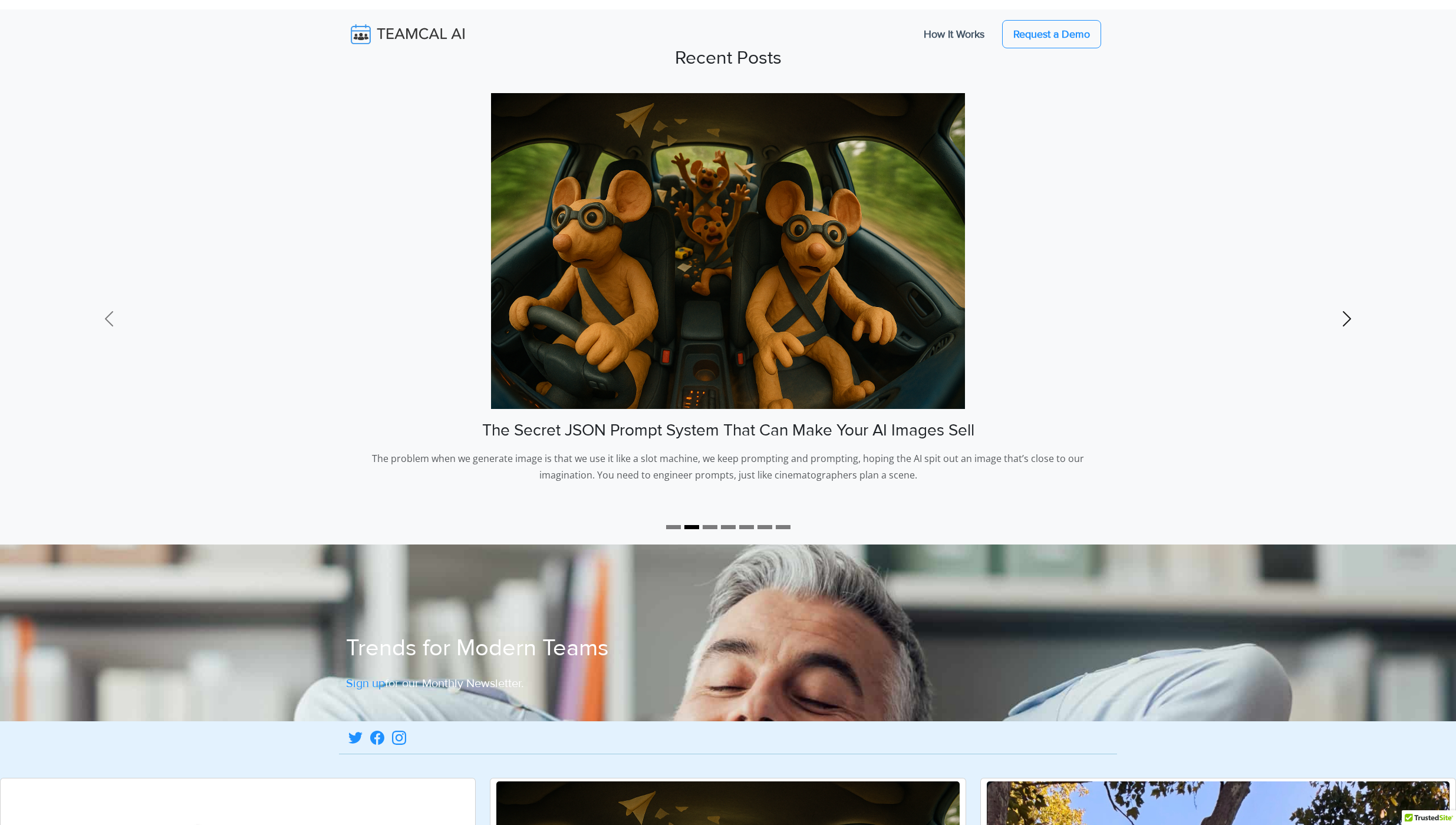
click at [1350, 351] on link "Next" at bounding box center [1347, 318] width 219 height 451
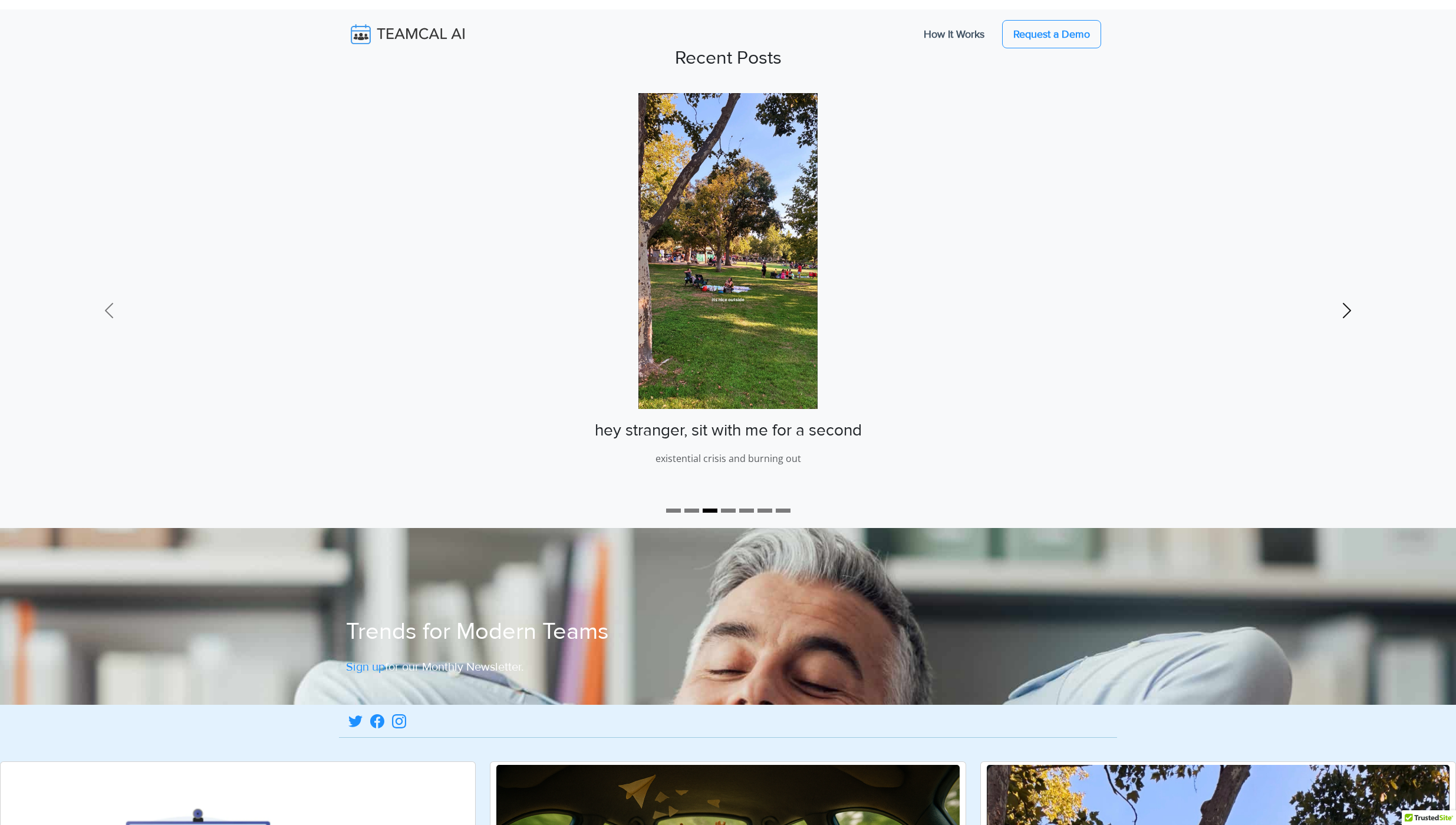
click at [1350, 351] on link "Next" at bounding box center [1347, 310] width 219 height 435
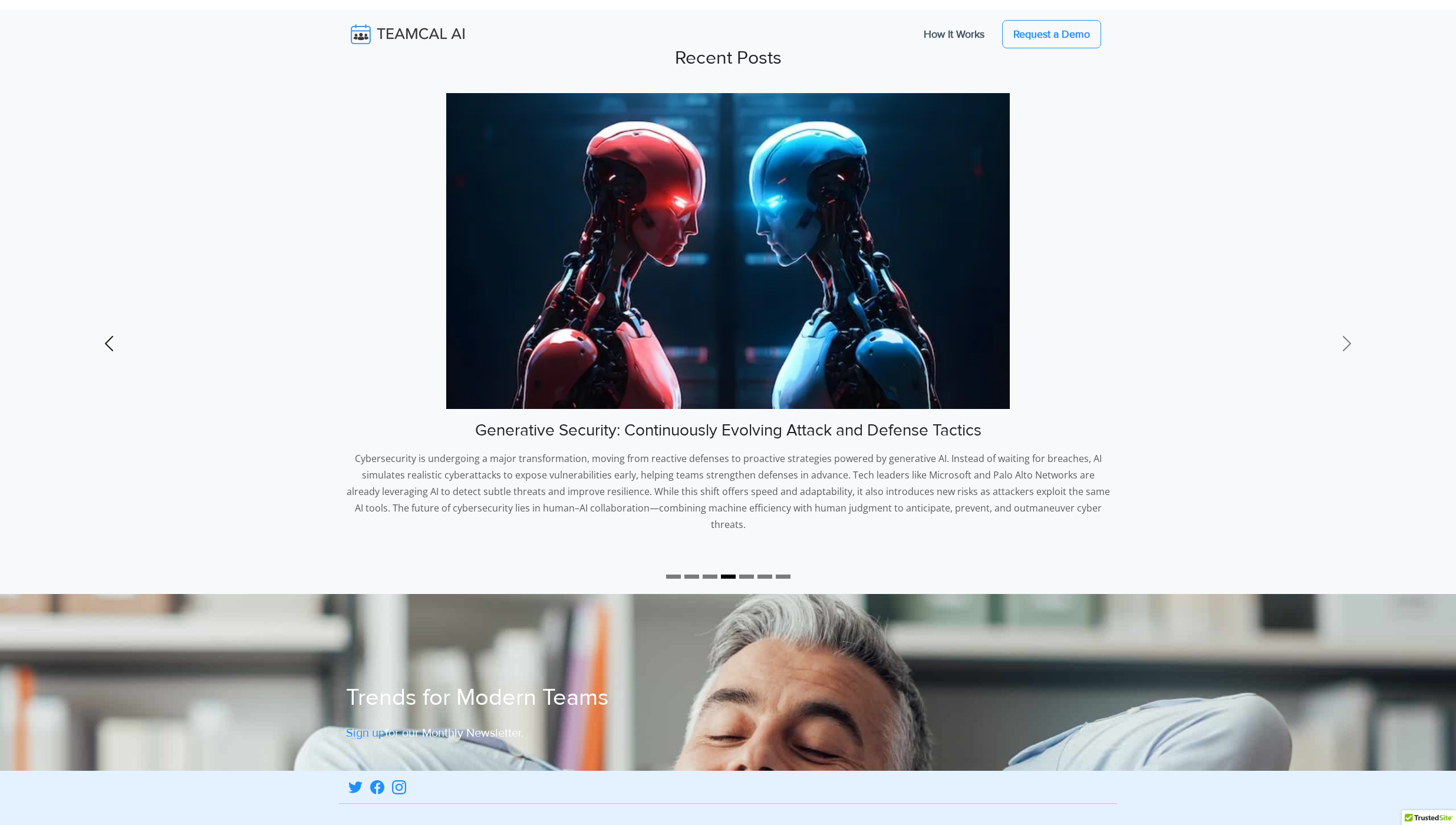
click at [119, 331] on link "Previous" at bounding box center [109, 343] width 219 height 501
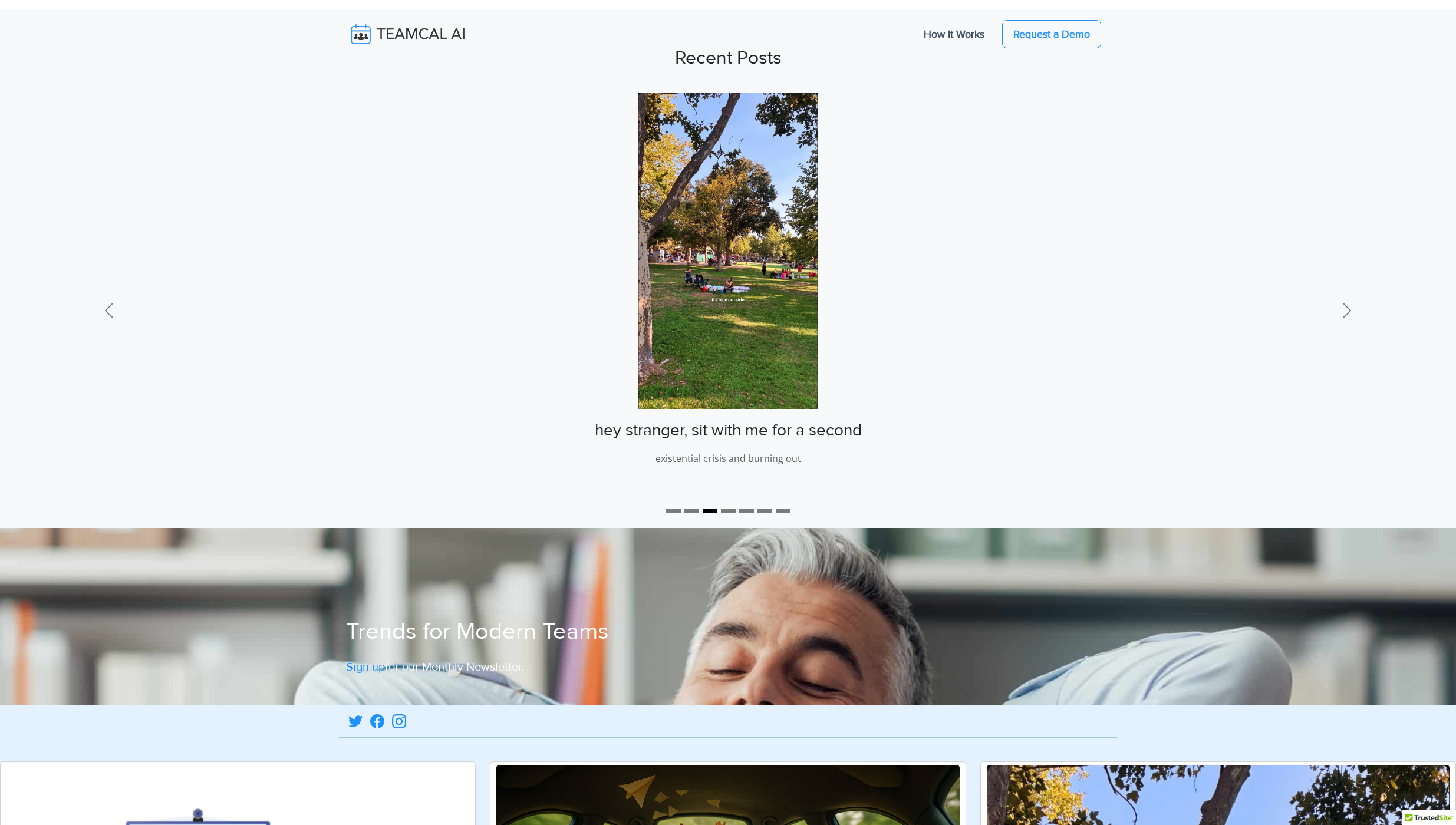
click at [710, 334] on img at bounding box center [728, 251] width 179 height 316
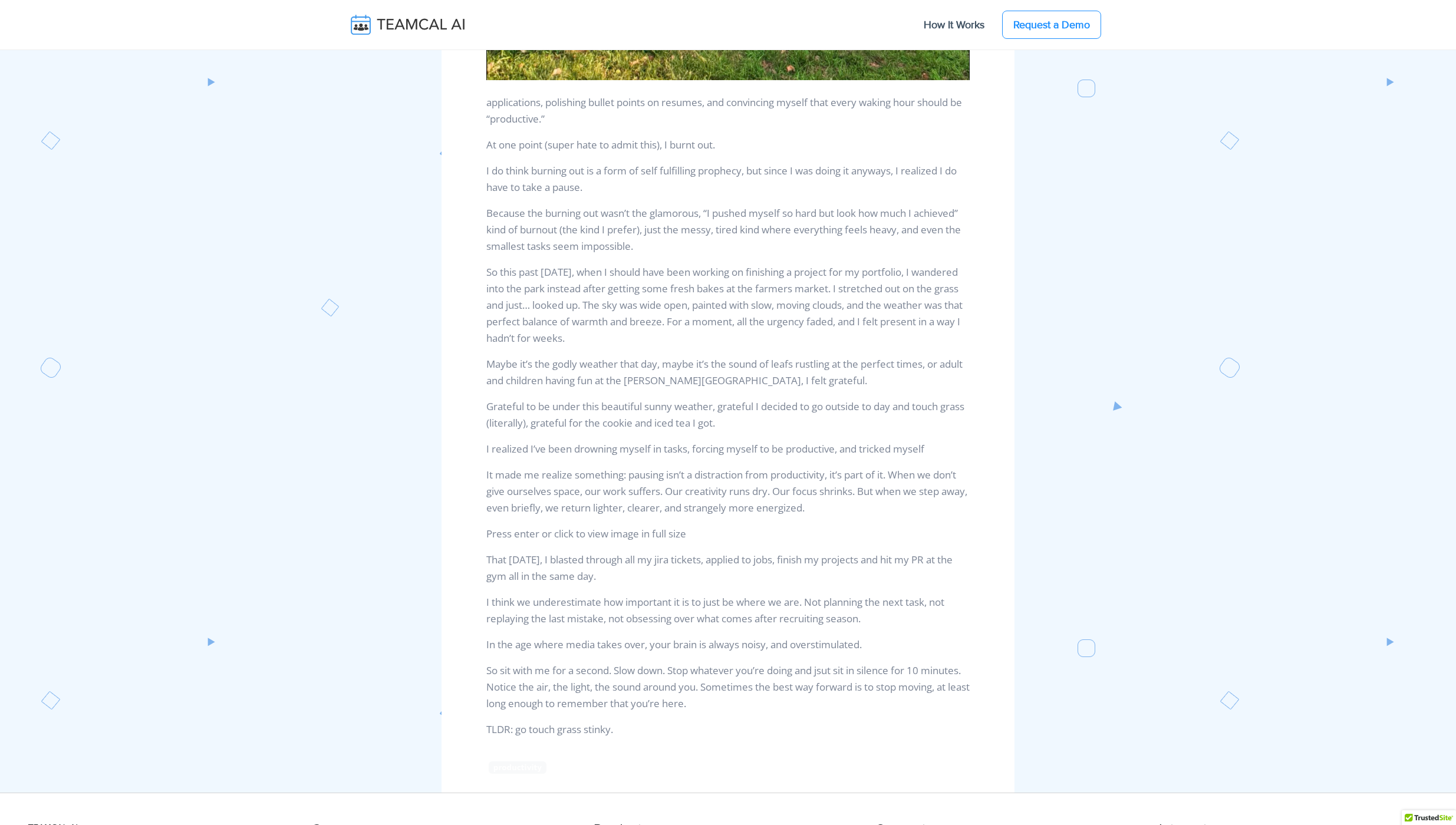
scroll to position [1117, 0]
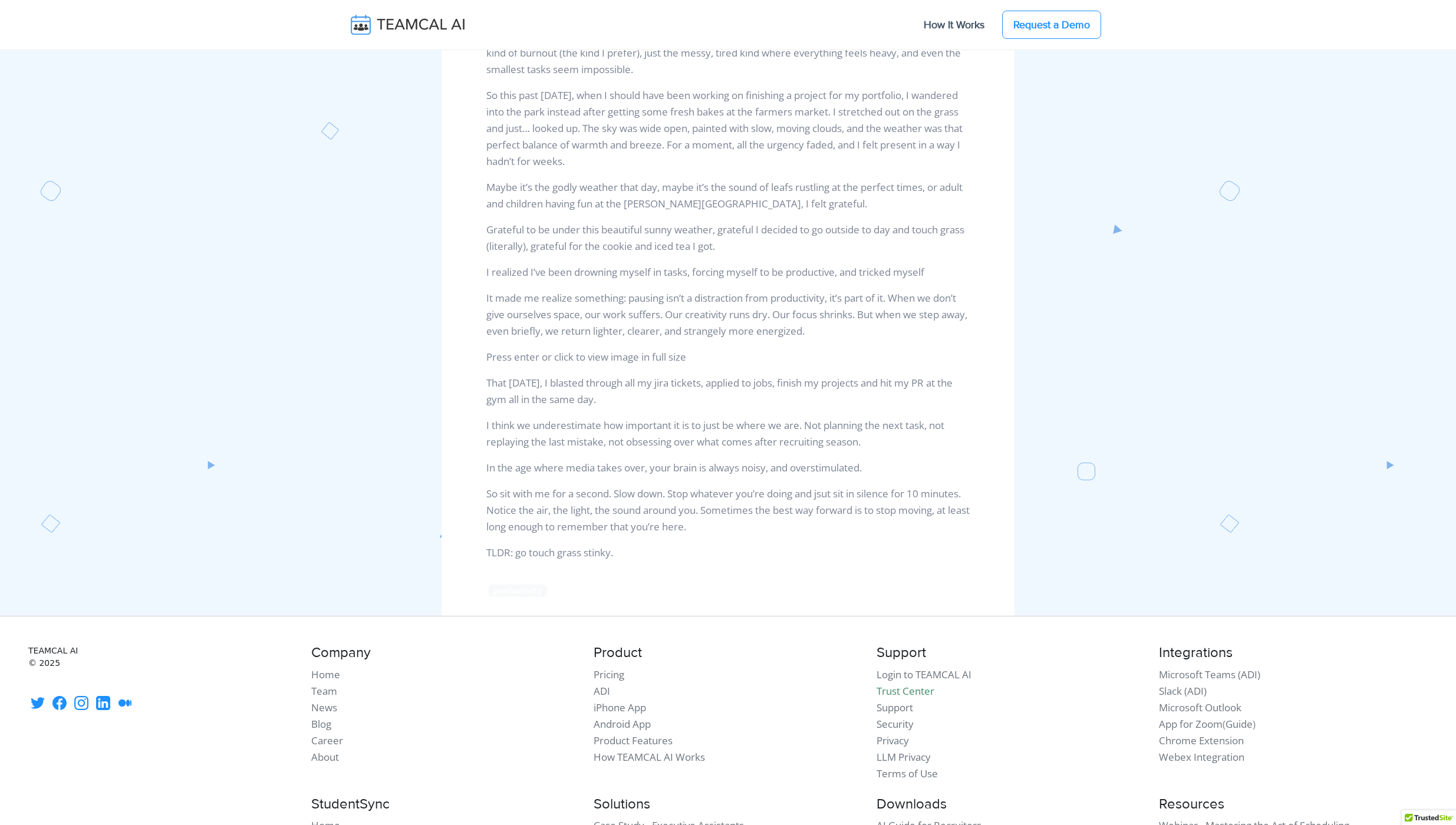
click at [517, 593] on span "productivity" at bounding box center [517, 590] width 58 height 12
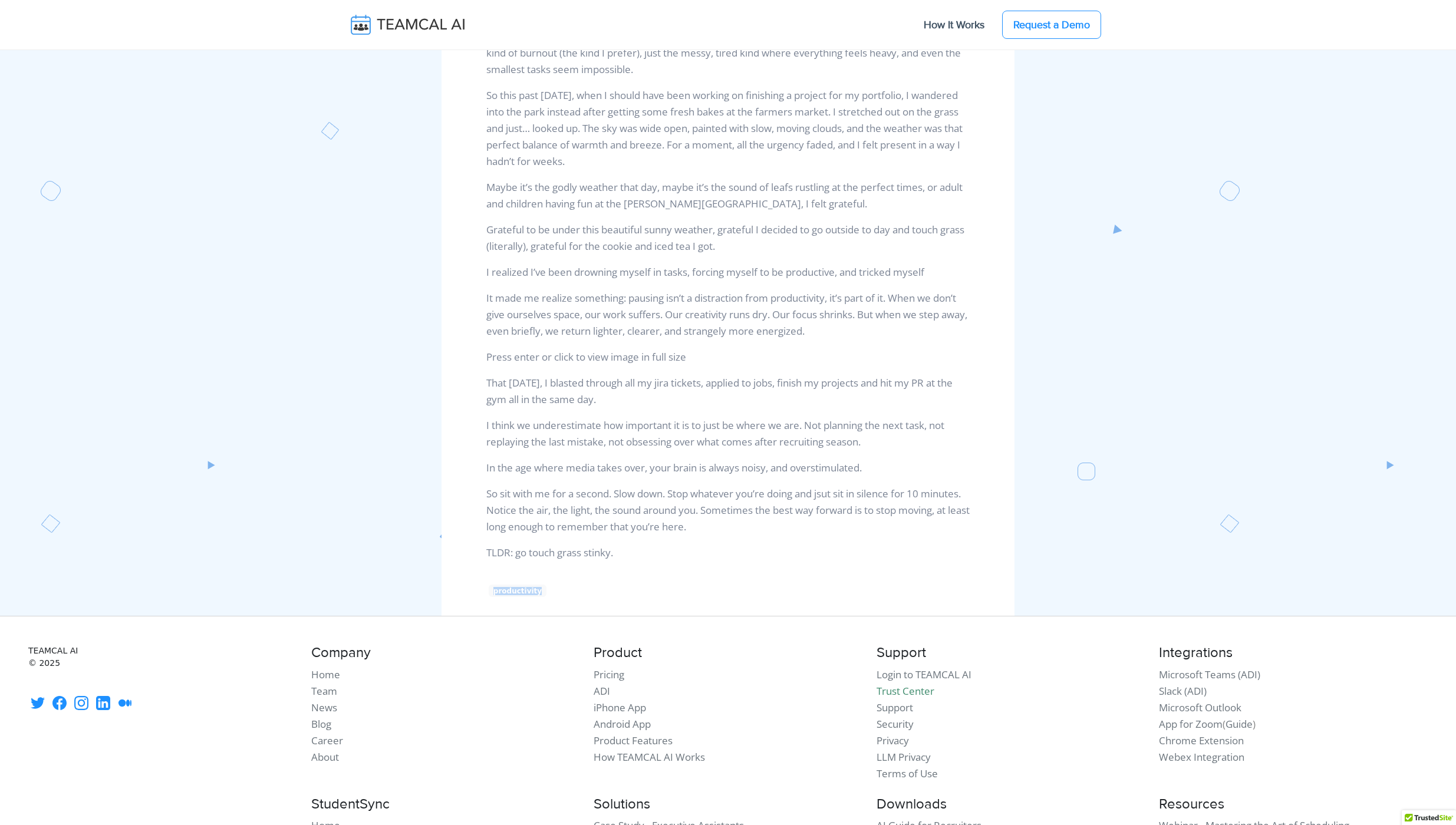
click at [517, 593] on span "productivity" at bounding box center [517, 590] width 58 height 12
click at [586, 595] on div "productivity" at bounding box center [728, 590] width 483 height 13
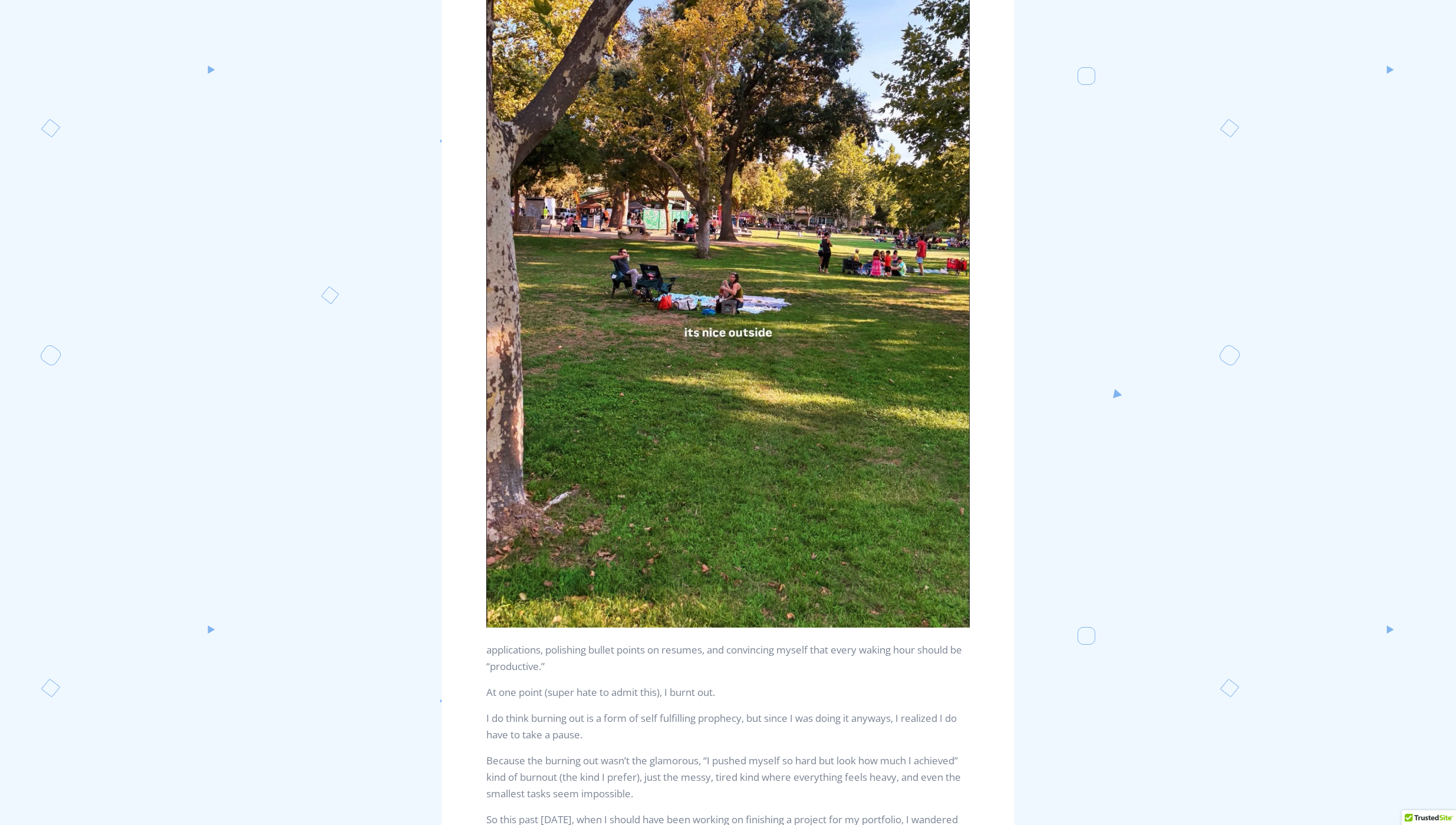
scroll to position [0, 0]
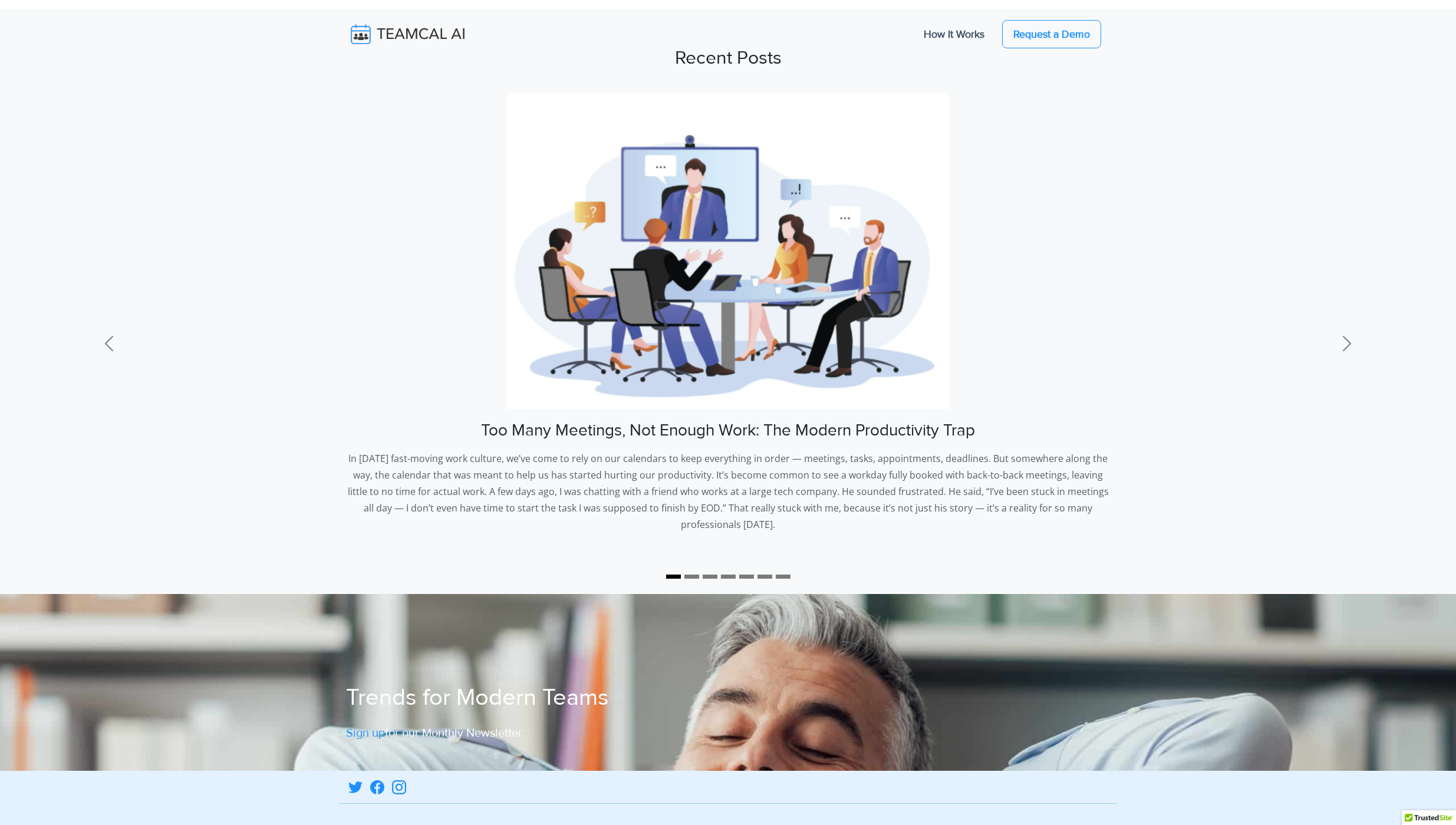
click at [415, 40] on img at bounding box center [416, 34] width 140 height 25
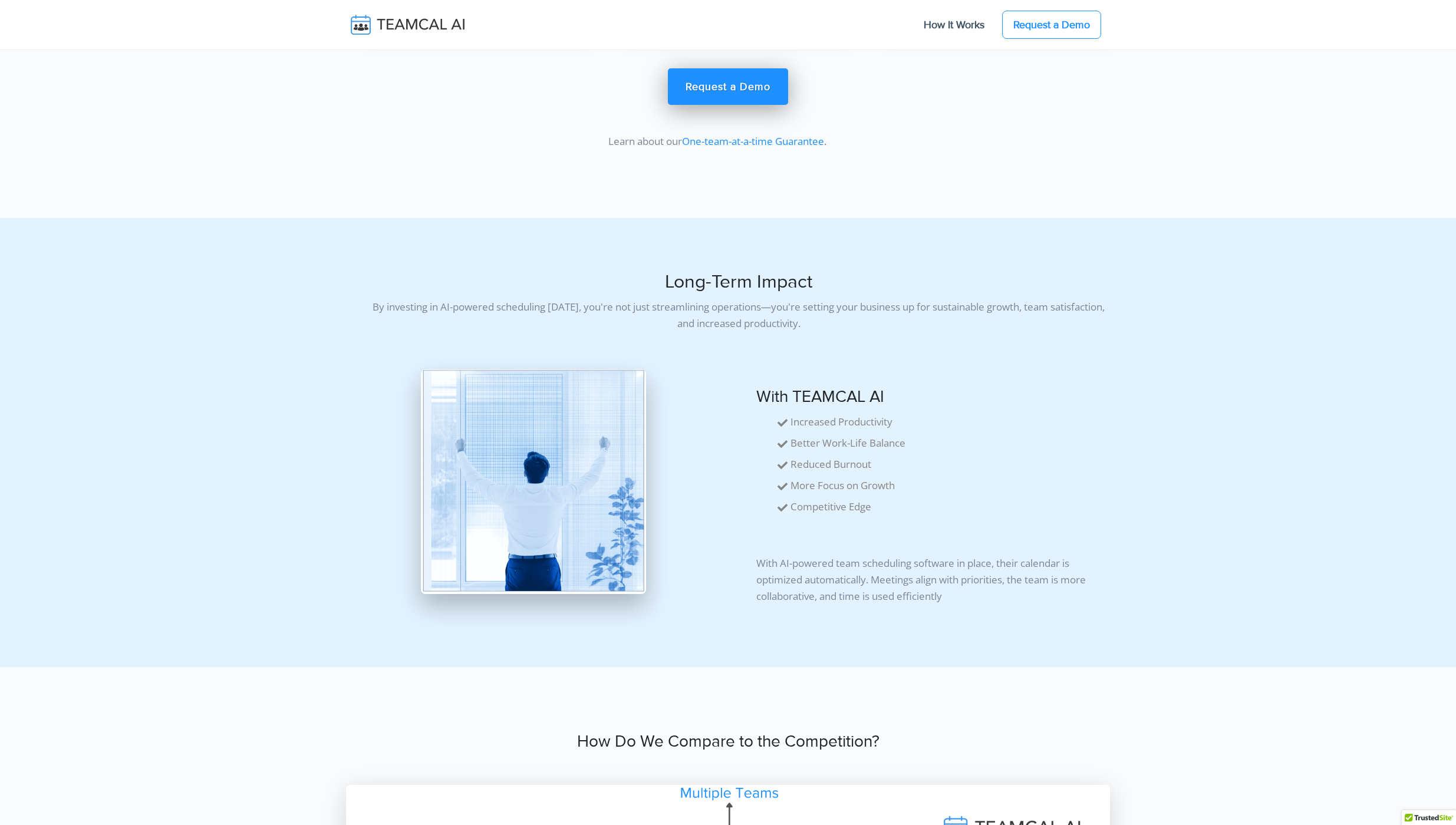
scroll to position [9915, 0]
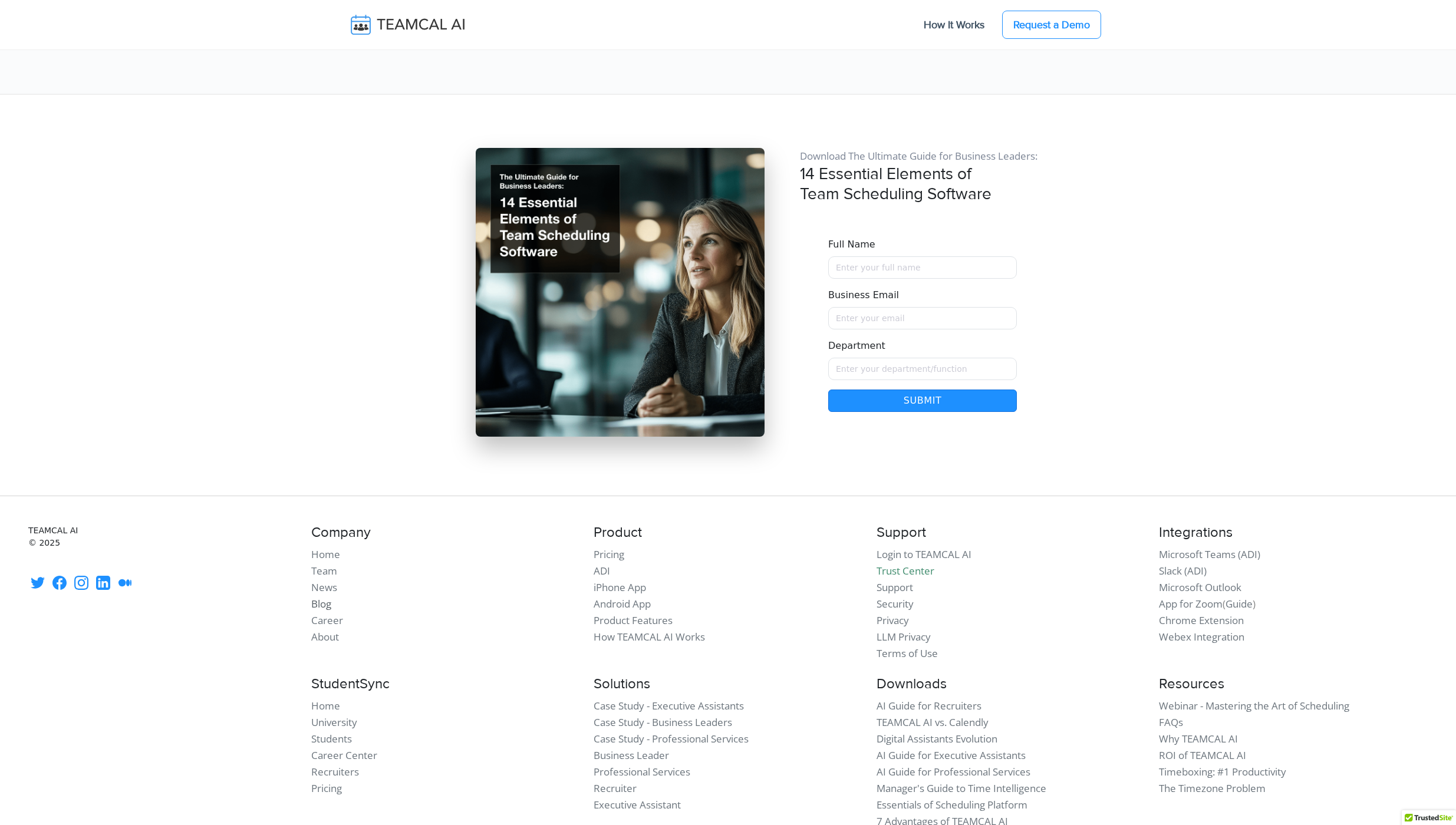
click at [325, 597] on link "Blog" at bounding box center [321, 603] width 20 height 13
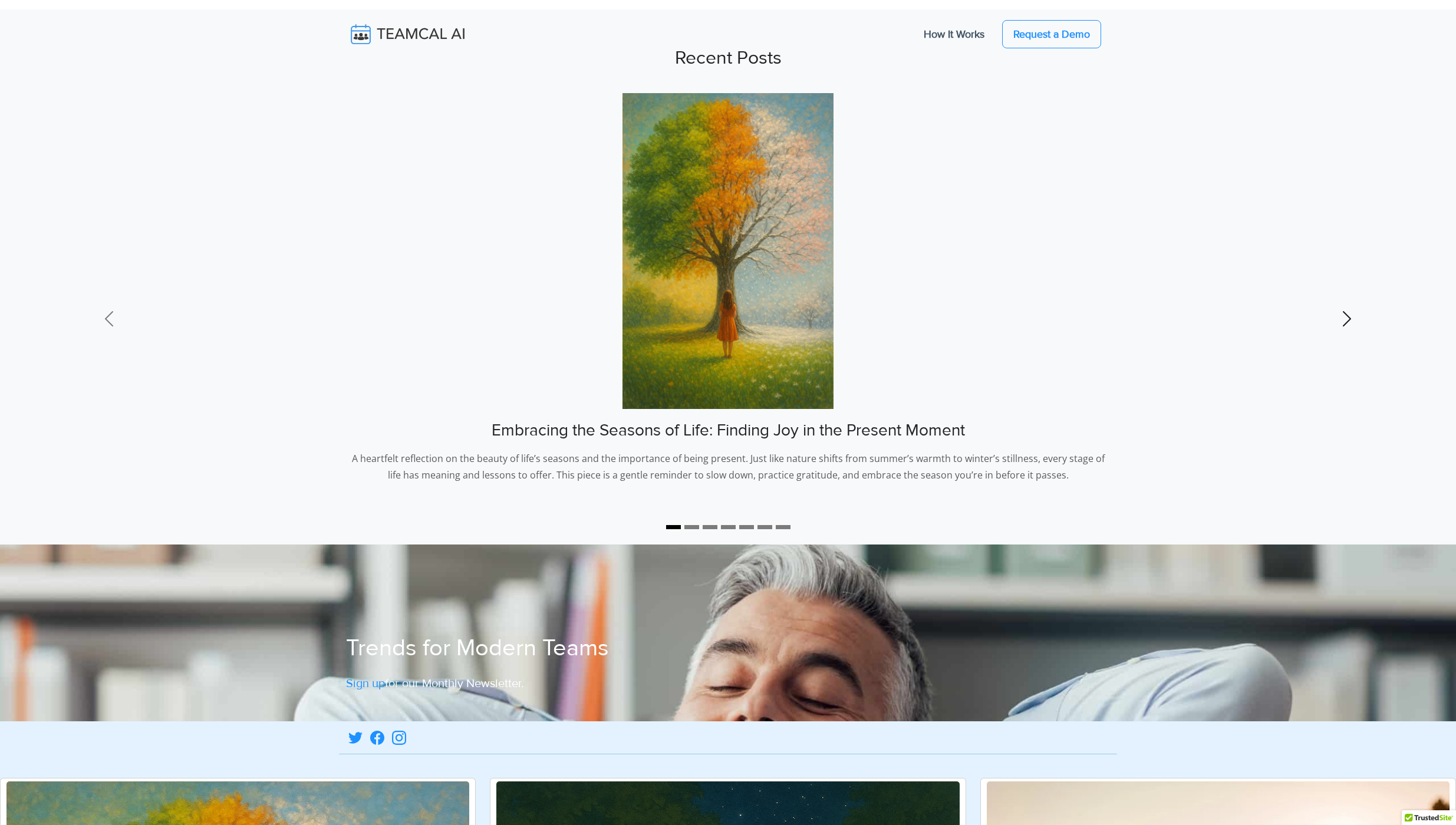
click at [1350, 322] on span at bounding box center [1347, 318] width 19 height 19
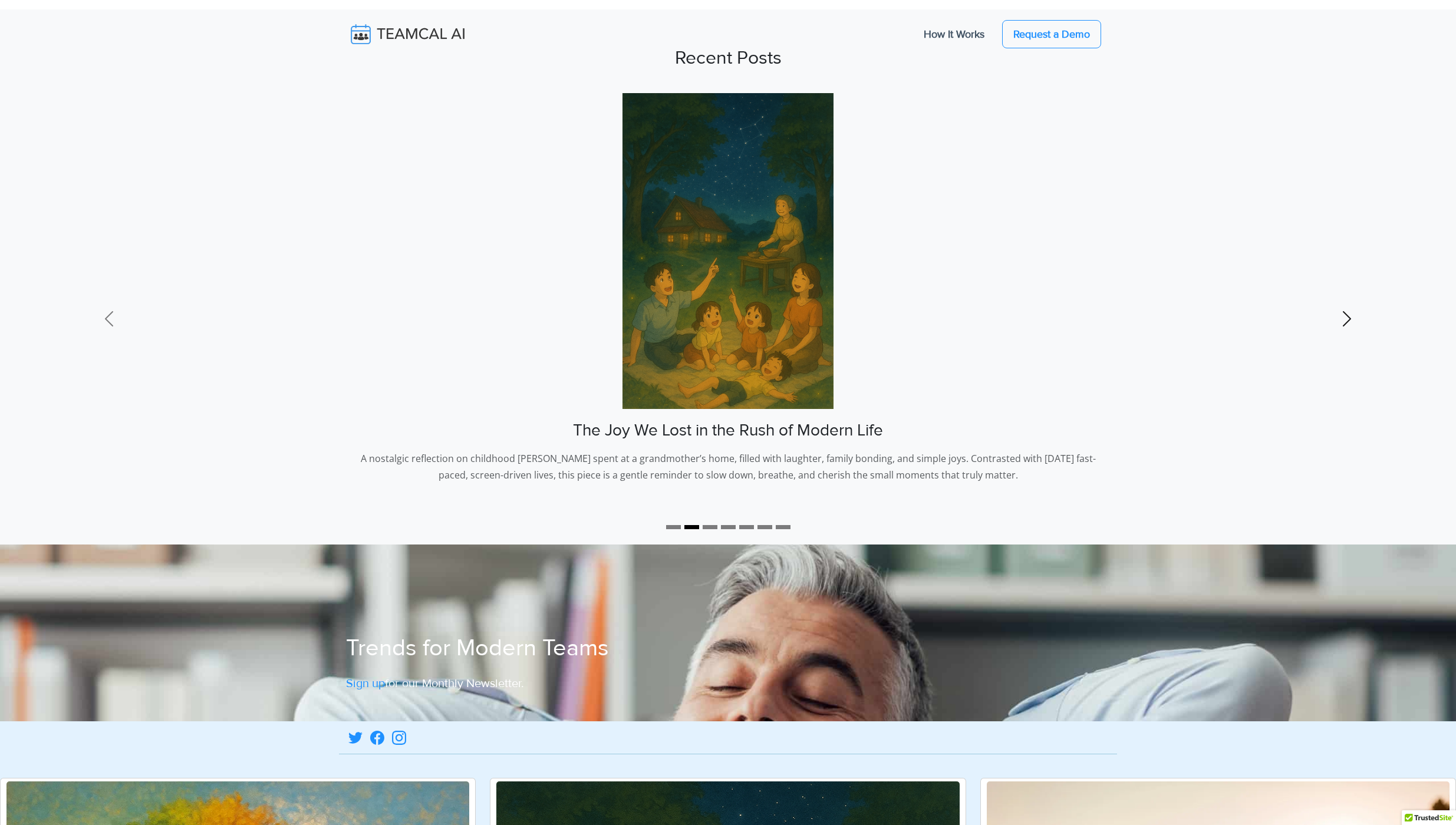
click at [1350, 322] on span at bounding box center [1347, 318] width 19 height 19
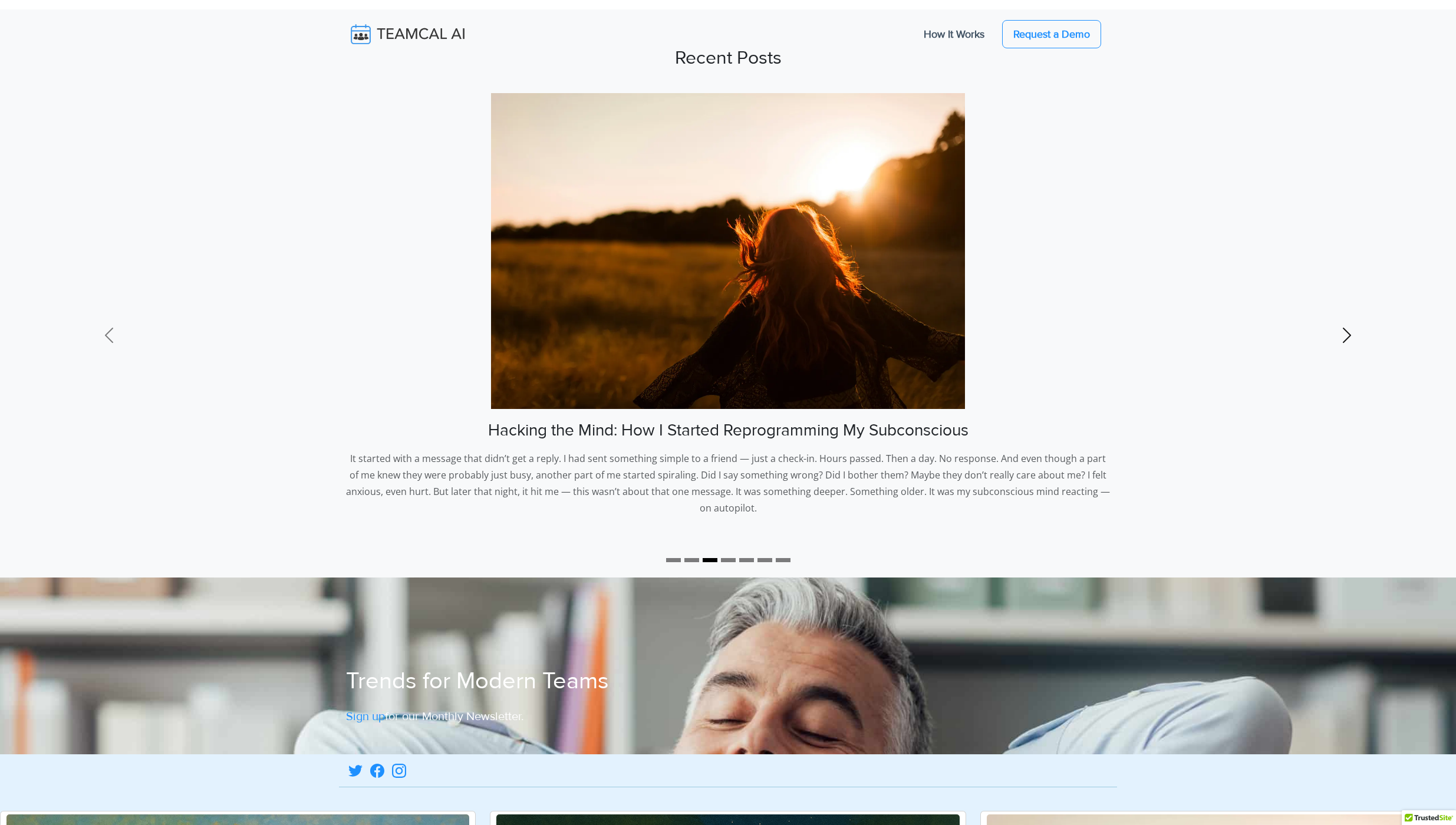
click at [1350, 322] on link "Next" at bounding box center [1347, 335] width 219 height 485
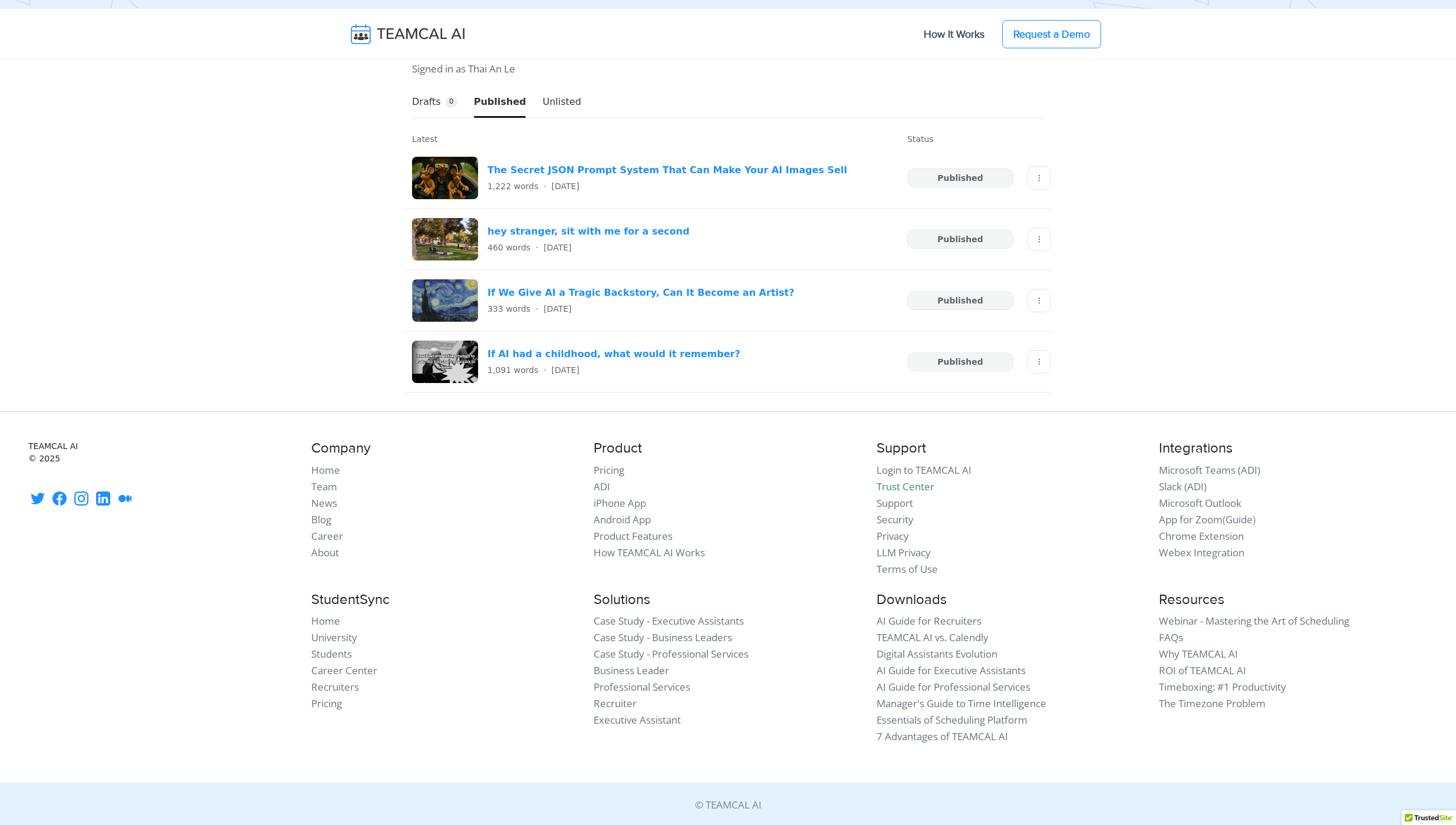
scroll to position [1976, 0]
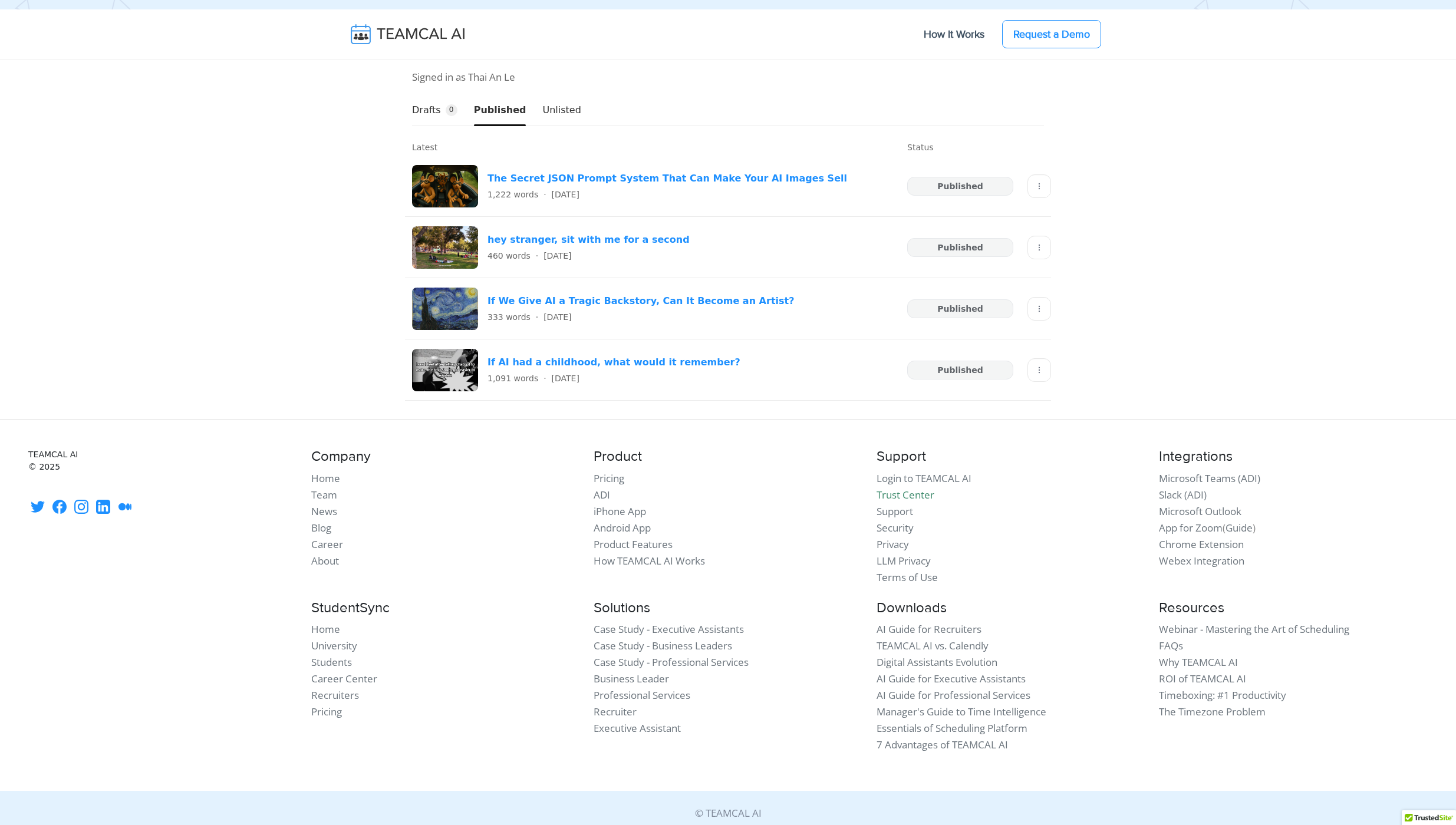
click at [542, 109] on button "Unlisted" at bounding box center [562, 110] width 38 height 30
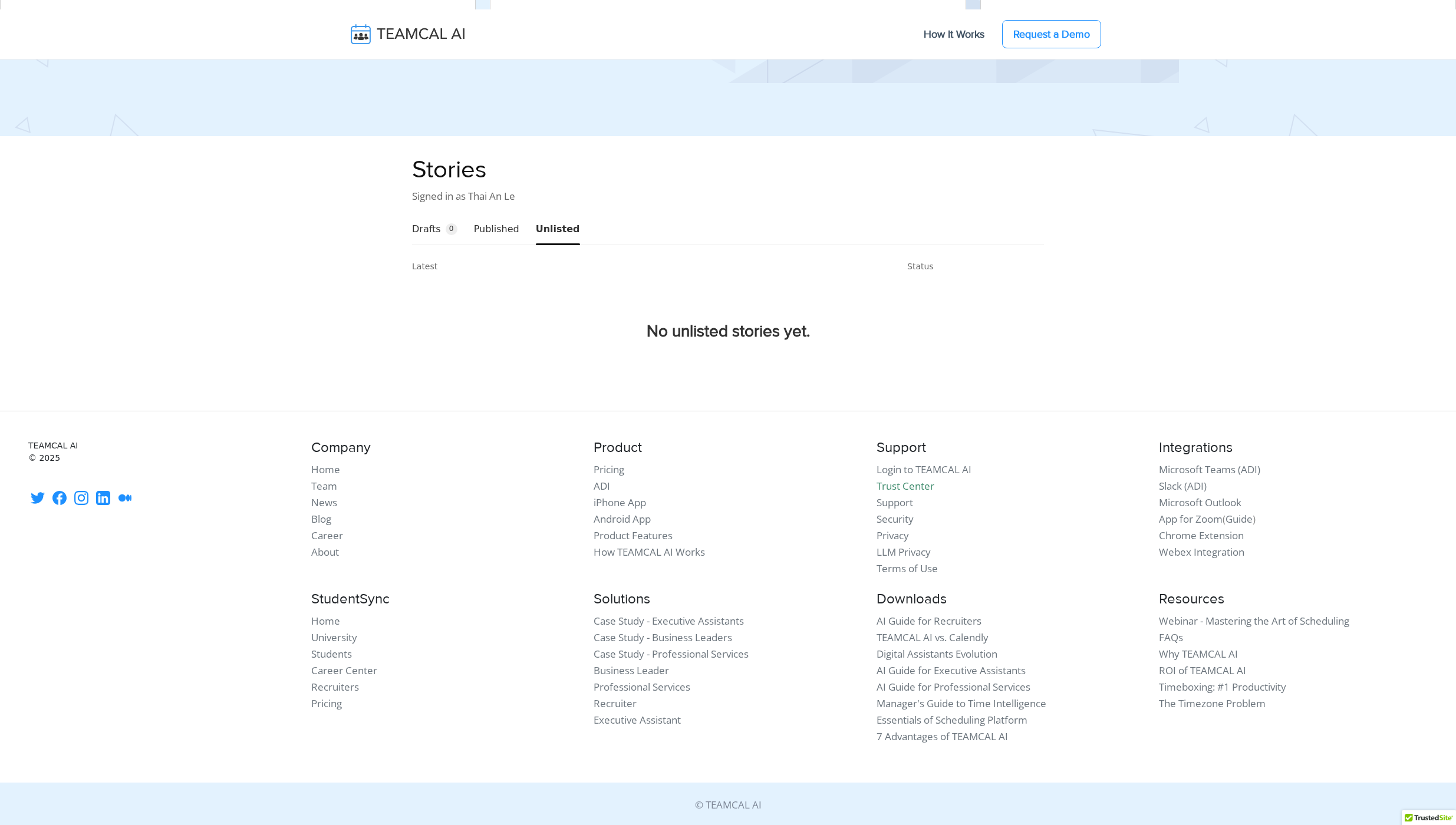
drag, startPoint x: 485, startPoint y: 229, endPoint x: 466, endPoint y: 229, distance: 19.0
click at [485, 229] on button "Published" at bounding box center [496, 229] width 45 height 30
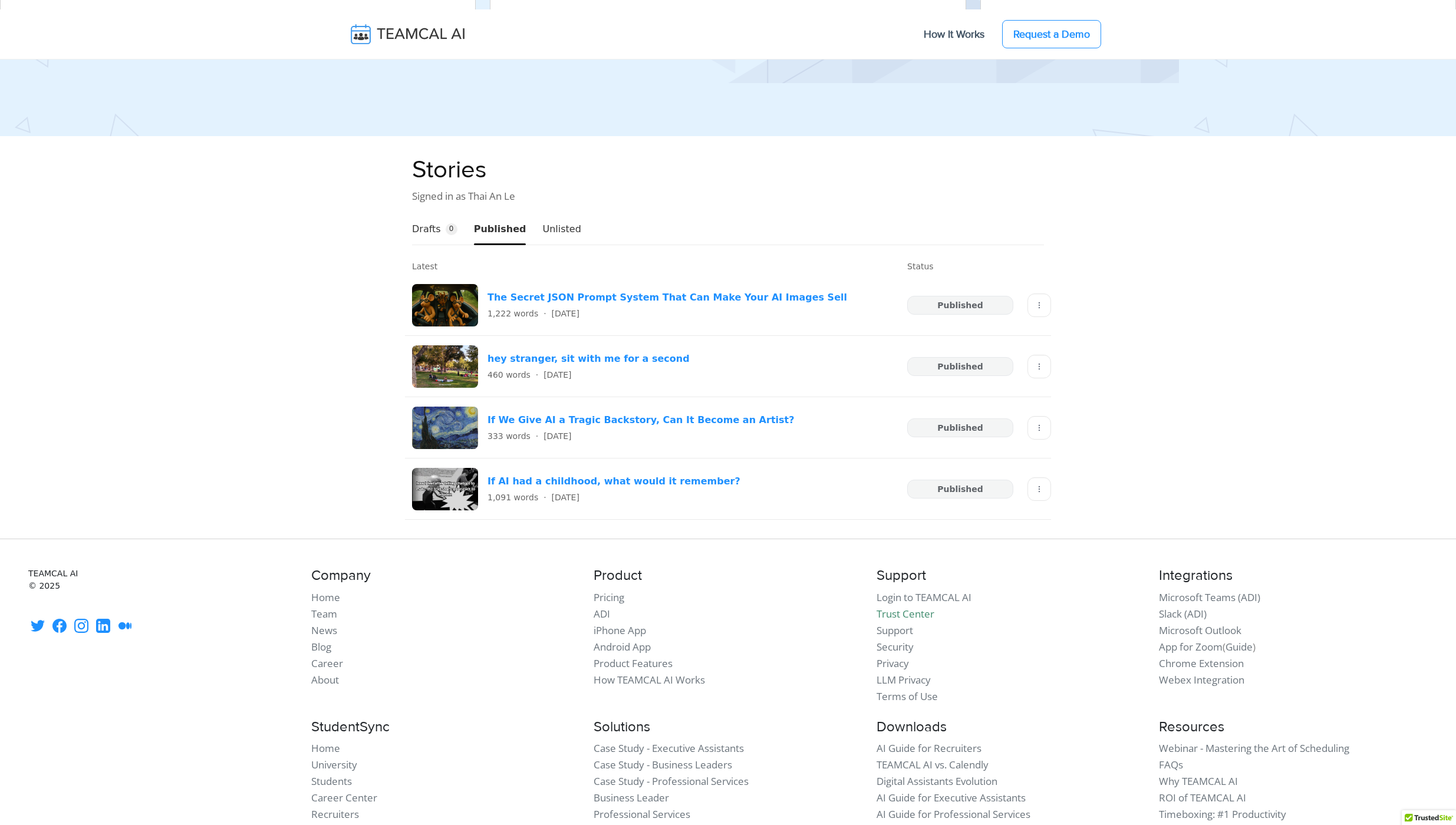
click at [431, 227] on button "Drafts 0" at bounding box center [435, 229] width 45 height 30
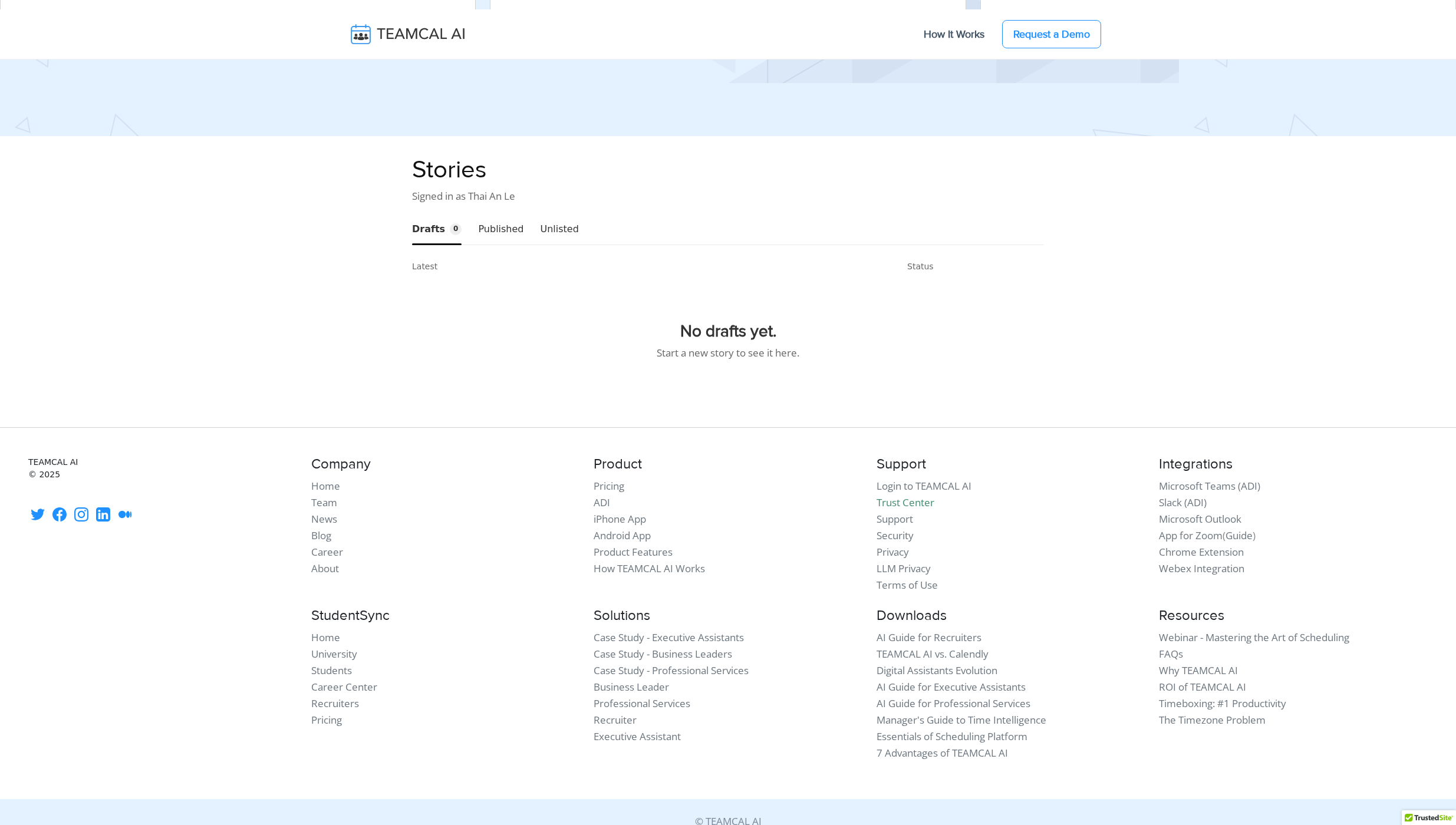
drag, startPoint x: 395, startPoint y: 164, endPoint x: 639, endPoint y: 222, distance: 250.8
click at [639, 222] on section "Stories Signed in as Thai An Le Drafts 0 Published Unlisted Latest Status No dr…" at bounding box center [728, 281] width 1456 height 253
copy div "Stories Signed in as Thai An Le Drafts 0 Published Unlisted"
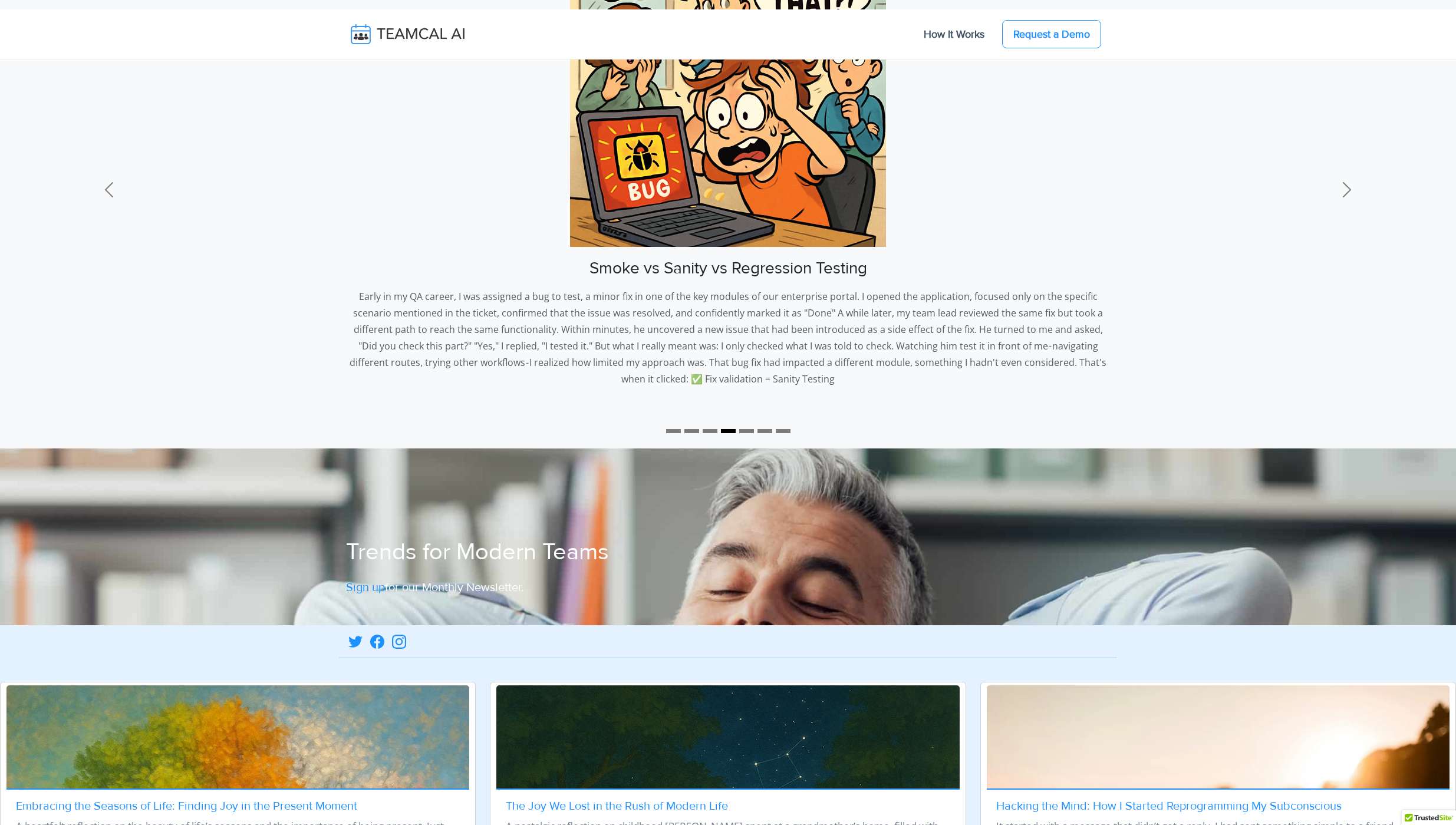
scroll to position [0, 0]
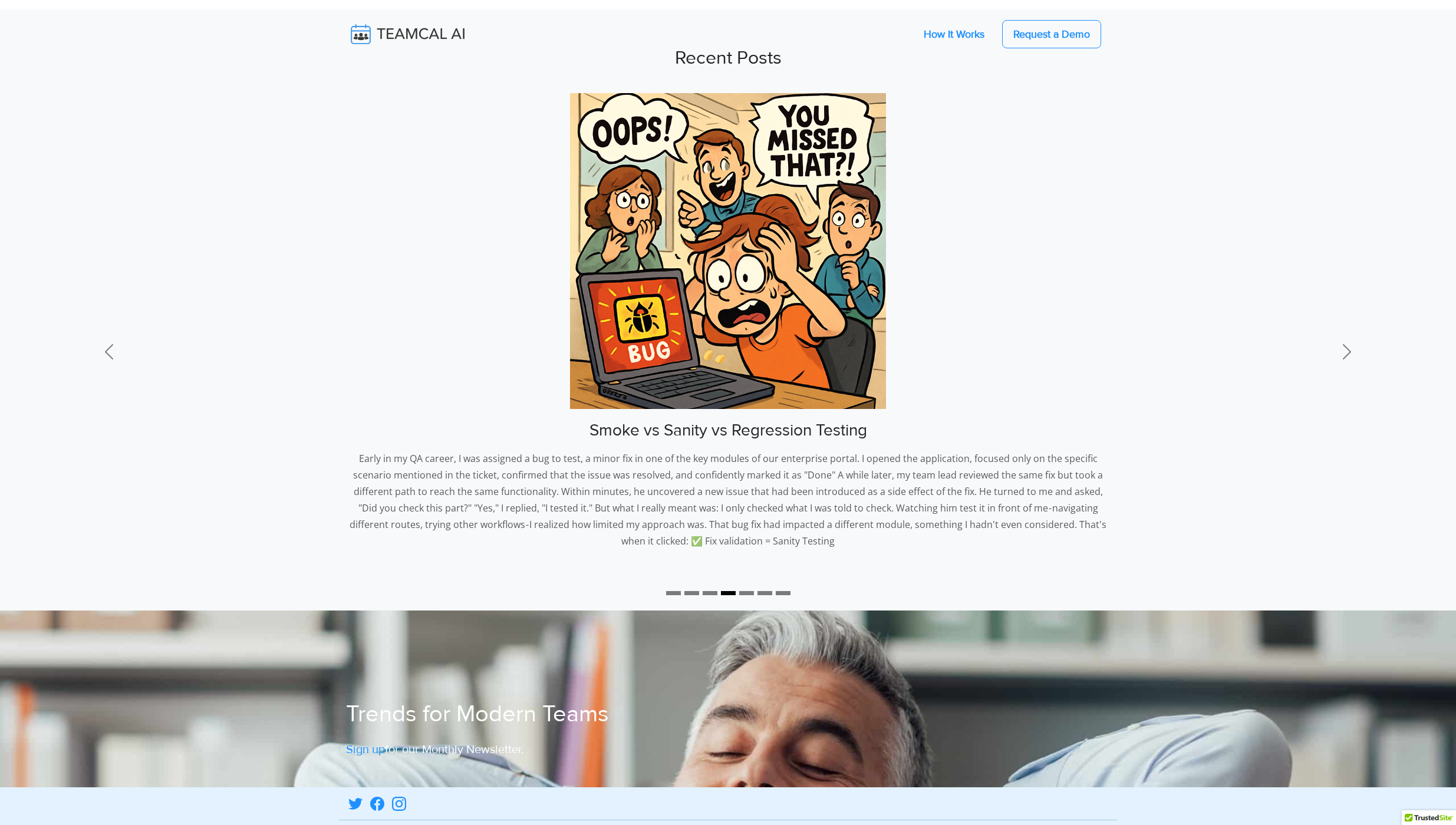
click at [943, 31] on link "How It Works" at bounding box center [954, 34] width 84 height 25
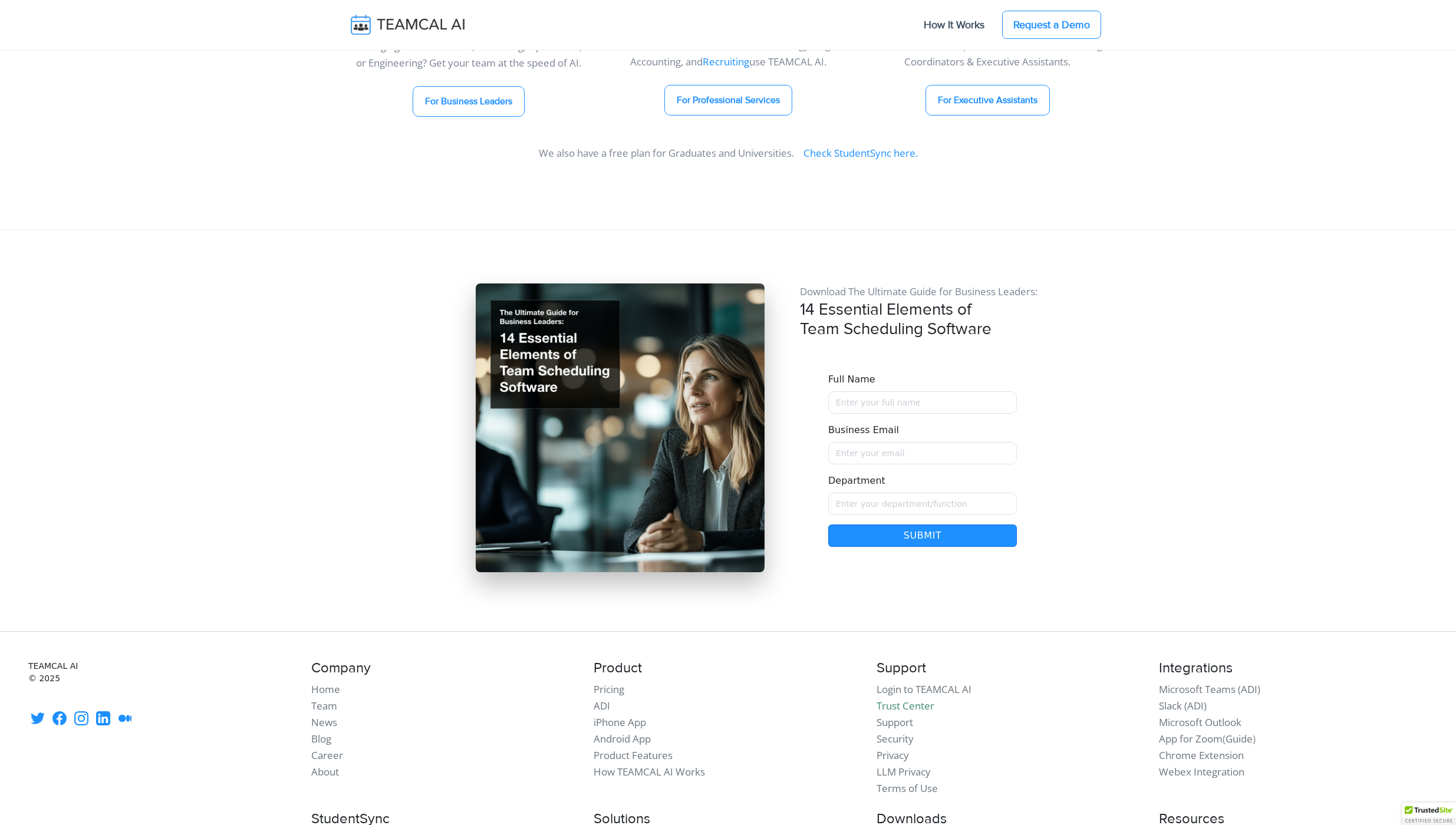
scroll to position [9507, 0]
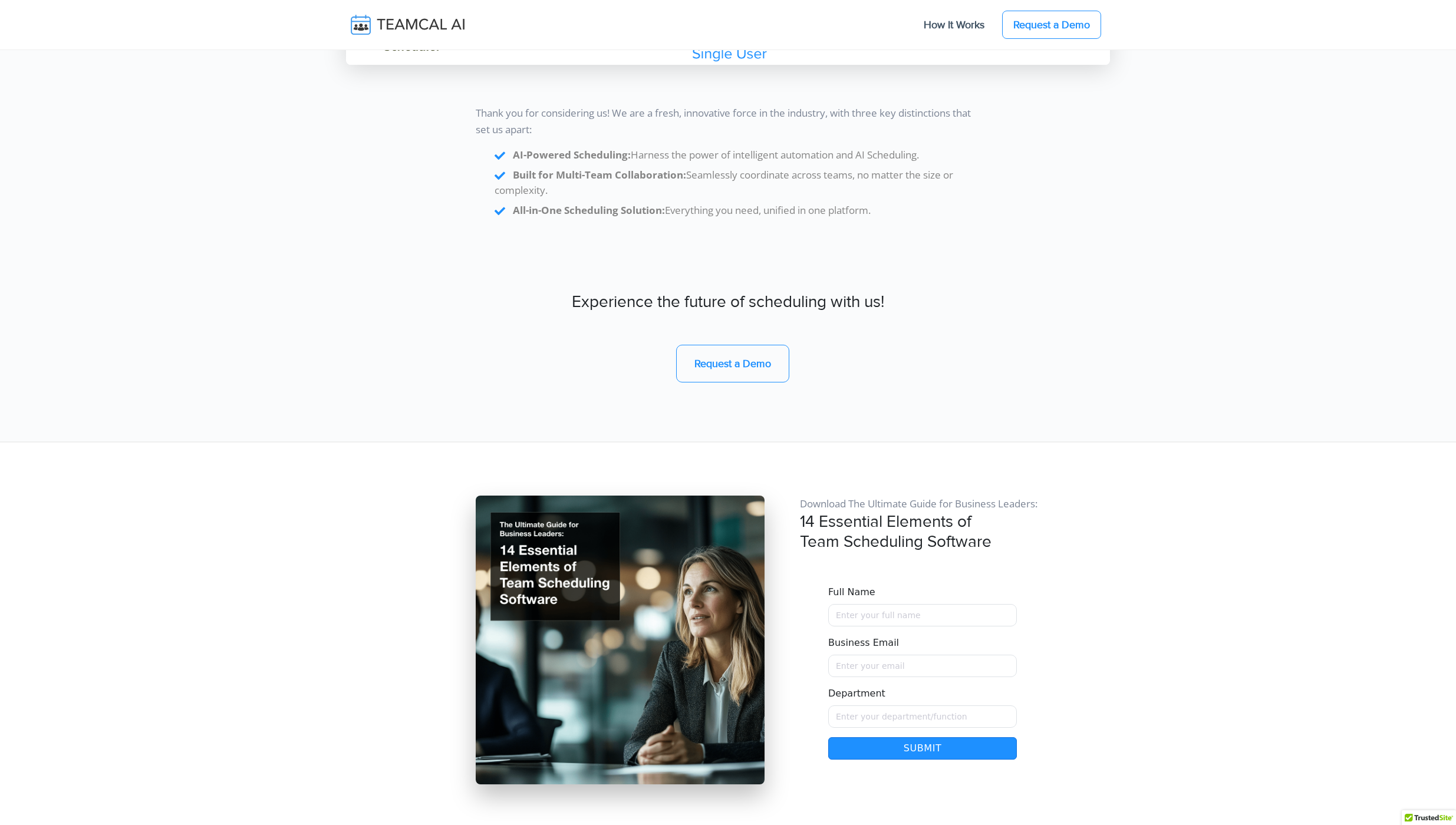
scroll to position [9915, 0]
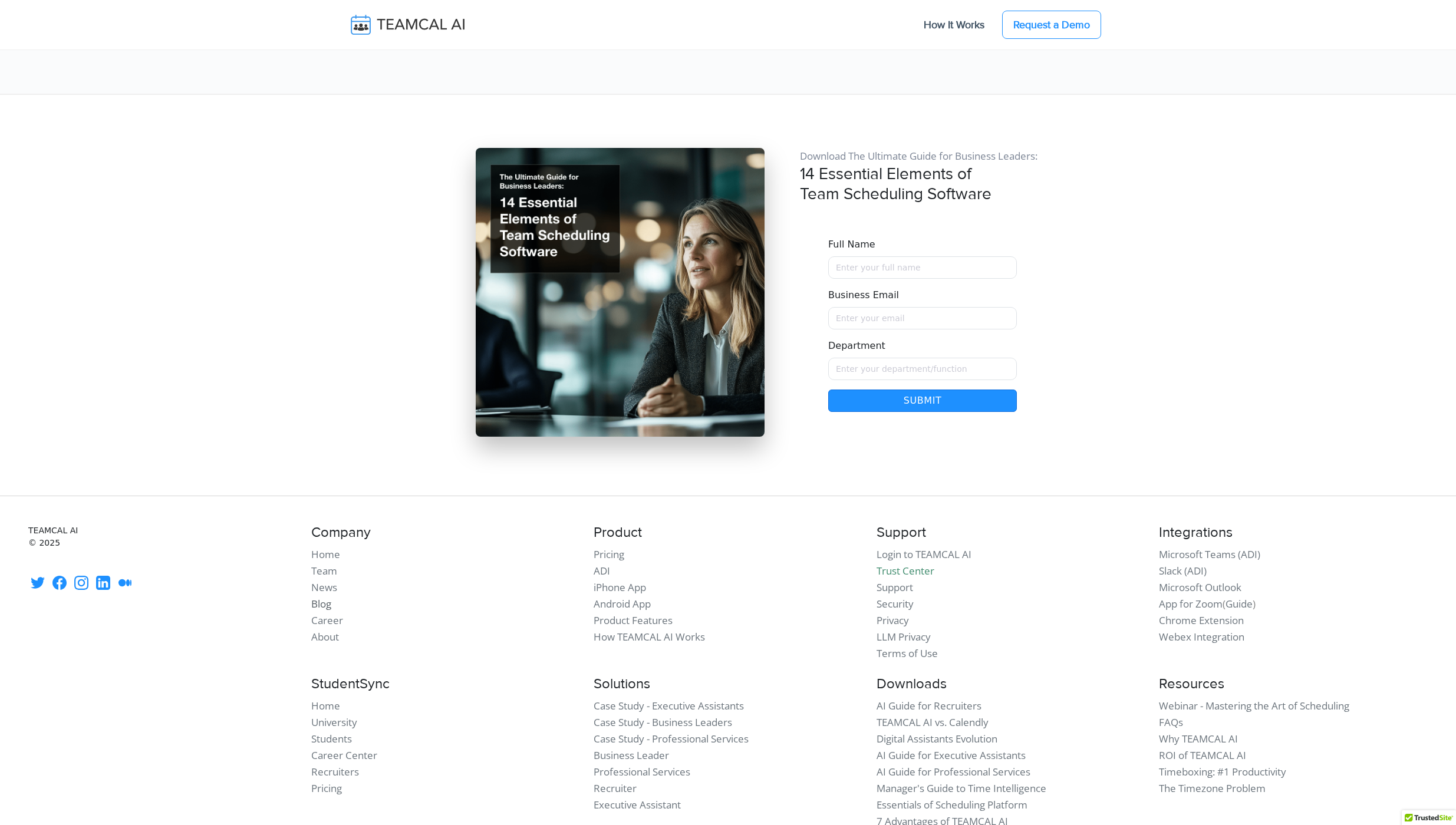
click at [317, 597] on link "Blog" at bounding box center [321, 603] width 20 height 13
